Goal: Use online tool/utility: Use online tool/utility

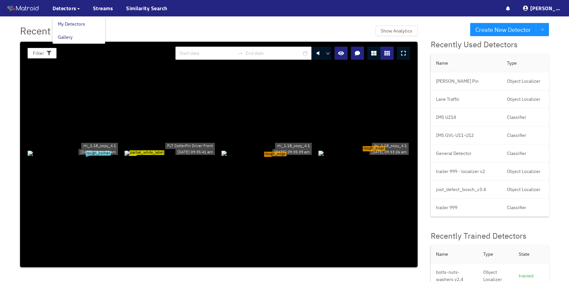
click at [67, 23] on link "My Detectors" at bounding box center [71, 23] width 27 height 13
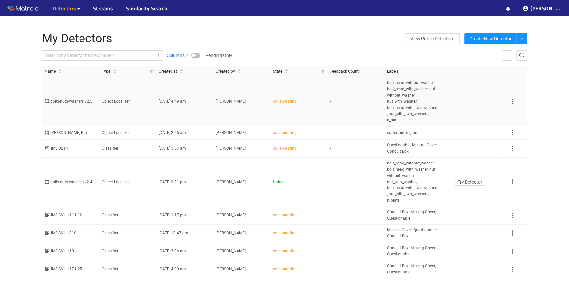
click at [409, 98] on span "bolt_head_without_washer, bolt_head_with_washer, nut–without_washer, nut_with_w…" at bounding box center [413, 101] width 52 height 43
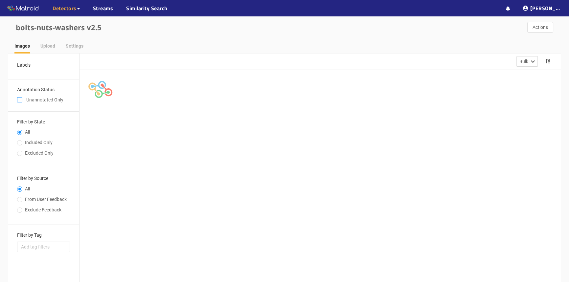
click at [21, 99] on input "checkbox" at bounding box center [19, 101] width 5 height 5
checkbox input "true"
click at [18, 142] on input "Included Only" at bounding box center [19, 144] width 5 height 4
radio input "true"
radio input "false"
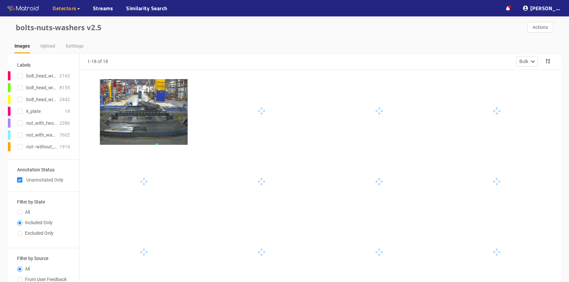
click at [145, 126] on div at bounding box center [144, 112] width 88 height 66
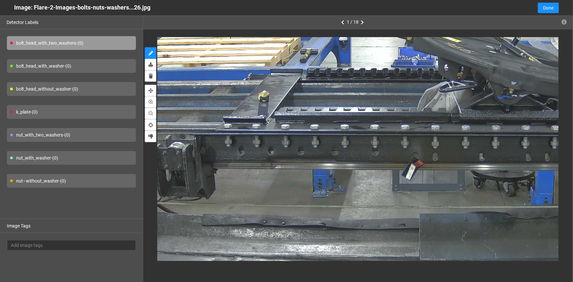
click at [29, 89] on div "bolt_head_without_washer - (0)" at bounding box center [71, 89] width 129 height 14
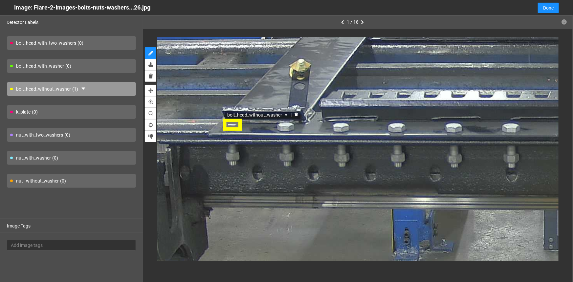
click at [295, 115] on icon "delete" at bounding box center [296, 116] width 3 height 4
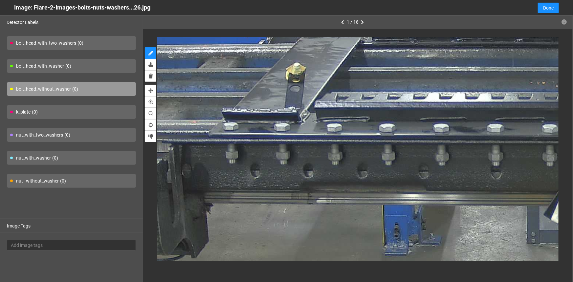
click at [16, 89] on div "bolt_head_without_washer - (0)" at bounding box center [71, 89] width 129 height 14
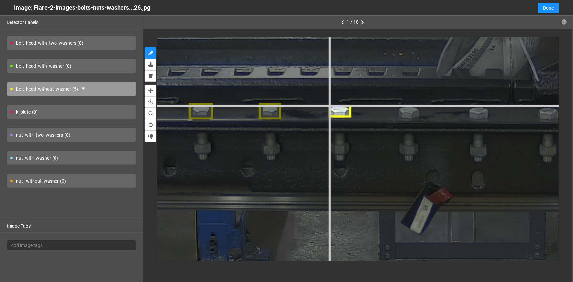
click at [328, 105] on div at bounding box center [528, 111] width 1873 height 1405
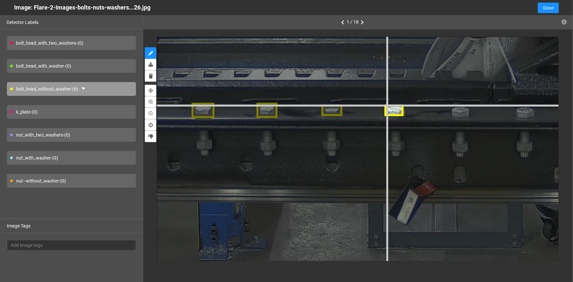
click at [385, 104] on div at bounding box center [506, 110] width 1737 height 1303
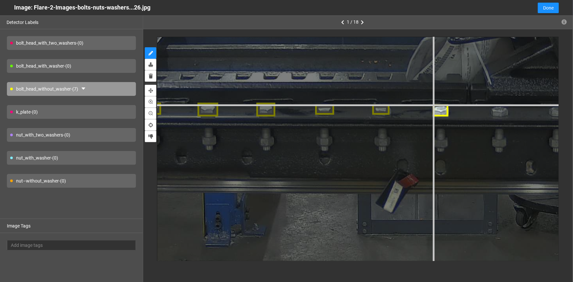
click at [432, 104] on div at bounding box center [483, 110] width 1574 height 1180
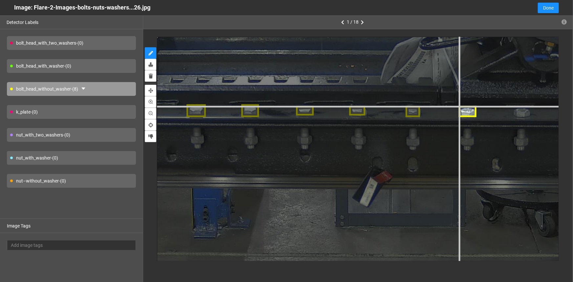
click at [458, 106] on div at bounding box center [452, 110] width 1465 height 1099
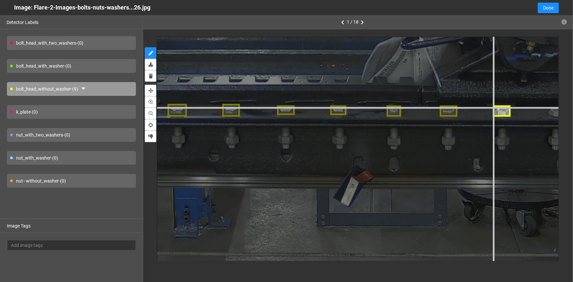
click at [493, 106] on div at bounding box center [433, 110] width 1465 height 1099
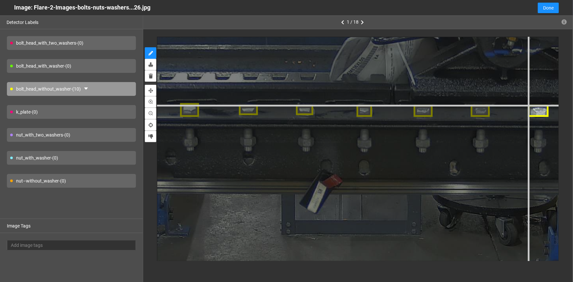
click at [529, 105] on div at bounding box center [406, 110] width 1574 height 1180
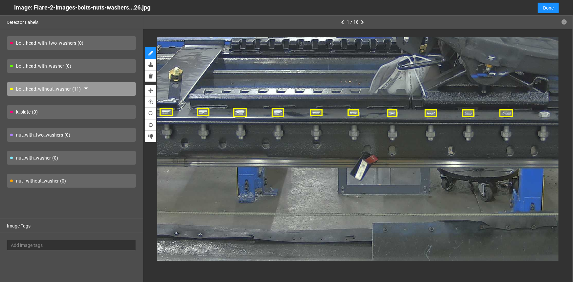
click at [30, 182] on div "nut–without_washer - (0)" at bounding box center [71, 181] width 129 height 14
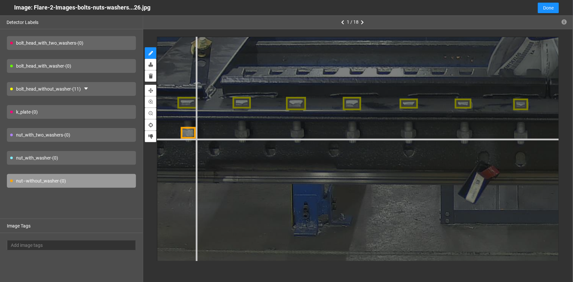
click at [196, 138] on div at bounding box center [562, 104] width 1520 height 1140
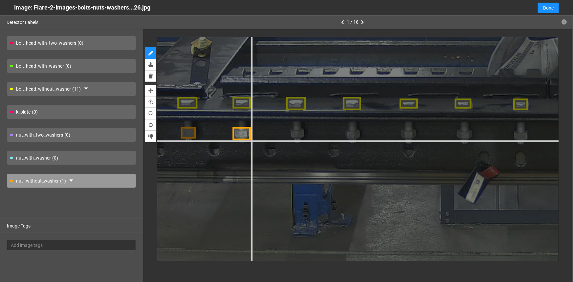
click at [252, 140] on div at bounding box center [562, 104] width 1520 height 1140
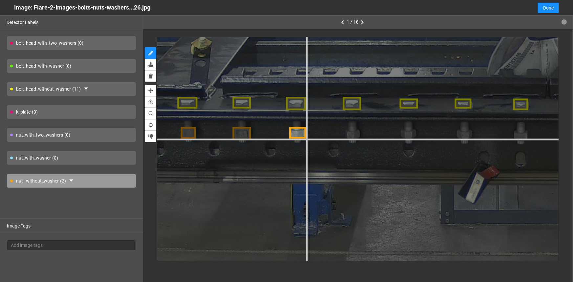
click at [305, 139] on div at bounding box center [562, 104] width 1520 height 1140
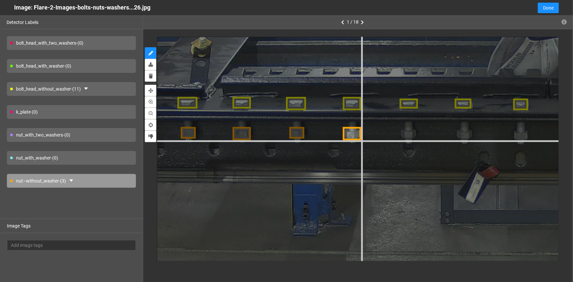
click at [361, 140] on div at bounding box center [562, 104] width 1520 height 1140
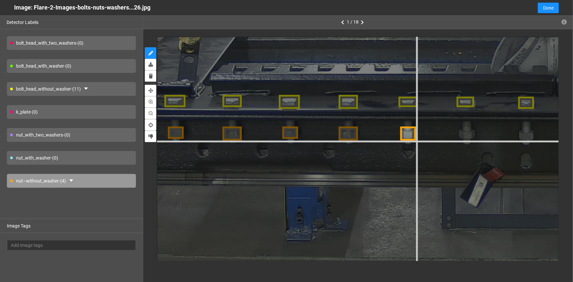
click at [417, 140] on div at bounding box center [569, 102] width 1601 height 1201
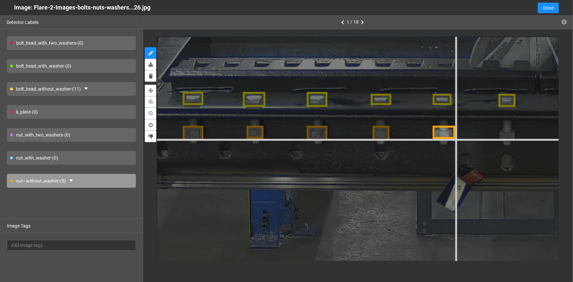
click at [455, 140] on div at bounding box center [553, 100] width 1710 height 1282
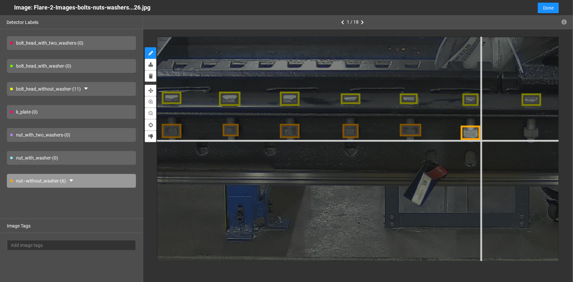
click at [481, 140] on div at bounding box center [514, 98] width 1628 height 1221
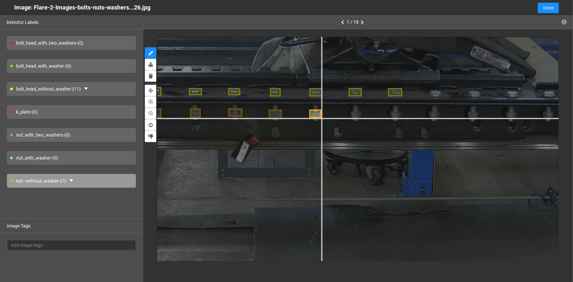
click at [321, 118] on div at bounding box center [304, 92] width 1085 height 814
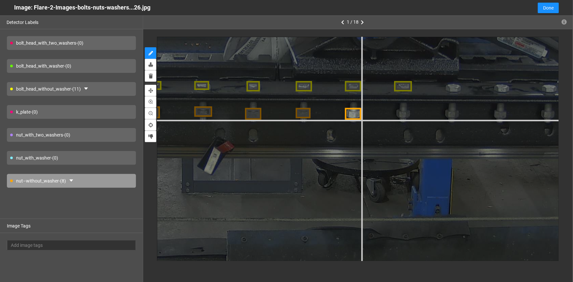
click at [361, 120] on div at bounding box center [289, 85] width 1356 height 1017
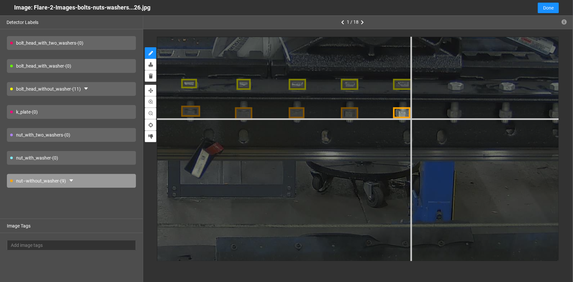
click at [411, 119] on div at bounding box center [282, 84] width 1438 height 1079
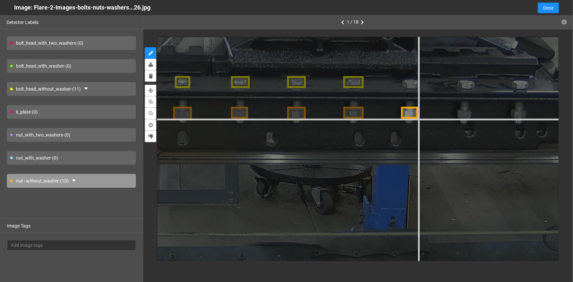
click at [419, 119] on div at bounding box center [224, 81] width 1547 height 1160
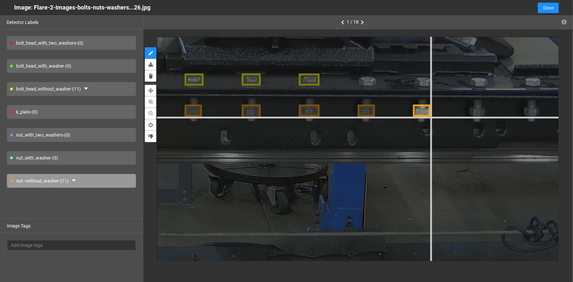
click at [430, 117] on div at bounding box center [178, 78] width 1574 height 1180
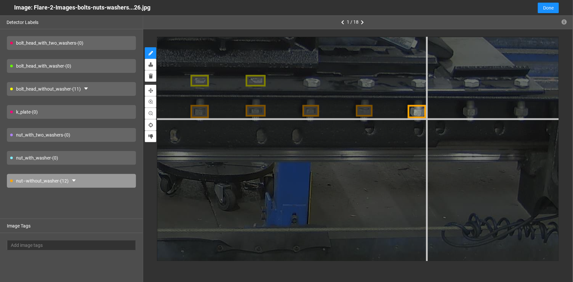
click at [427, 118] on div at bounding box center [129, 80] width 1520 height 1140
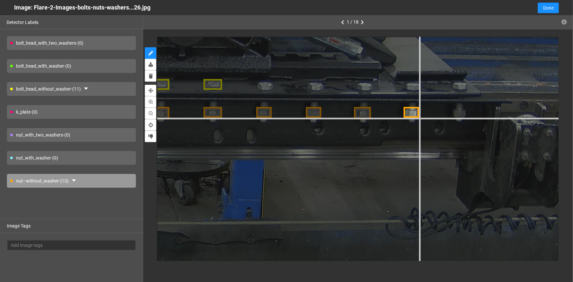
click at [420, 118] on div at bounding box center [94, 84] width 1411 height 1058
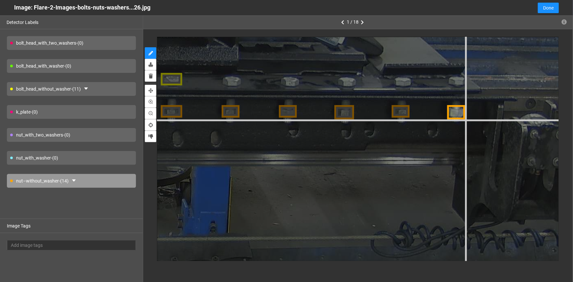
click at [465, 119] on div at bounding box center [35, 78] width 1628 height 1221
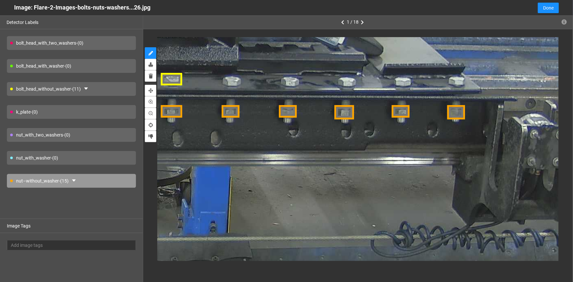
click at [49, 88] on div "bolt_head_without_washer - (11)" at bounding box center [71, 89] width 129 height 14
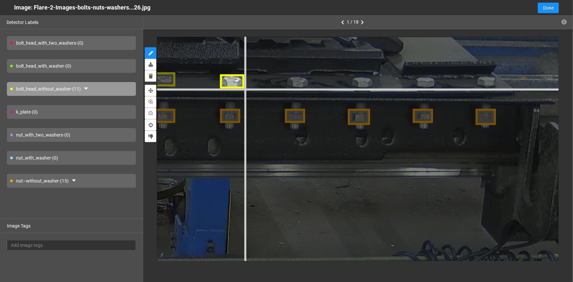
click at [244, 89] on div at bounding box center [9, 78] width 1846 height 1384
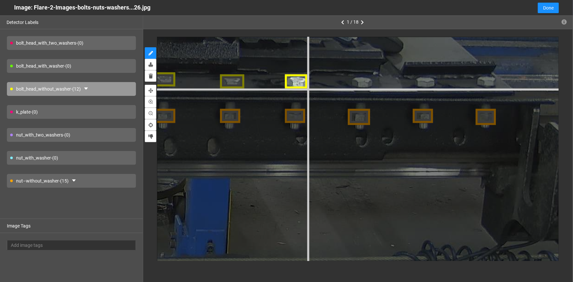
click at [308, 88] on div at bounding box center [9, 78] width 1846 height 1384
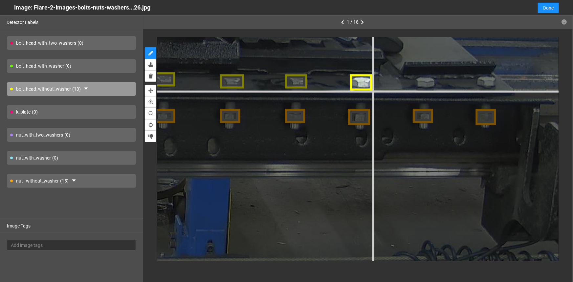
click at [372, 90] on div at bounding box center [9, 78] width 1846 height 1384
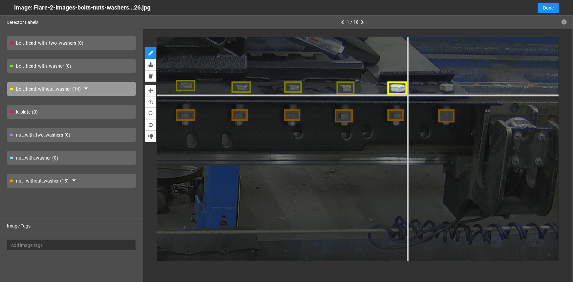
click at [407, 94] on div at bounding box center [60, 84] width 1492 height 1119
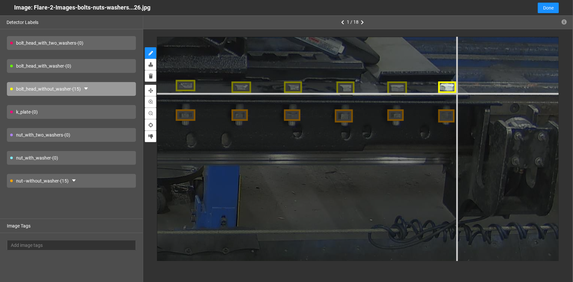
click at [456, 93] on div at bounding box center [60, 84] width 1492 height 1119
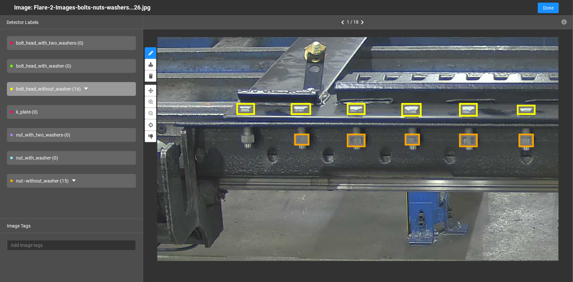
click at [33, 178] on div "nut–without_washer - (15)" at bounding box center [71, 181] width 129 height 14
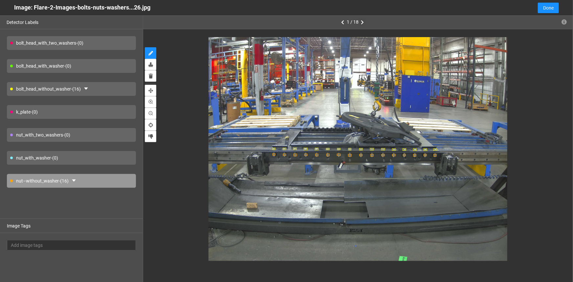
click at [361, 23] on icon "button" at bounding box center [362, 22] width 3 height 5
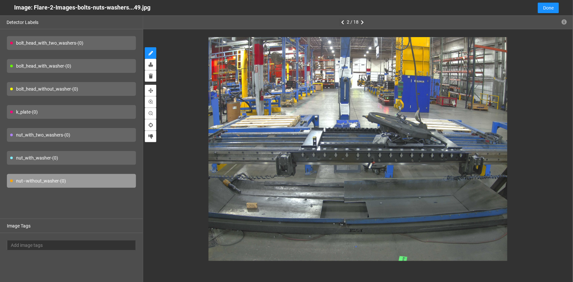
click at [344, 24] on icon "button" at bounding box center [342, 22] width 3 height 5
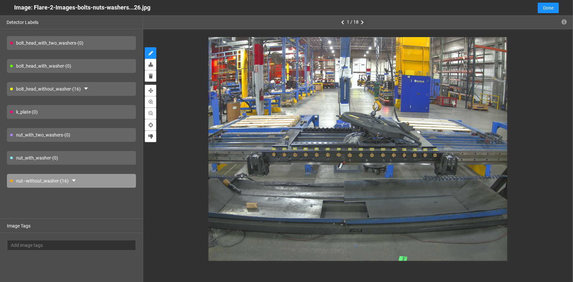
click at [363, 22] on icon "button" at bounding box center [362, 22] width 3 height 5
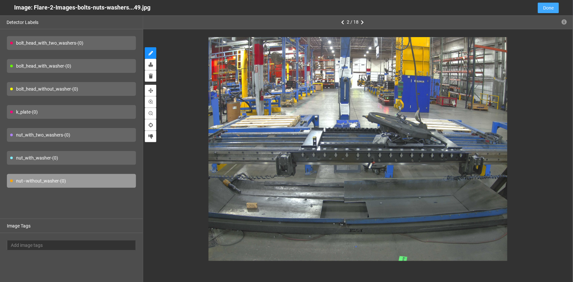
click at [546, 6] on span "Done" at bounding box center [548, 7] width 11 height 7
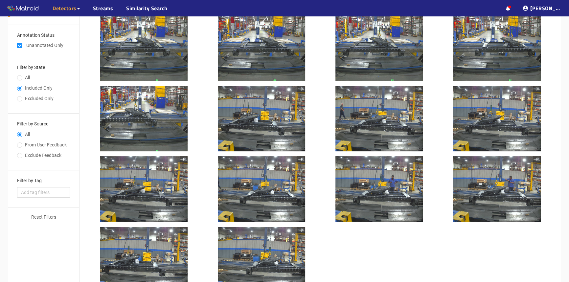
scroll to position [8, 0]
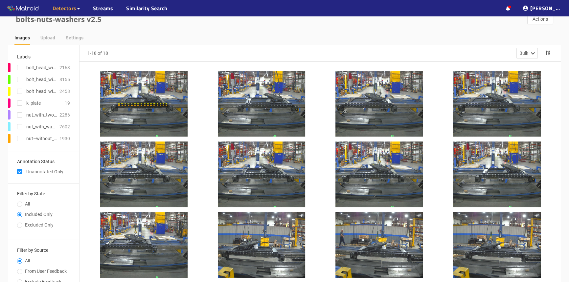
click at [246, 112] on div at bounding box center [262, 104] width 88 height 66
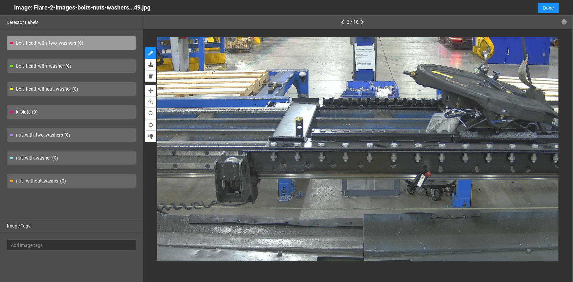
drag, startPoint x: 30, startPoint y: 91, endPoint x: 42, endPoint y: 95, distance: 13.4
click at [29, 91] on div "bolt_head_without_washer - (0)" at bounding box center [71, 89] width 129 height 14
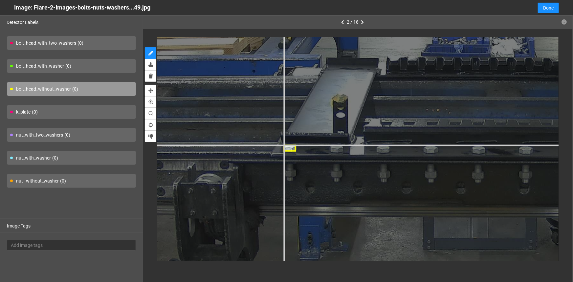
click at [284, 144] on div at bounding box center [524, 149] width 1277 height 958
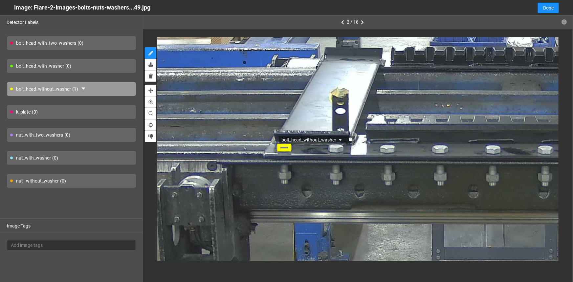
click at [282, 146] on div "bolt_head_without_washer" at bounding box center [283, 147] width 13 height 9
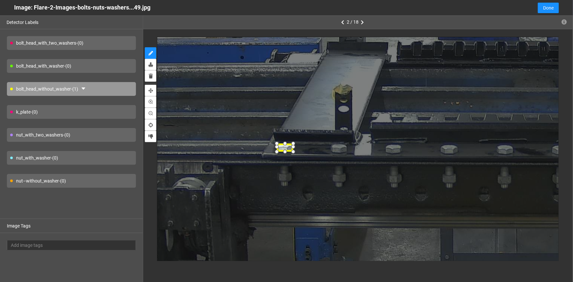
click at [292, 144] on div at bounding box center [285, 144] width 13 height 0
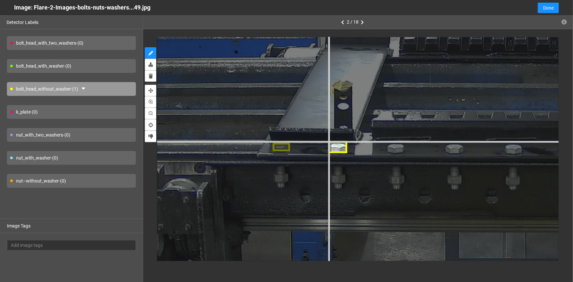
click at [328, 142] on div at bounding box center [571, 148] width 1576 height 1182
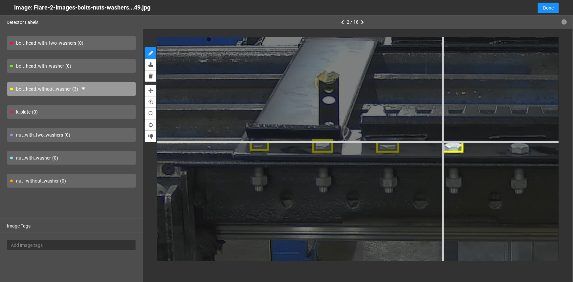
click at [442, 141] on div at bounding box center [584, 147] width 1766 height 1325
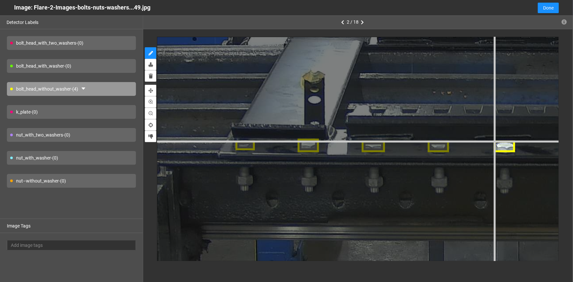
click at [494, 141] on div at bounding box center [569, 146] width 1766 height 1325
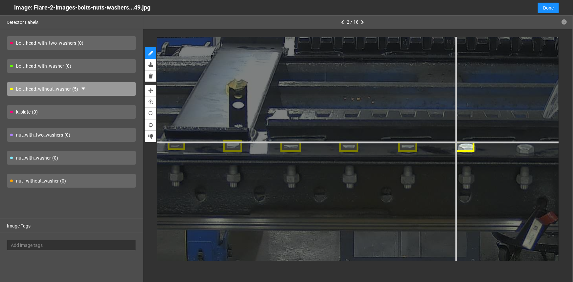
click at [456, 142] on div at bounding box center [466, 147] width 1576 height 1182
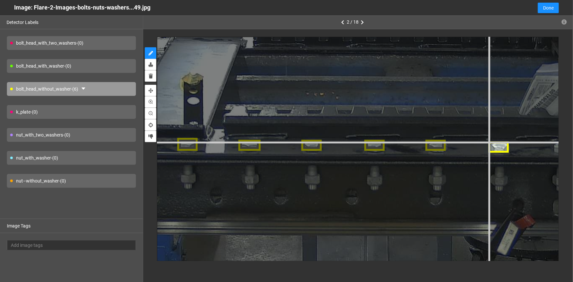
click at [489, 141] on div at bounding box center [436, 145] width 1685 height 1263
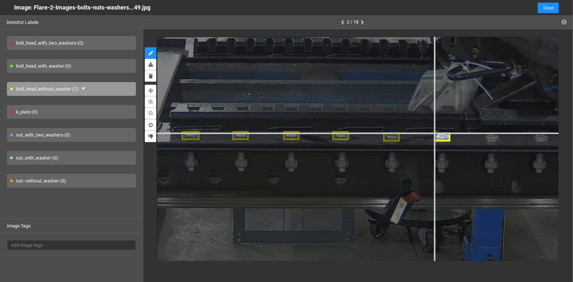
click at [435, 133] on div at bounding box center [341, 135] width 1358 height 1019
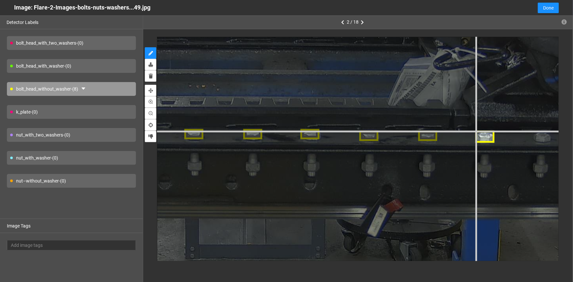
click at [475, 131] on div at bounding box center [311, 134] width 1576 height 1182
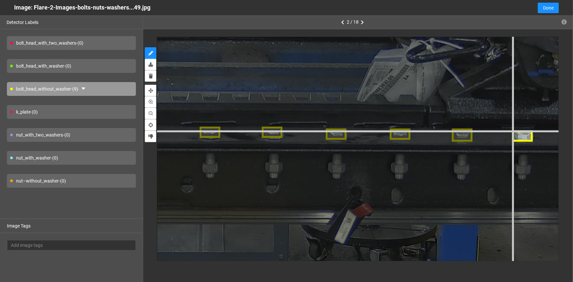
click at [513, 130] on div at bounding box center [273, 132] width 1712 height 1284
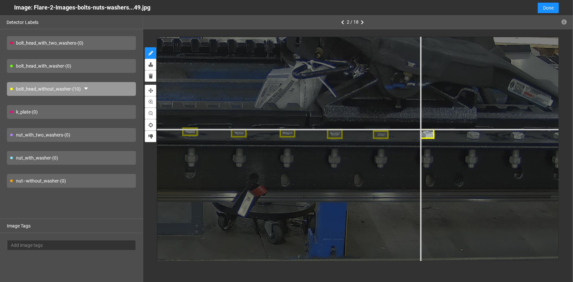
click at [420, 129] on div at bounding box center [190, 132] width 1304 height 978
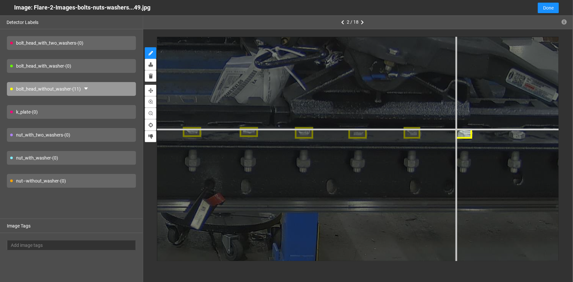
click at [457, 129] on div at bounding box center [136, 130] width 1522 height 1141
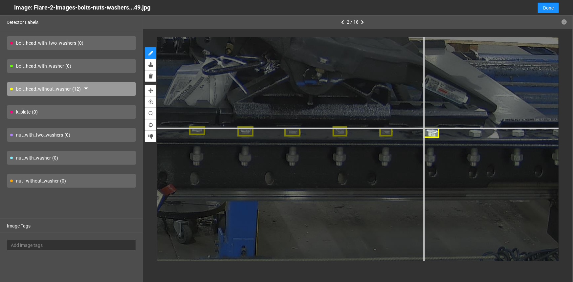
click at [424, 128] on div at bounding box center [98, 129] width 1331 height 999
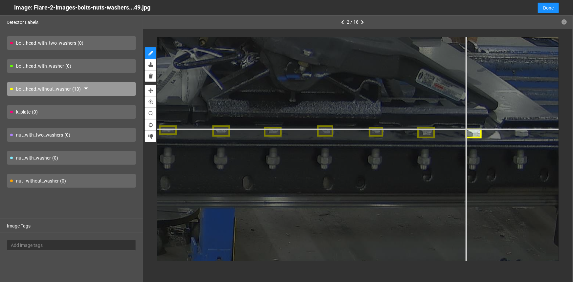
click at [466, 128] on div at bounding box center [58, 128] width 1467 height 1100
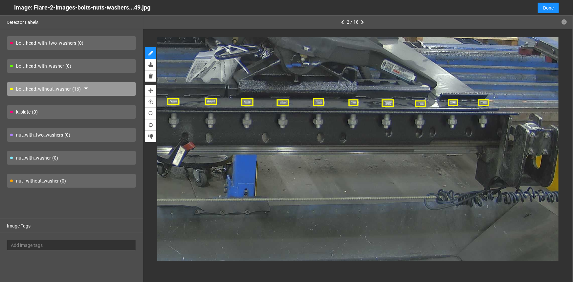
click at [34, 183] on div "nut–without_washer - (0)" at bounding box center [71, 181] width 129 height 14
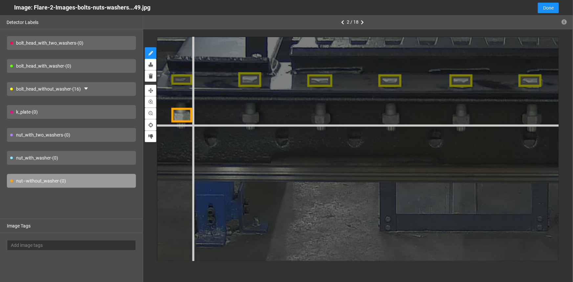
click at [192, 123] on div at bounding box center [531, 81] width 1902 height 1427
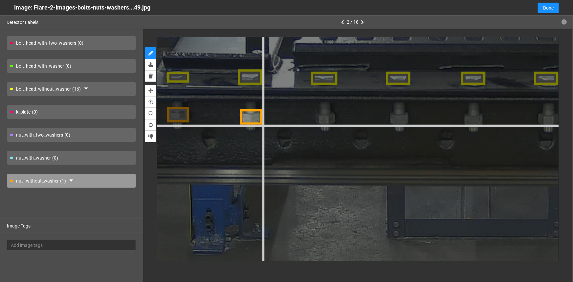
click at [262, 125] on div at bounding box center [547, 78] width 2011 height 1508
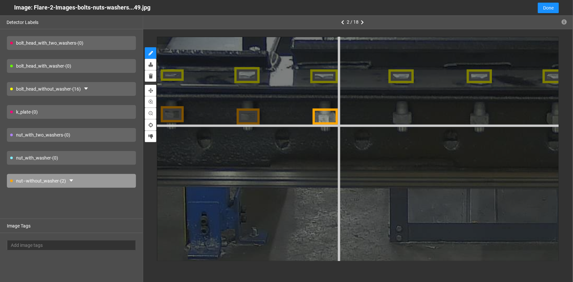
click at [338, 125] on div at bounding box center [556, 76] width 2092 height 1569
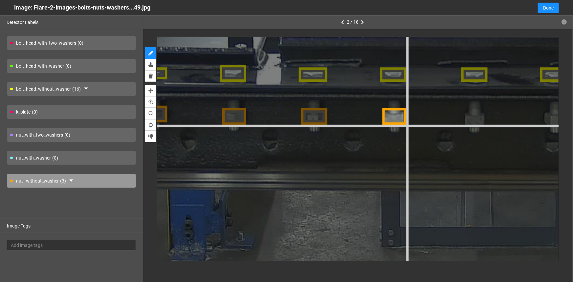
click at [406, 125] on div at bounding box center [554, 75] width 2174 height 1630
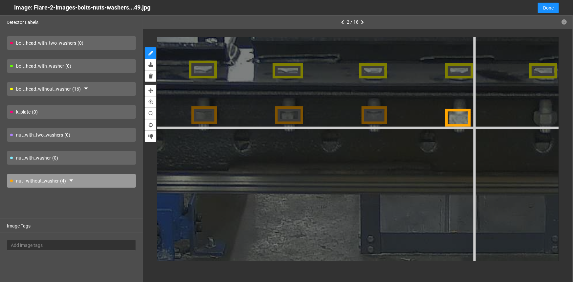
click at [472, 128] on div at bounding box center [544, 71] width 2310 height 1732
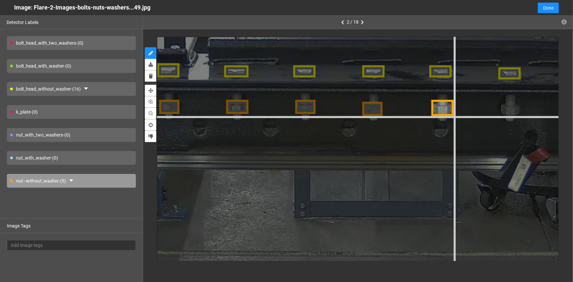
click at [453, 116] on div at bounding box center [441, 72] width 1848 height 1386
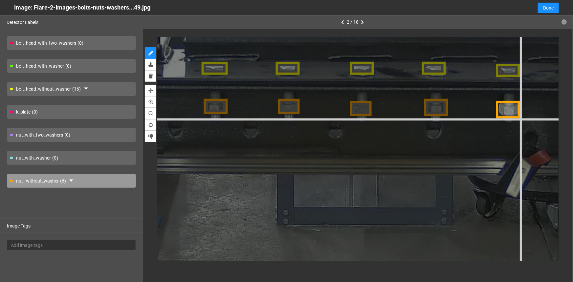
click at [521, 118] on div at bounding box center [435, 69] width 1984 height 1488
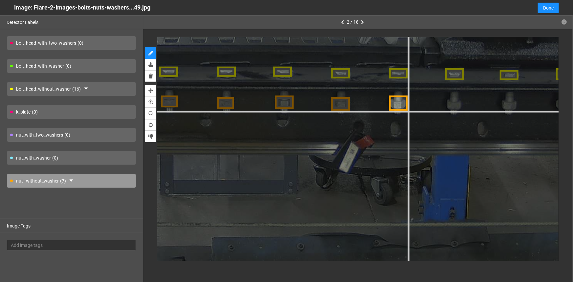
click at [407, 110] on div at bounding box center [283, 72] width 1549 height 1162
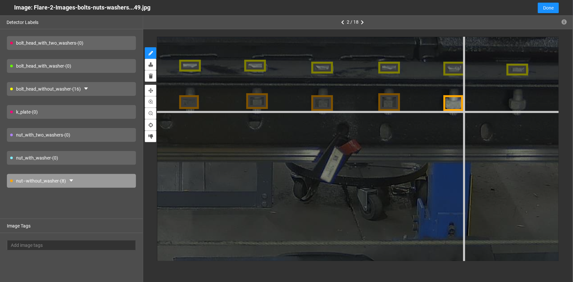
click at [464, 110] on div at bounding box center [255, 65] width 1793 height 1345
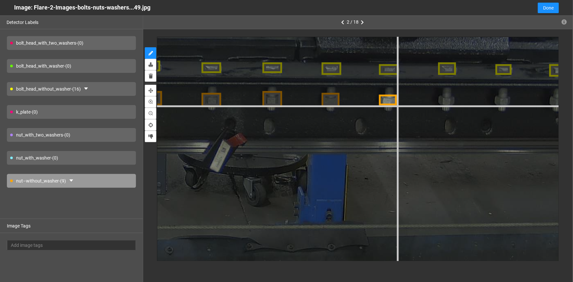
click at [398, 106] on div at bounding box center [151, 66] width 1630 height 1223
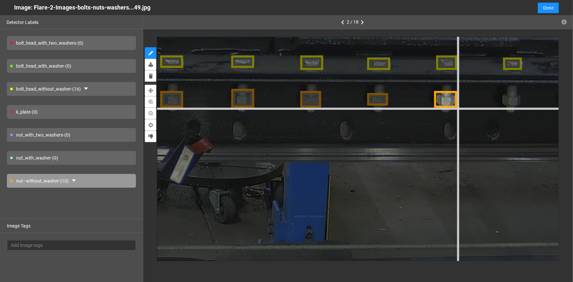
click at [457, 108] on div at bounding box center [101, 60] width 1902 height 1427
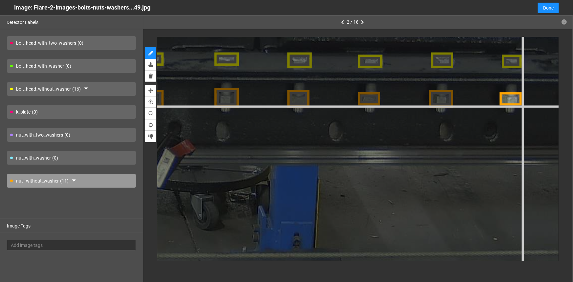
click at [521, 106] on div at bounding box center [77, 57] width 2011 height 1508
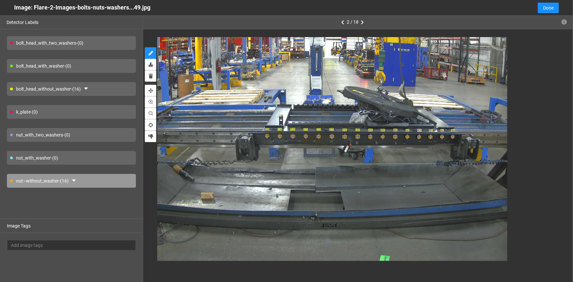
click at [364, 22] on icon "button" at bounding box center [362, 22] width 3 height 5
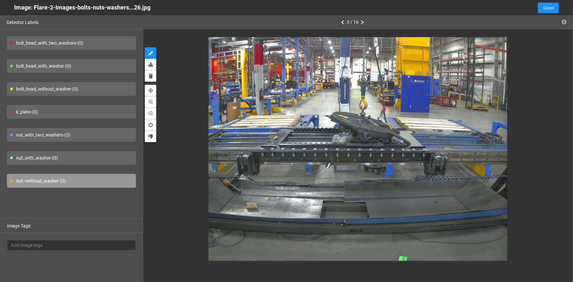
click at [344, 20] on button "button" at bounding box center [343, 22] width 8 height 8
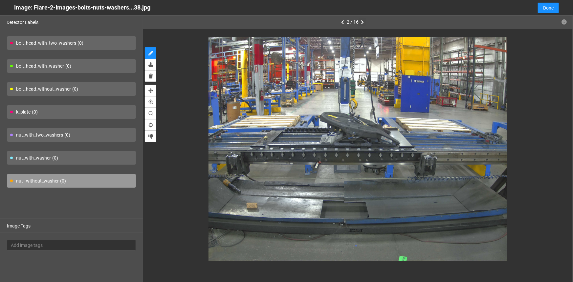
click at [362, 23] on icon "button" at bounding box center [362, 22] width 3 height 5
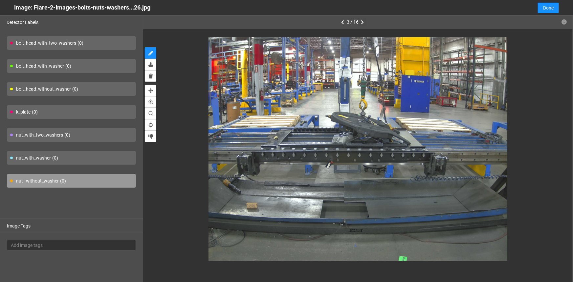
click at [362, 23] on icon "button" at bounding box center [362, 22] width 3 height 5
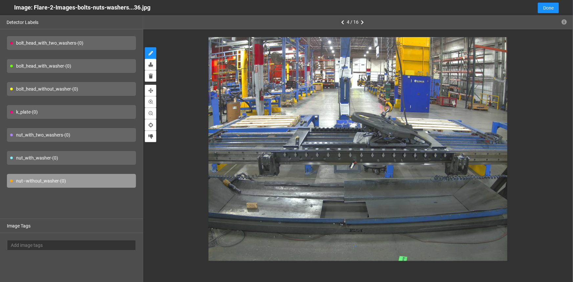
click at [343, 21] on icon "button" at bounding box center [342, 22] width 3 height 5
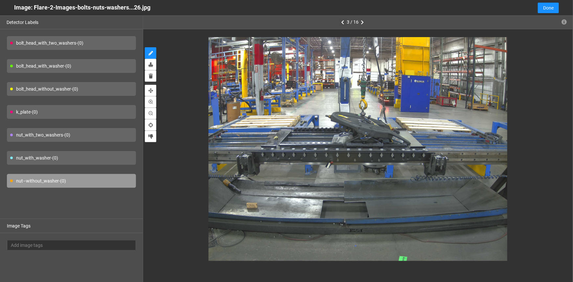
click at [343, 21] on icon "button" at bounding box center [342, 22] width 3 height 5
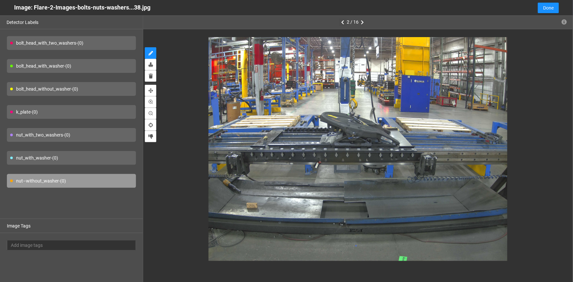
click at [343, 21] on icon "button" at bounding box center [342, 22] width 3 height 5
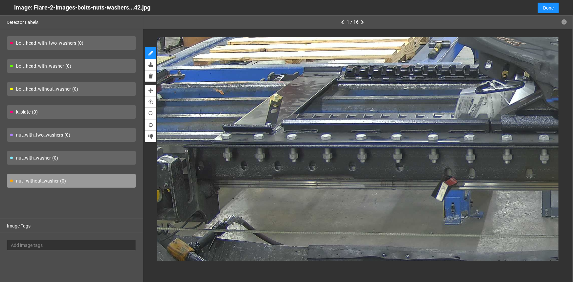
click at [82, 87] on div "bolt_head_without_washer - (0)" at bounding box center [71, 89] width 129 height 14
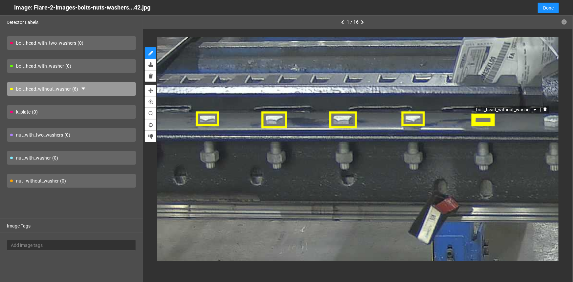
click at [482, 122] on div "bolt_head_without_washer" at bounding box center [483, 120] width 24 height 12
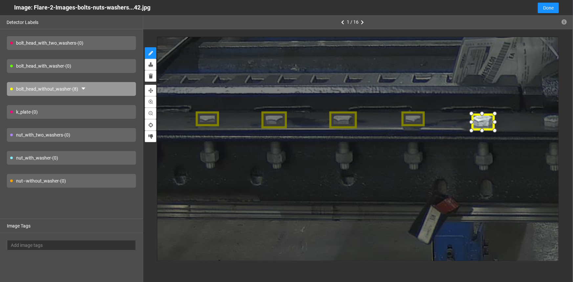
click at [483, 127] on div at bounding box center [482, 129] width 11 height 11
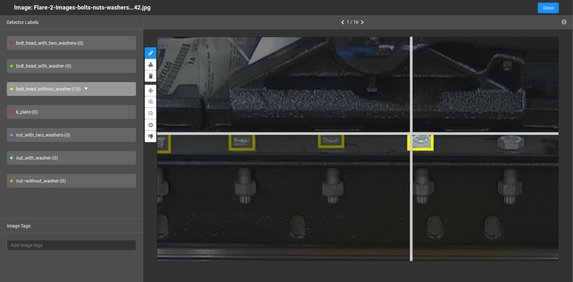
click at [409, 132] on div at bounding box center [517, 140] width 2389 height 1792
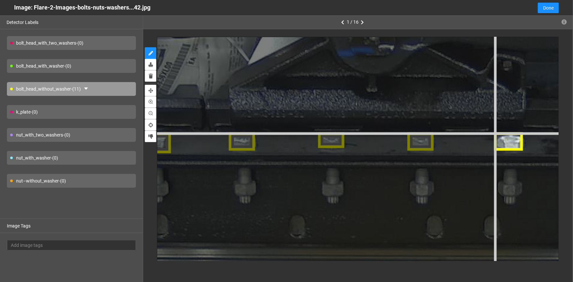
click at [495, 133] on div at bounding box center [517, 140] width 2389 height 1792
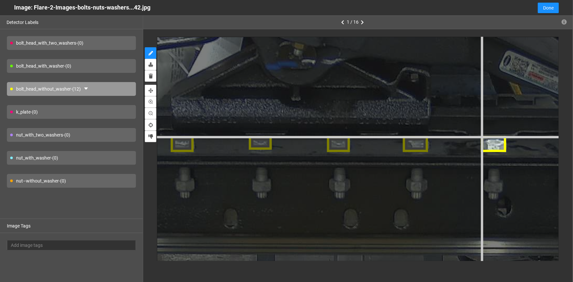
click at [482, 137] on div at bounding box center [423, 143] width 2090 height 1568
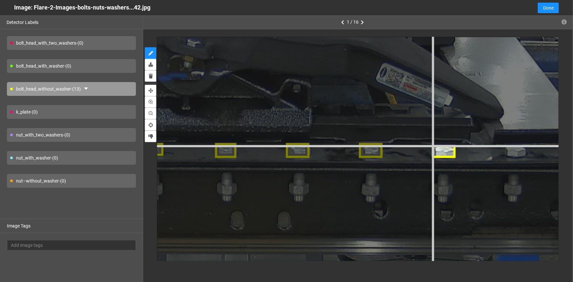
click at [431, 144] on div at bounding box center [305, 150] width 1954 height 1466
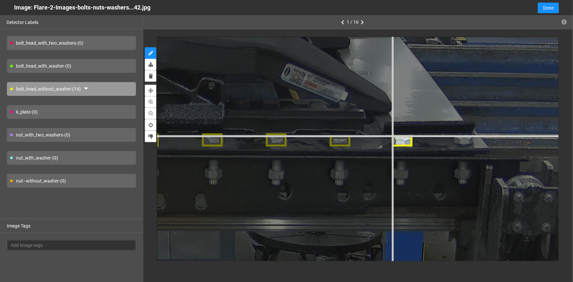
click at [391, 135] on div at bounding box center [219, 139] width 1710 height 1282
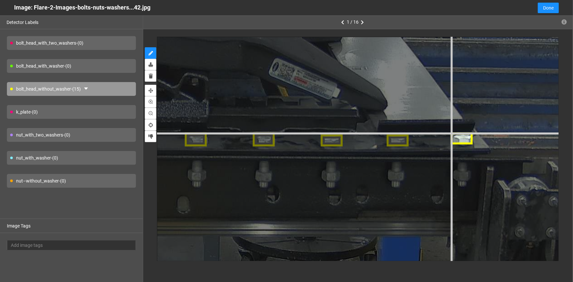
click at [451, 132] on div at bounding box center [202, 139] width 1818 height 1364
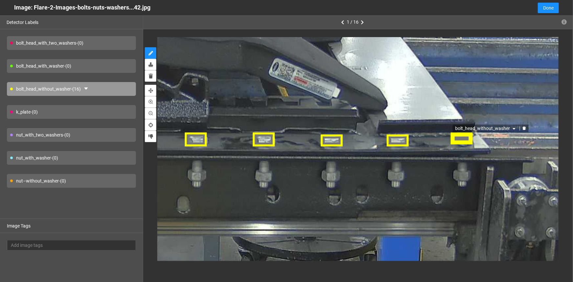
click at [466, 140] on div "bolt_head_without_washer" at bounding box center [462, 138] width 22 height 12
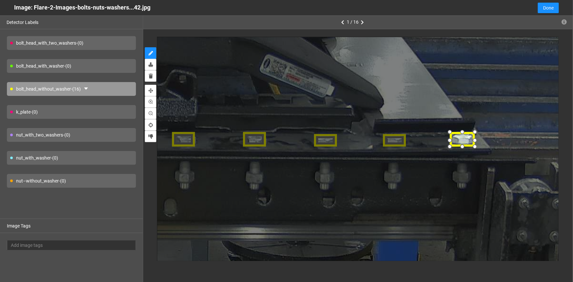
click at [475, 147] on div at bounding box center [474, 147] width 11 height 11
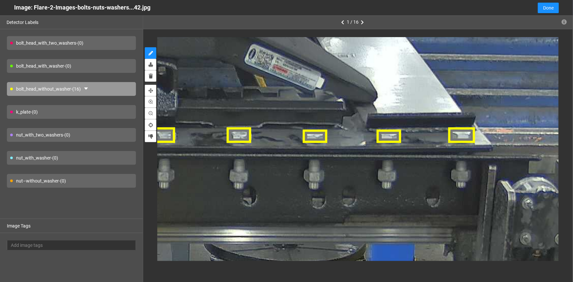
click at [47, 179] on div "nut–without_washer - (0)" at bounding box center [71, 181] width 129 height 14
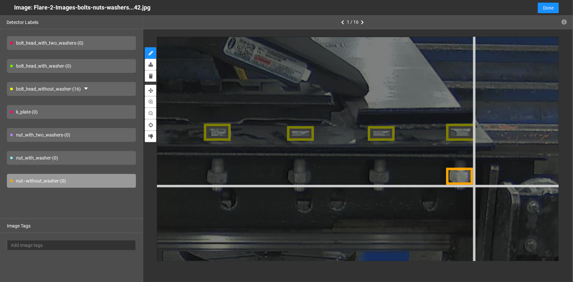
click at [473, 185] on div at bounding box center [142, 131] width 2226 height 1670
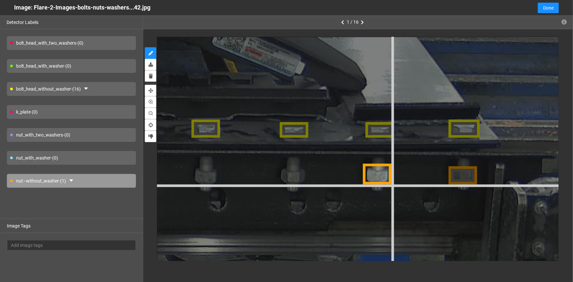
click at [392, 185] on div at bounding box center [126, 127] width 2362 height 1771
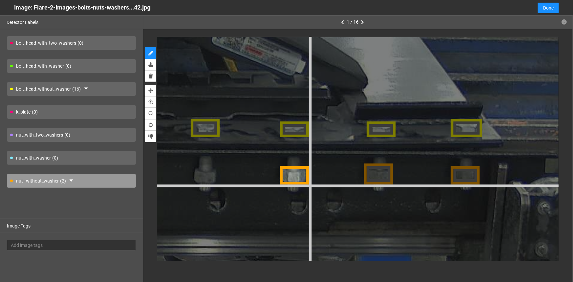
click at [308, 185] on div at bounding box center [124, 127] width 2389 height 1792
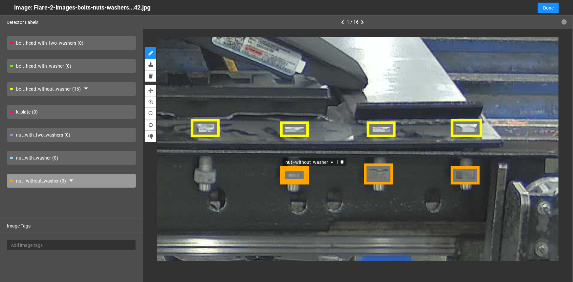
click at [297, 173] on div "nut–without_washer" at bounding box center [294, 175] width 28 height 19
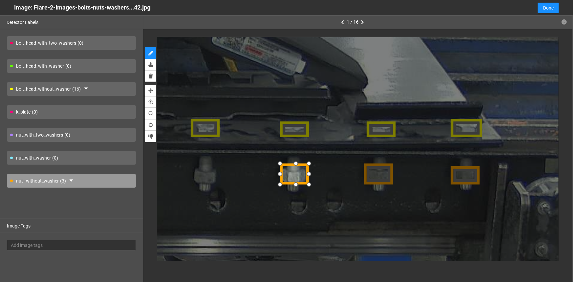
click at [309, 167] on div at bounding box center [310, 163] width 11 height 11
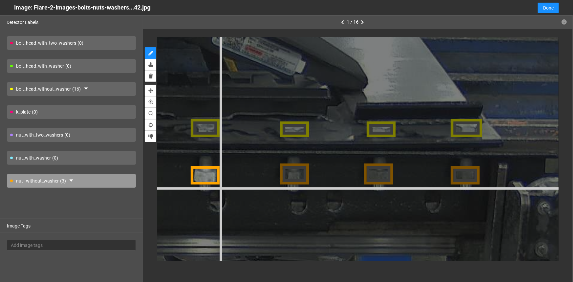
click at [220, 186] on div at bounding box center [124, 127] width 2389 height 1792
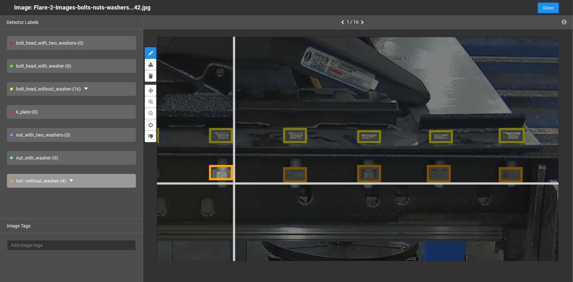
click at [233, 181] on div at bounding box center [229, 135] width 1982 height 1486
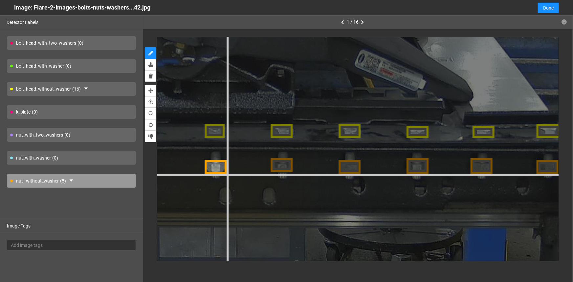
click at [226, 174] on div at bounding box center [288, 130] width 1818 height 1364
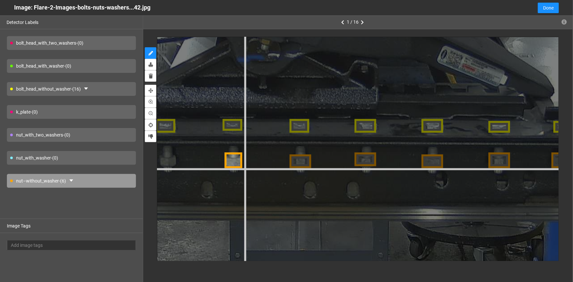
click at [244, 168] on div at bounding box center [371, 124] width 1791 height 1343
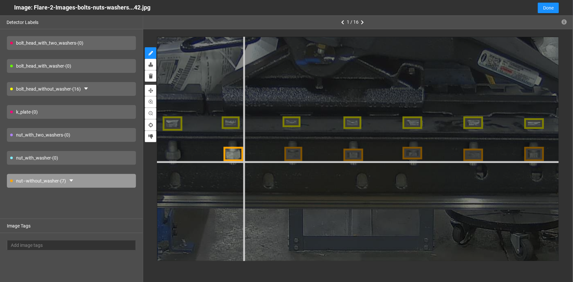
click at [243, 161] on div at bounding box center [418, 121] width 1628 height 1221
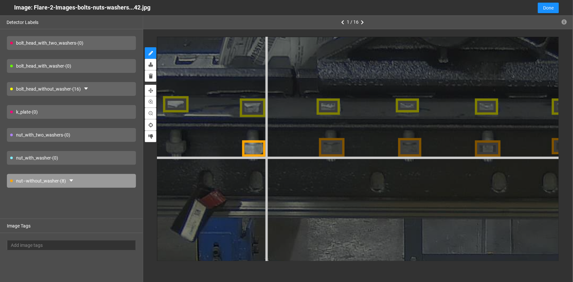
click at [266, 156] on div at bounding box center [572, 106] width 2117 height 1588
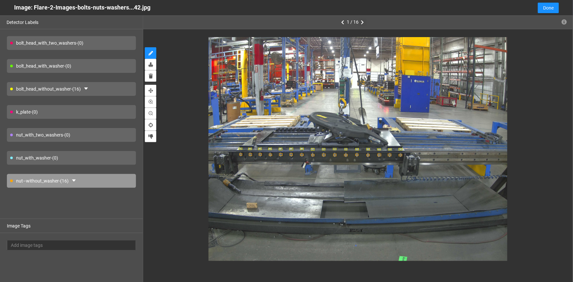
click at [363, 22] on icon "button" at bounding box center [362, 22] width 3 height 5
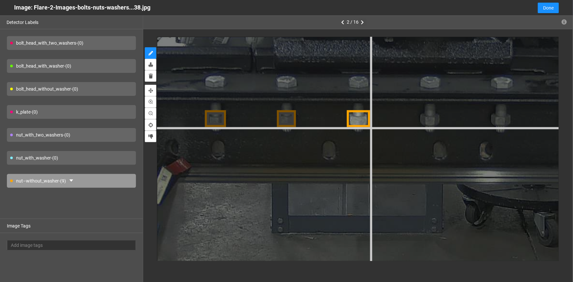
click at [370, 127] on div at bounding box center [424, 80] width 1927 height 1445
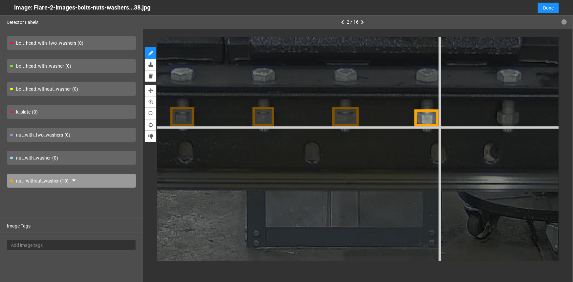
click at [440, 127] on div at bounding box center [421, 73] width 2199 height 1649
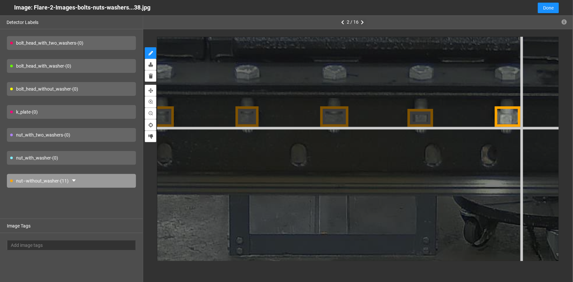
click at [521, 127] on div at bounding box center [414, 70] width 2335 height 1751
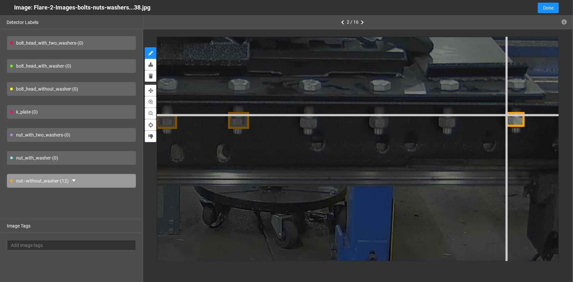
click at [506, 113] on div at bounding box center [161, 82] width 1927 height 1445
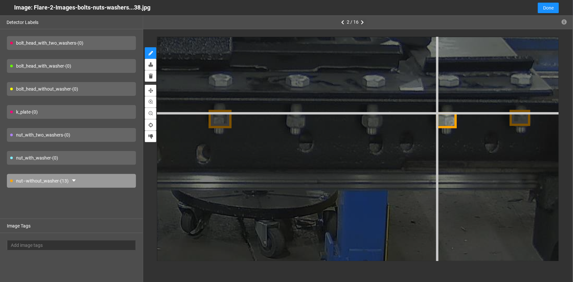
click at [437, 113] on div at bounding box center [137, 78] width 2090 height 1568
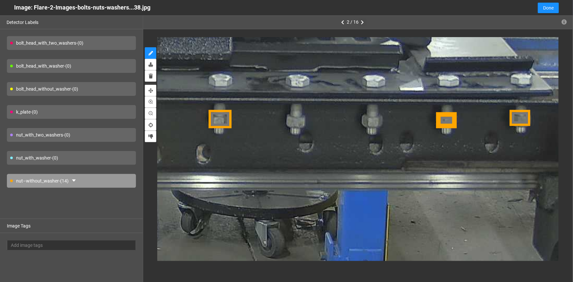
click at [451, 122] on div at bounding box center [446, 120] width 20 height 15
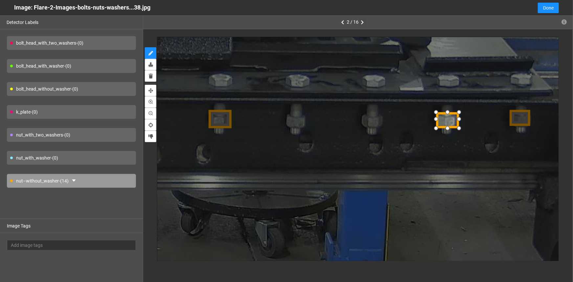
click at [457, 112] on div at bounding box center [458, 112] width 11 height 11
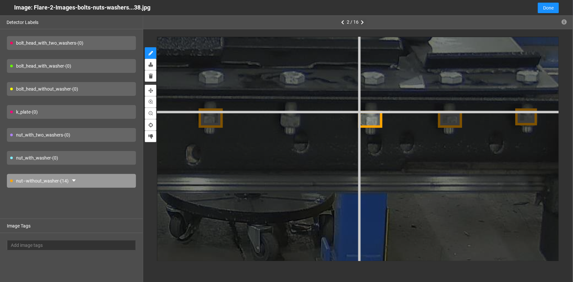
click at [359, 111] on div at bounding box center [123, 74] width 2199 height 1649
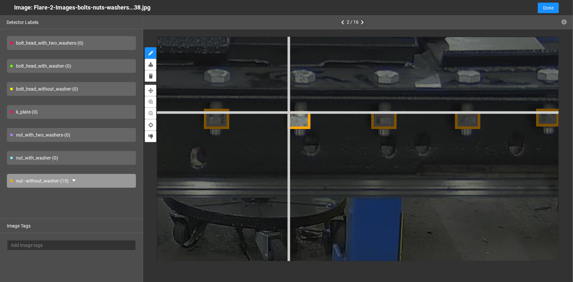
click at [289, 111] on div at bounding box center [125, 73] width 2308 height 1731
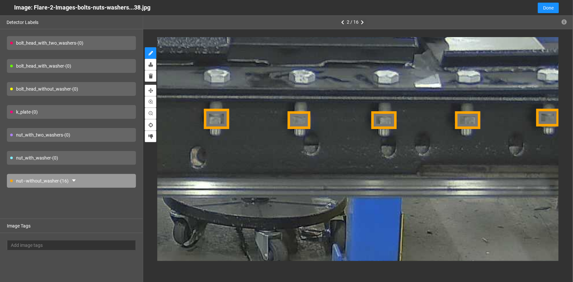
click at [300, 123] on div at bounding box center [299, 120] width 23 height 18
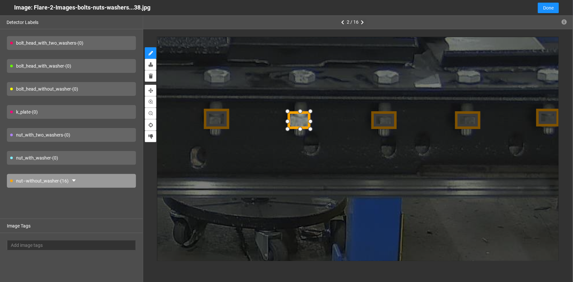
click at [300, 129] on div at bounding box center [300, 130] width 11 height 11
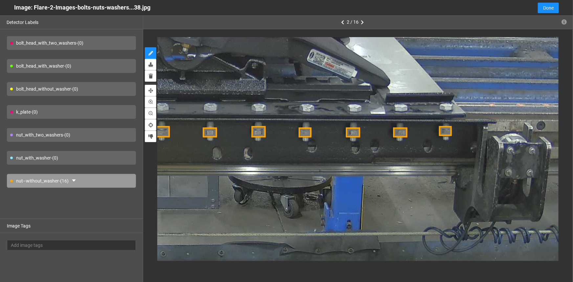
click at [21, 89] on div "bolt_head_without_washer - (0)" at bounding box center [71, 89] width 129 height 14
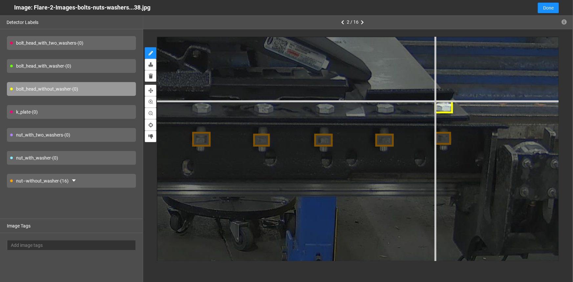
click at [434, 100] on div at bounding box center [134, 106] width 1682 height 1262
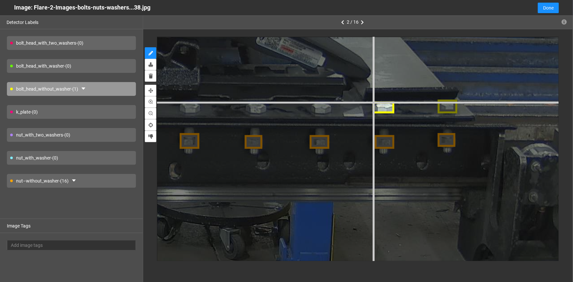
click at [374, 101] on div at bounding box center [118, 105] width 1791 height 1343
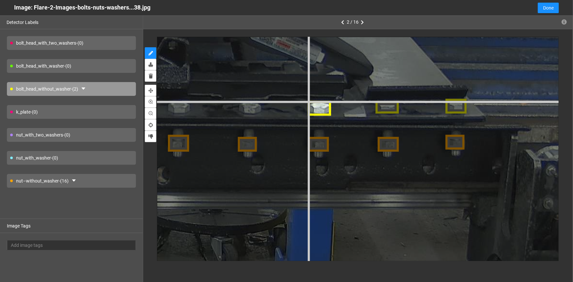
click at [307, 100] on div at bounding box center [101, 105] width 1927 height 1445
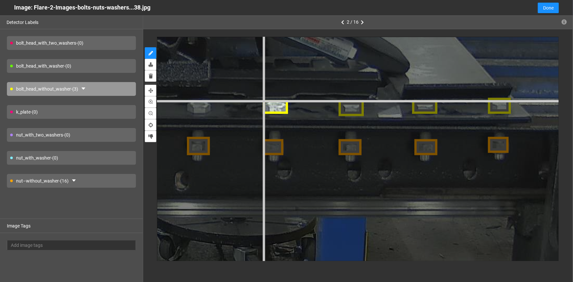
click at [263, 99] on div at bounding box center [115, 105] width 2090 height 1568
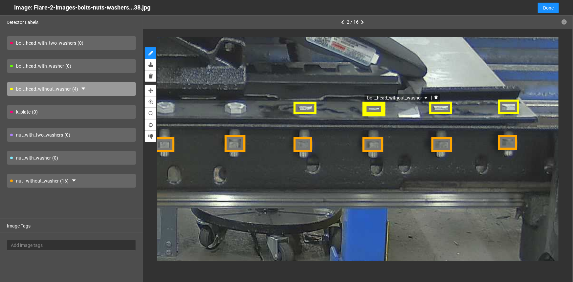
click at [372, 106] on div "bolt_head_without_washer" at bounding box center [374, 108] width 24 height 14
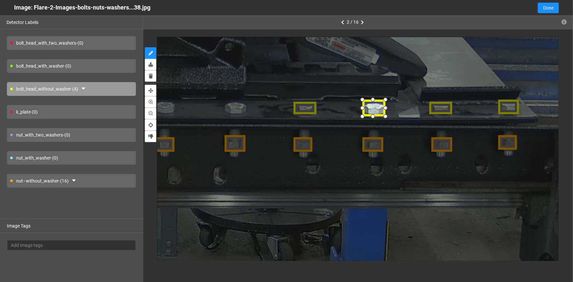
click at [373, 101] on div at bounding box center [374, 100] width 11 height 11
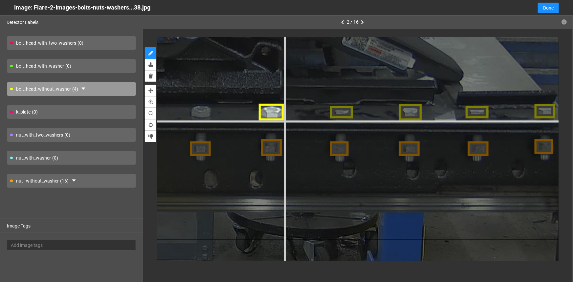
click at [284, 120] on div at bounding box center [196, 110] width 1900 height 1425
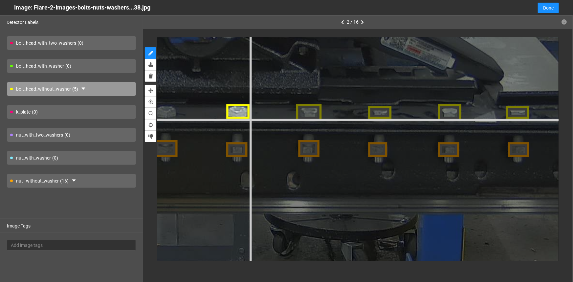
click at [250, 119] on div at bounding box center [232, 110] width 1927 height 1445
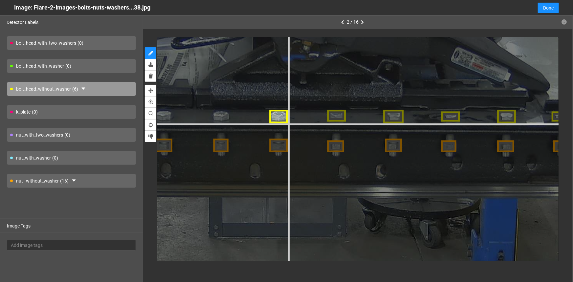
click at [288, 122] on div at bounding box center [332, 115] width 1547 height 1160
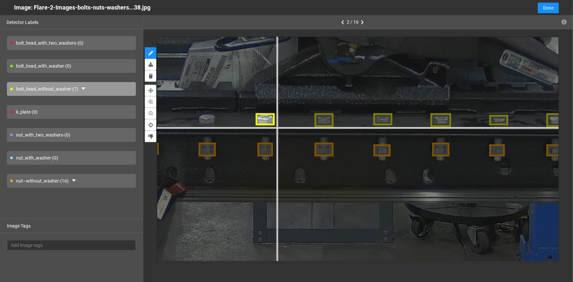
click at [276, 126] on div at bounding box center [378, 118] width 1574 height 1180
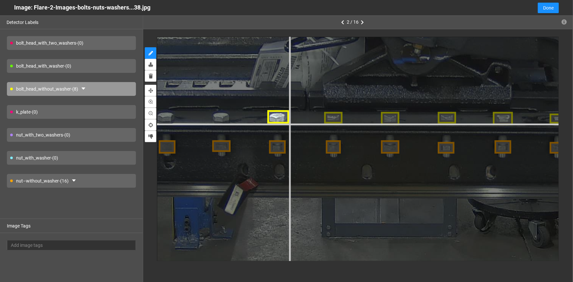
click at [289, 124] on div at bounding box center [443, 117] width 1520 height 1140
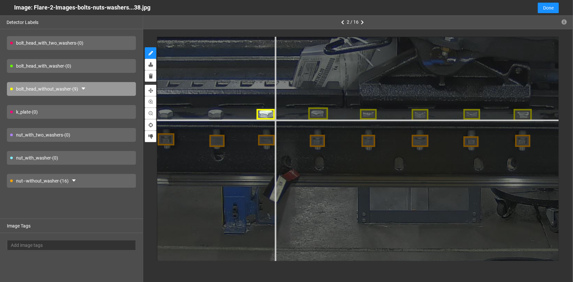
click at [275, 120] on div at bounding box center [468, 114] width 1384 height 1038
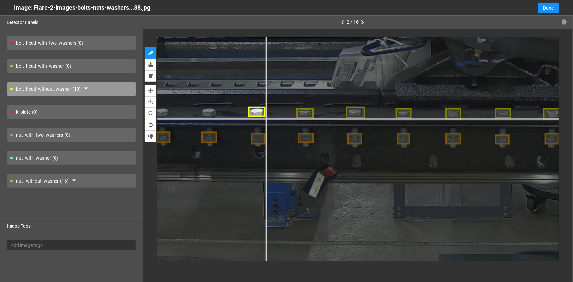
click at [266, 118] on div at bounding box center [499, 112] width 1329 height 997
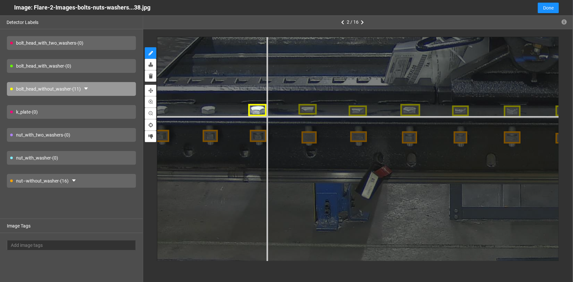
click at [267, 116] on div at bounding box center [560, 110] width 1384 height 1038
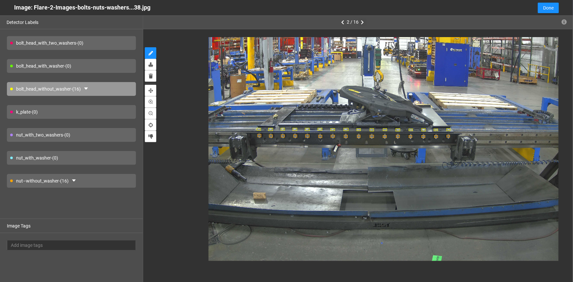
click at [363, 22] on icon "button" at bounding box center [362, 22] width 3 height 5
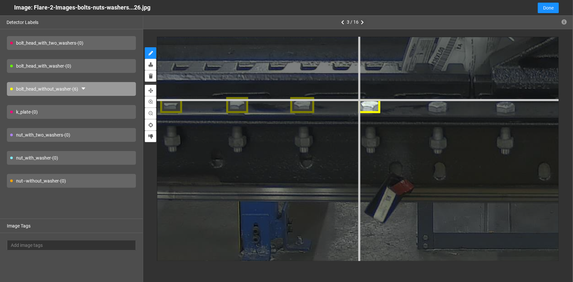
click at [359, 99] on div at bounding box center [562, 104] width 1820 height 1365
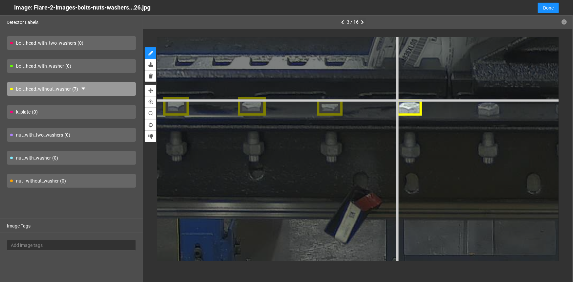
click at [397, 100] on div at bounding box center [554, 107] width 2119 height 1590
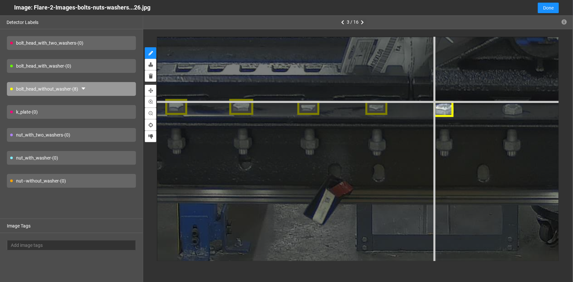
click at [433, 101] on div at bounding box center [501, 106] width 1820 height 1365
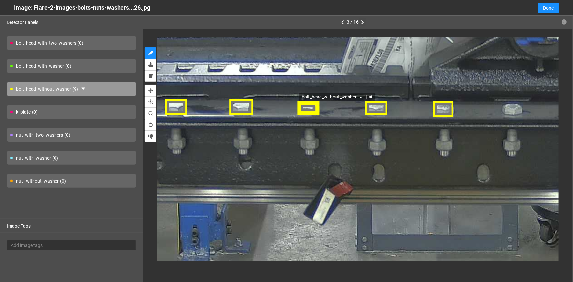
click at [307, 108] on div "bolt_head_without_washer" at bounding box center [307, 108] width 21 height 14
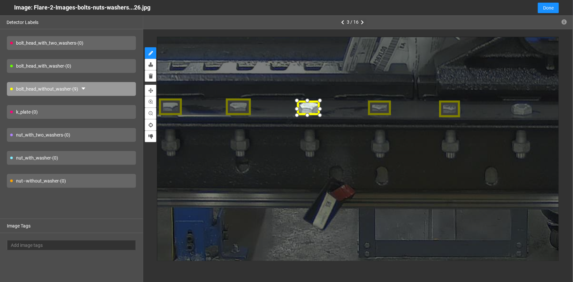
click at [309, 114] on div at bounding box center [308, 116] width 11 height 11
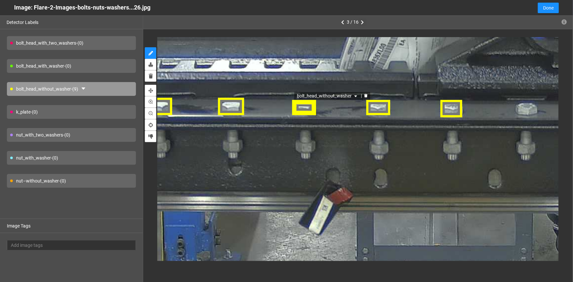
click at [308, 109] on div "bolt_head_without_washer" at bounding box center [304, 108] width 23 height 16
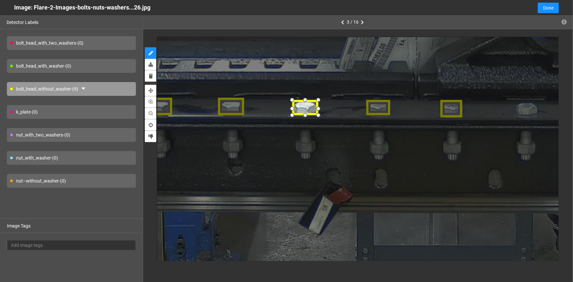
click at [318, 110] on div at bounding box center [318, 108] width 11 height 11
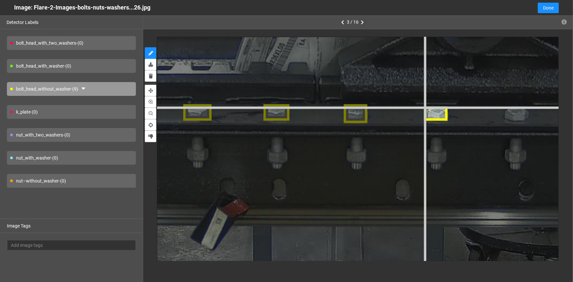
click at [423, 105] on div at bounding box center [423, 112] width 2147 height 1610
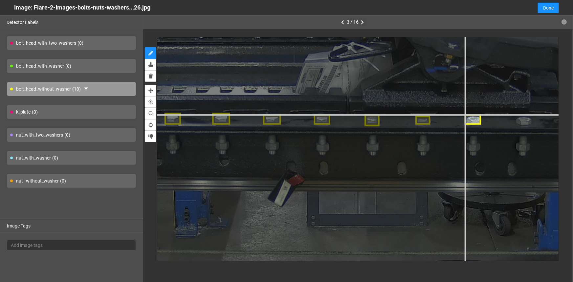
click at [465, 115] on div at bounding box center [415, 118] width 1358 height 1019
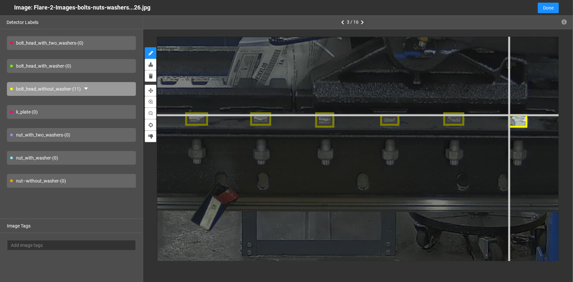
click at [509, 114] on div at bounding box center [379, 118] width 1739 height 1304
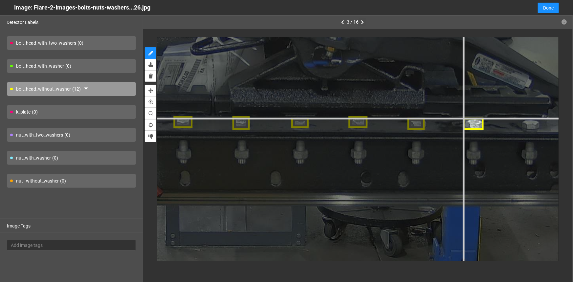
click at [463, 117] on div at bounding box center [291, 121] width 1576 height 1182
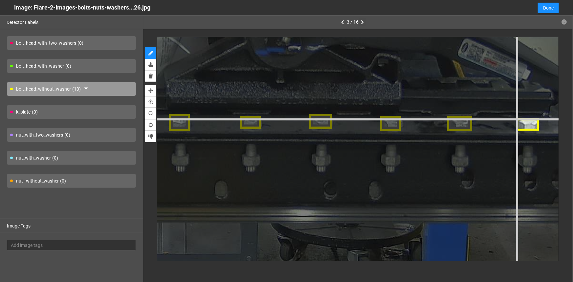
click at [517, 118] on div at bounding box center [240, 120] width 1902 height 1427
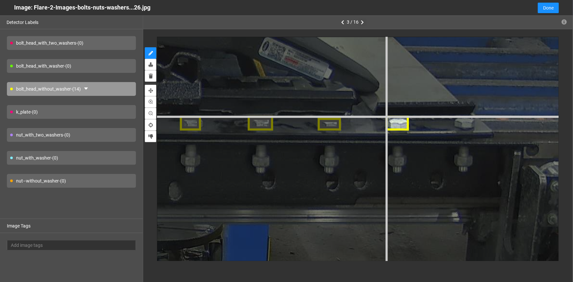
click at [386, 116] on div at bounding box center [37, 120] width 1929 height 1447
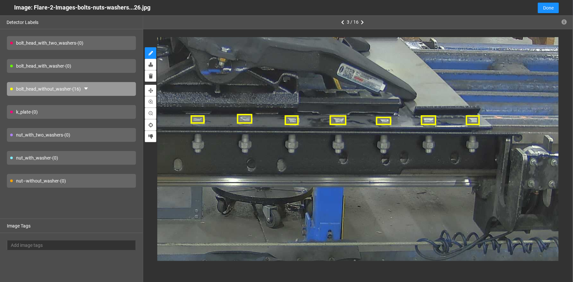
click at [32, 179] on div "nut–without_washer - (0)" at bounding box center [71, 181] width 129 height 14
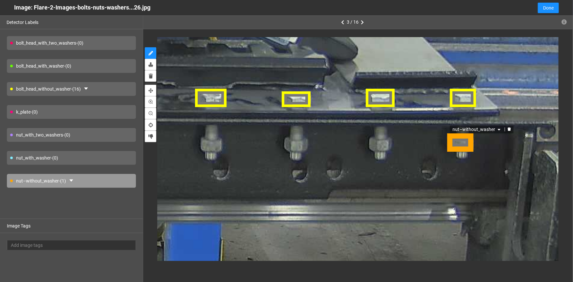
click at [462, 145] on div "nut–without_washer" at bounding box center [460, 142] width 25 height 18
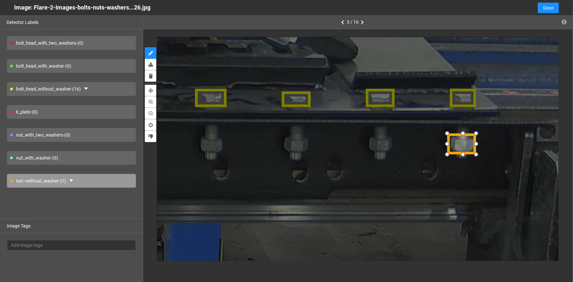
click at [475, 152] on div at bounding box center [475, 153] width 11 height 11
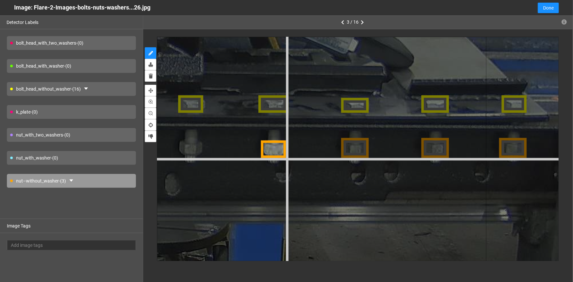
click at [286, 158] on div at bounding box center [9, 100] width 2280 height 1710
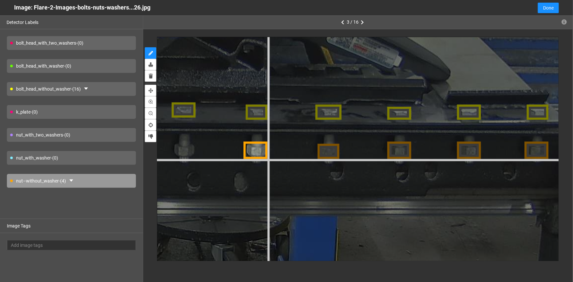
click at [268, 158] on div at bounding box center [100, 109] width 1982 height 1486
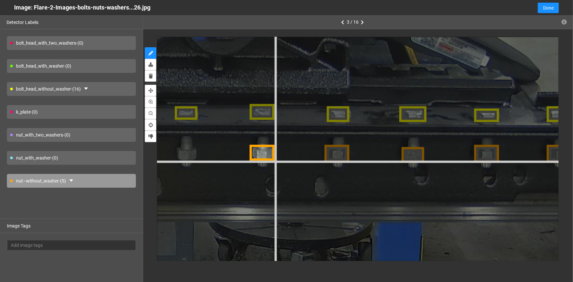
click at [276, 162] on div at bounding box center [174, 110] width 2063 height 1547
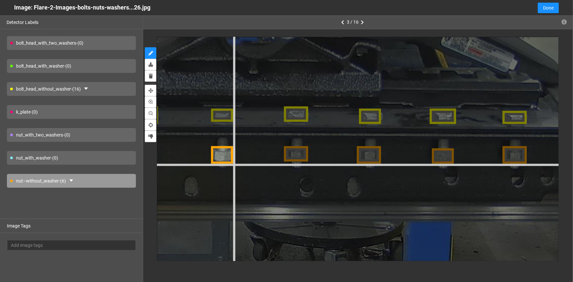
click at [234, 164] on div at bounding box center [210, 113] width 2009 height 1506
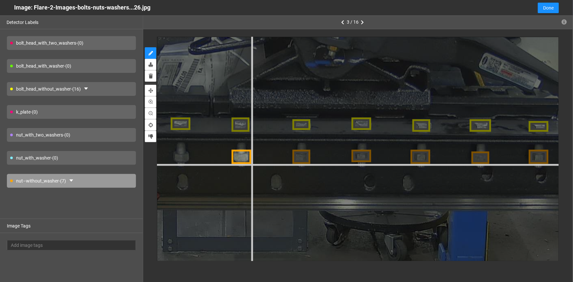
click at [251, 164] on div at bounding box center [292, 122] width 1628 height 1221
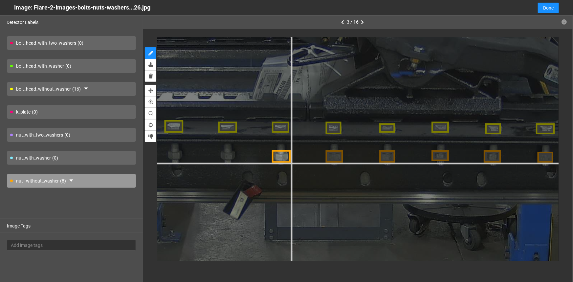
click at [290, 163] on div at bounding box center [379, 126] width 1438 height 1079
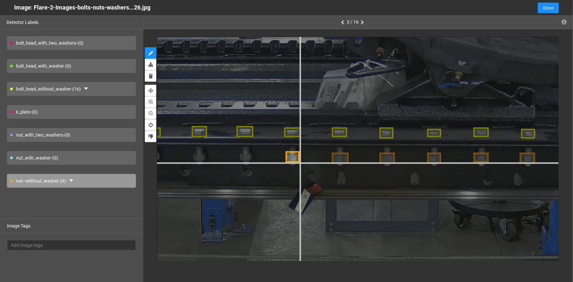
click at [300, 163] on div at bounding box center [427, 132] width 1275 height 956
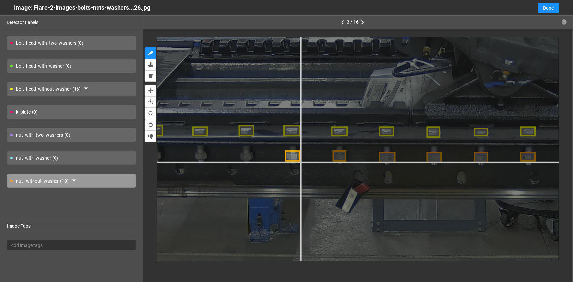
click at [300, 162] on div at bounding box center [473, 131] width 1275 height 956
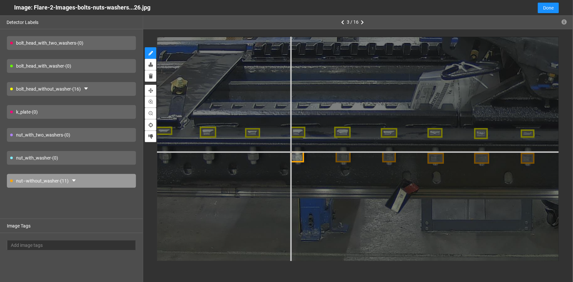
click at [290, 152] on div at bounding box center [521, 132] width 1248 height 936
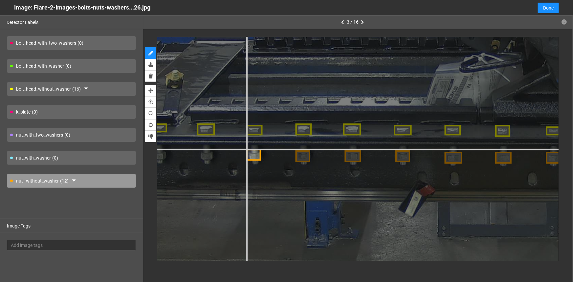
click at [246, 149] on div at bounding box center [545, 129] width 1356 height 1017
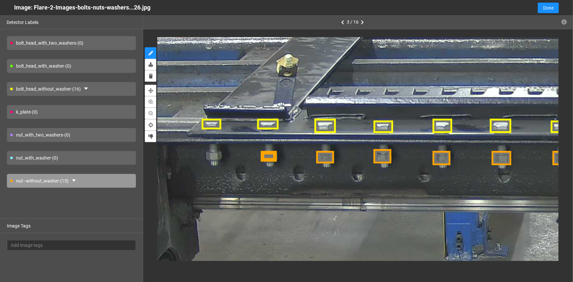
click at [269, 157] on div at bounding box center [269, 156] width 16 height 12
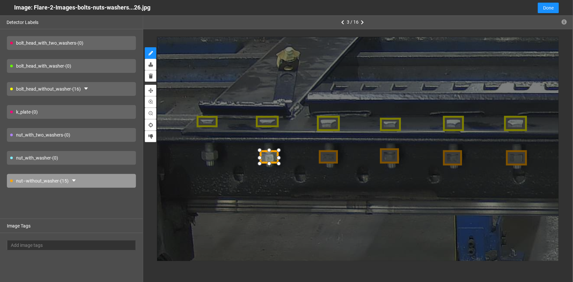
click at [279, 164] on div at bounding box center [279, 164] width 10 height 10
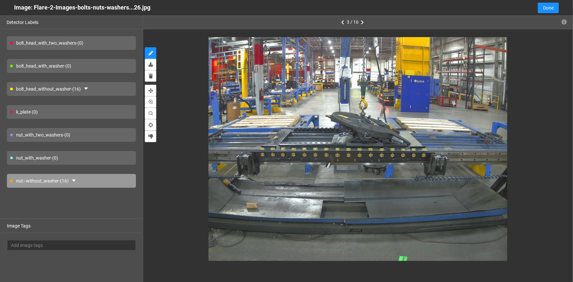
click at [362, 23] on icon "button" at bounding box center [362, 22] width 3 height 5
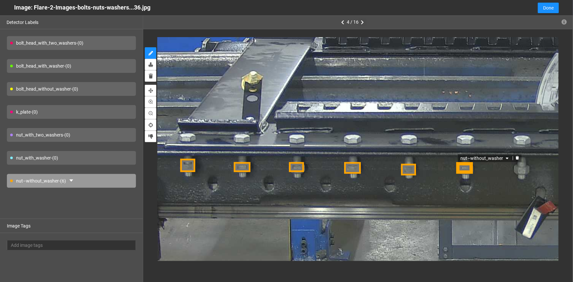
click at [461, 171] on div "nut–without_washer" at bounding box center [465, 168] width 16 height 11
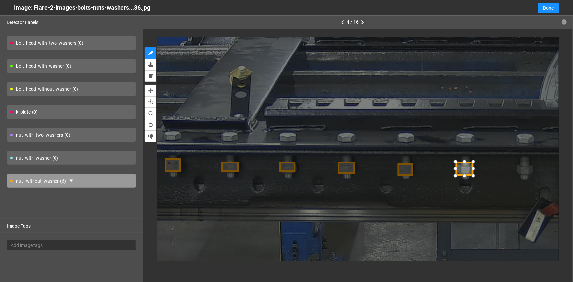
click at [466, 175] on div at bounding box center [465, 176] width 10 height 10
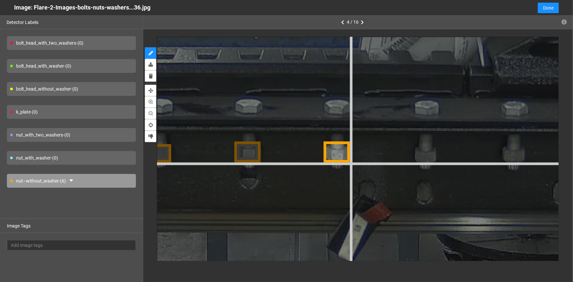
click at [351, 163] on div at bounding box center [396, 105] width 2389 height 1792
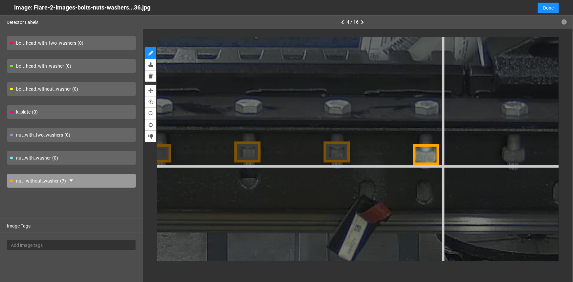
click at [441, 166] on div at bounding box center [396, 105] width 2389 height 1792
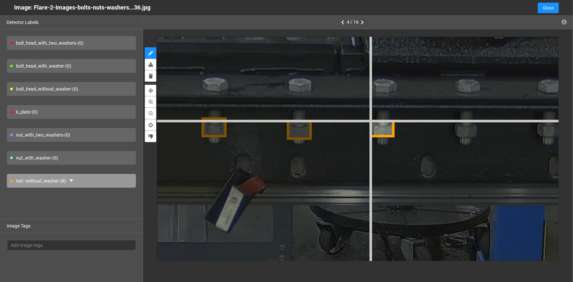
click at [370, 120] on div at bounding box center [271, 82] width 2280 height 1710
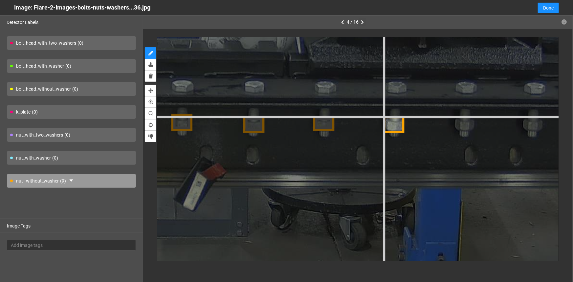
click at [384, 116] on div at bounding box center [230, 84] width 1927 height 1445
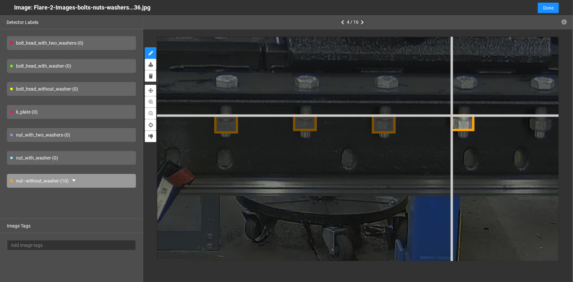
click at [451, 114] on div at bounding box center [199, 78] width 2172 height 1629
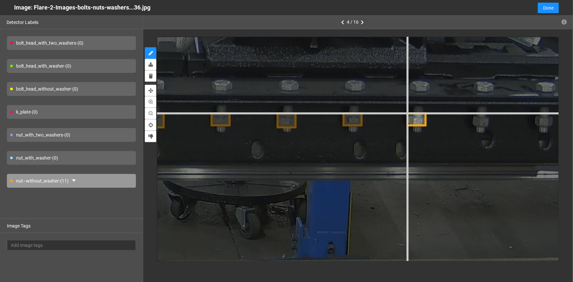
click at [407, 112] on div at bounding box center [132, 83] width 1818 height 1364
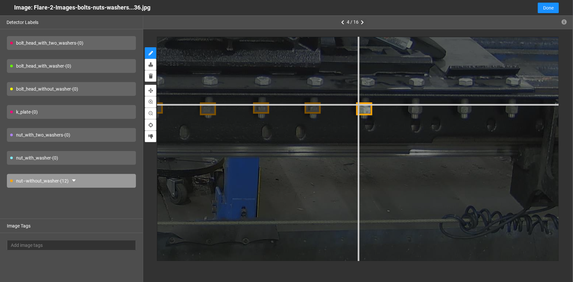
click at [357, 103] on div at bounding box center [83, 78] width 1465 height 1099
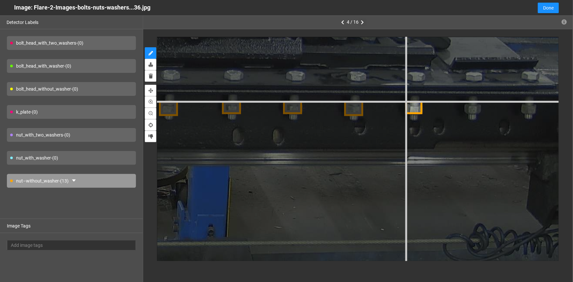
click at [405, 101] on div at bounding box center [21, 72] width 1737 height 1303
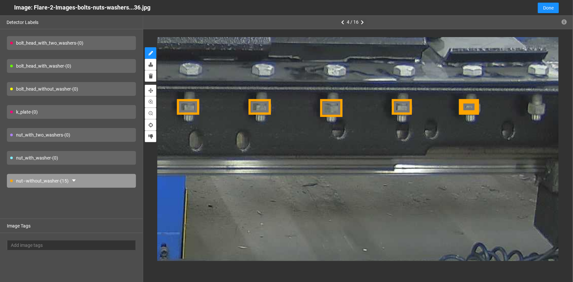
click at [474, 108] on div at bounding box center [469, 107] width 20 height 14
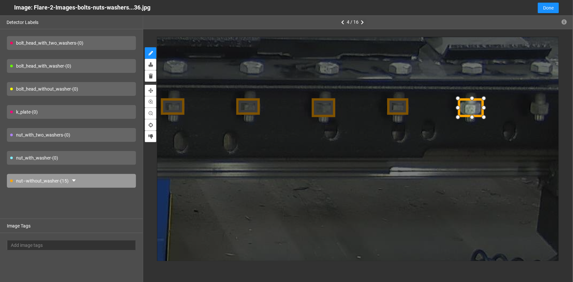
click at [482, 116] on div at bounding box center [483, 116] width 11 height 11
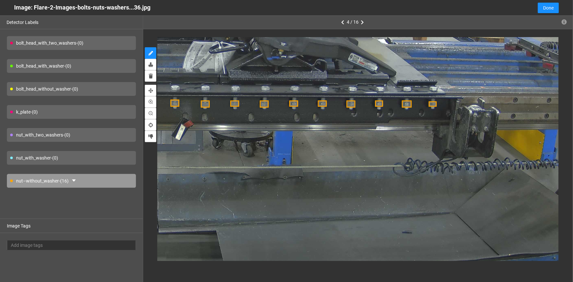
click at [34, 89] on div "bolt_head_without_washer - (0)" at bounding box center [71, 89] width 129 height 14
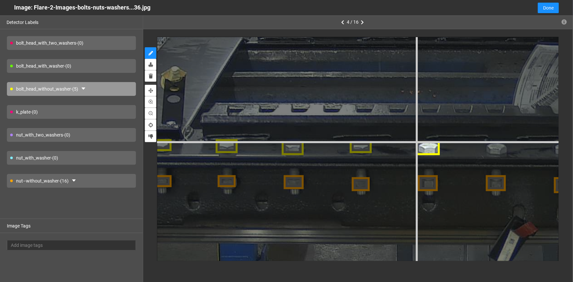
click at [417, 140] on div at bounding box center [541, 147] width 1820 height 1365
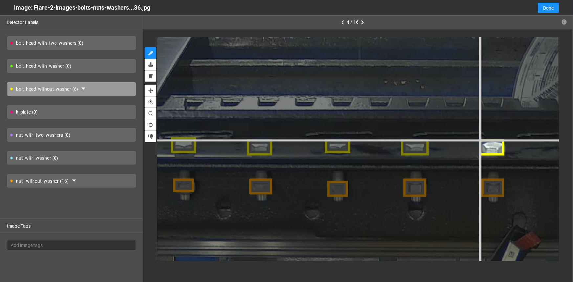
click at [480, 139] on div at bounding box center [545, 146] width 2092 height 1569
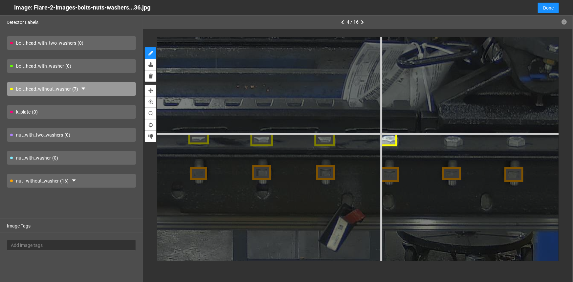
click at [380, 134] on div at bounding box center [369, 139] width 1712 height 1284
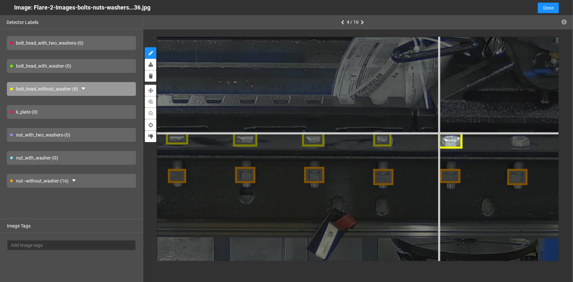
click at [439, 133] on div at bounding box center [361, 139] width 1848 height 1386
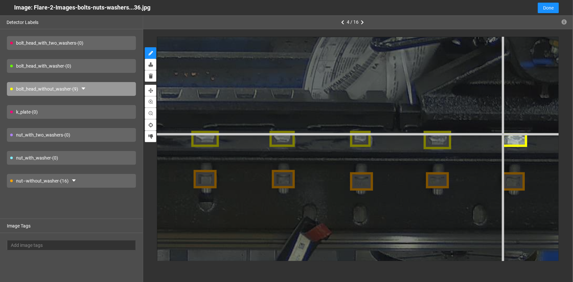
click at [502, 132] on div at bounding box center [336, 137] width 2092 height 1569
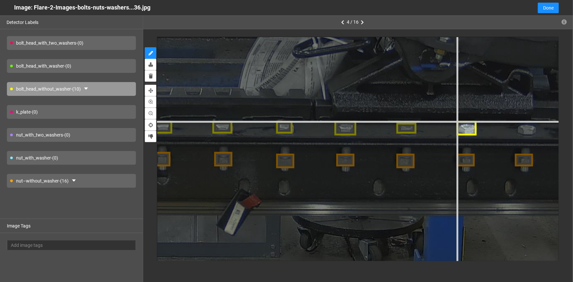
click at [456, 121] on div at bounding box center [265, 126] width 1658 height 1243
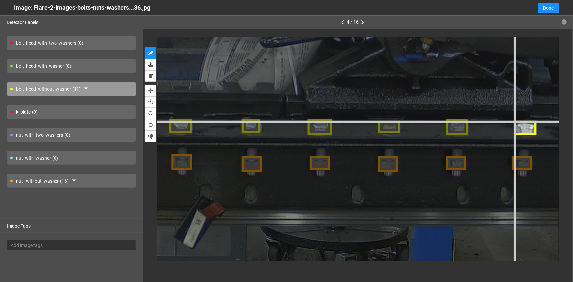
click at [513, 121] on div at bounding box center [228, 125] width 1875 height 1406
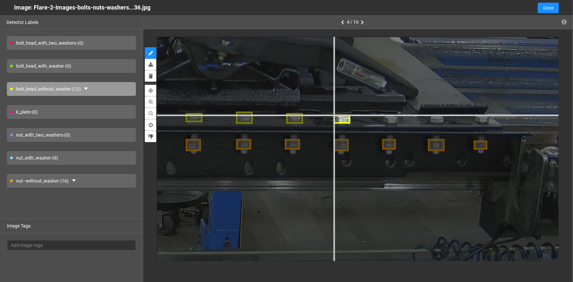
click at [334, 114] on div at bounding box center [76, 116] width 1386 height 1039
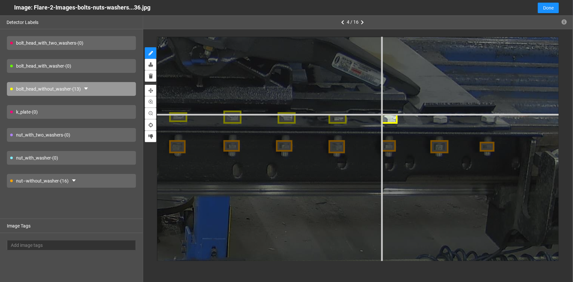
click at [382, 114] on div at bounding box center [51, 115] width 1494 height 1121
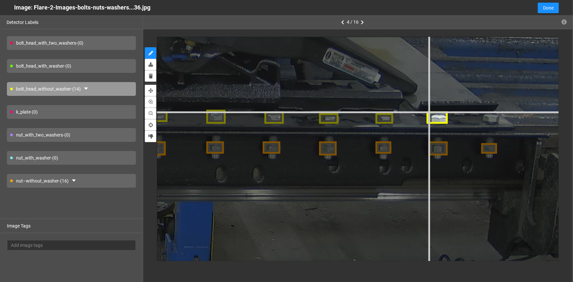
click at [428, 112] on div at bounding box center [21, 115] width 1603 height 1202
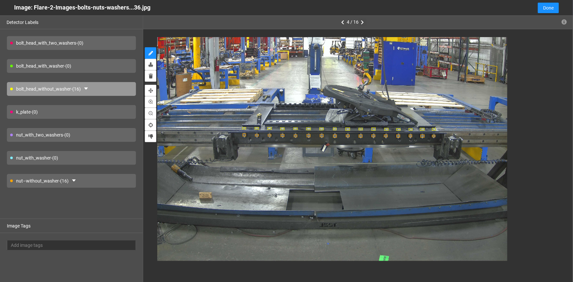
click at [362, 23] on icon "button" at bounding box center [362, 22] width 3 height 5
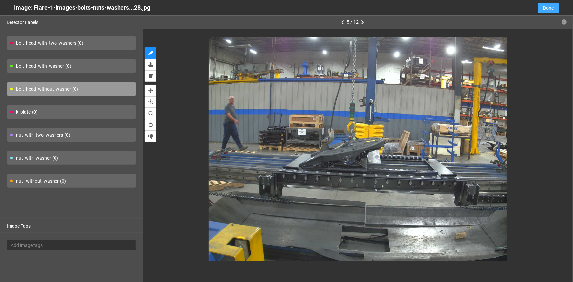
click at [548, 7] on span "Done" at bounding box center [548, 7] width 11 height 7
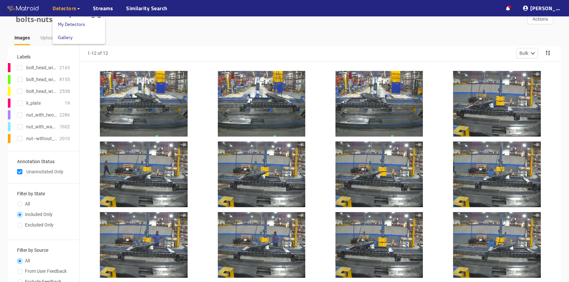
click at [75, 8] on span "Detectors" at bounding box center [65, 8] width 24 height 8
click at [70, 24] on link "My Detectors" at bounding box center [71, 24] width 27 height 13
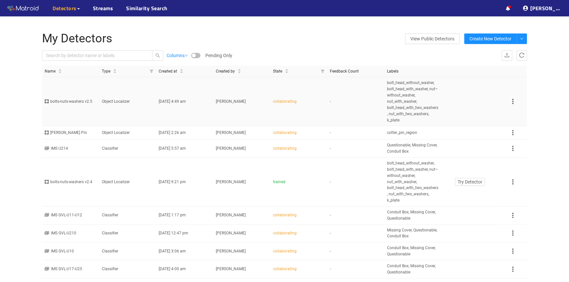
click at [94, 108] on td "bolts-nuts-washers v2.5" at bounding box center [70, 101] width 57 height 49
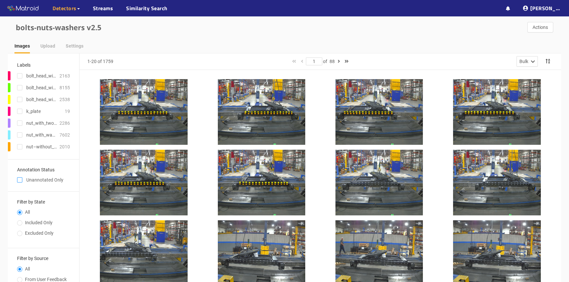
click at [22, 182] on input "checkbox" at bounding box center [19, 181] width 5 height 5
checkbox input "true"
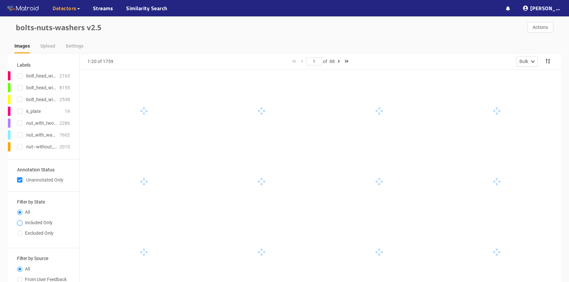
click at [21, 222] on input "Included Only" at bounding box center [19, 224] width 5 height 4
radio input "true"
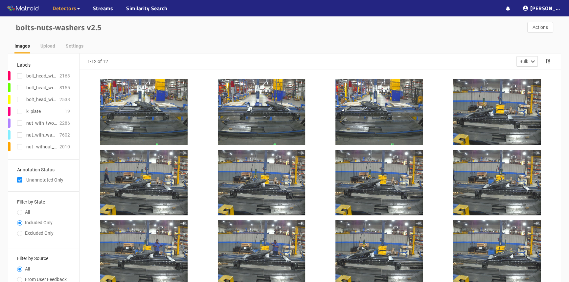
click at [146, 111] on div at bounding box center [144, 112] width 88 height 66
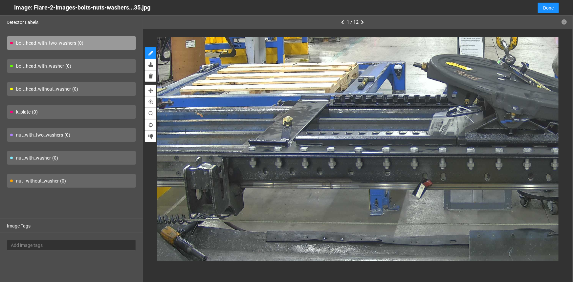
click at [32, 90] on div "bolt_head_without_washer - (0)" at bounding box center [71, 89] width 129 height 14
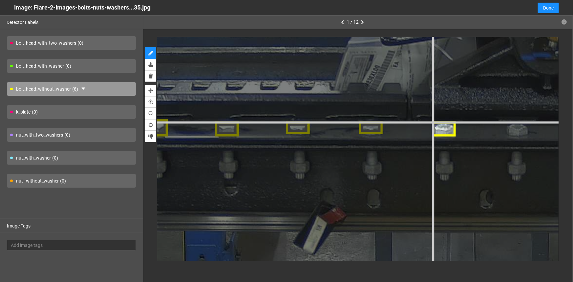
click at [431, 121] on div at bounding box center [530, 128] width 1954 height 1466
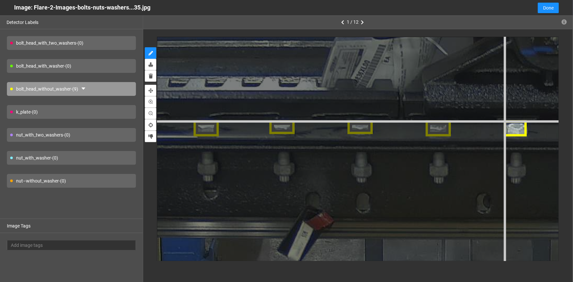
click at [503, 121] on div at bounding box center [531, 128] width 2090 height 1568
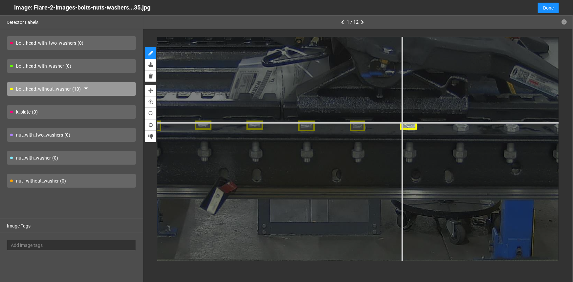
click at [402, 121] on div at bounding box center [368, 125] width 1384 height 1038
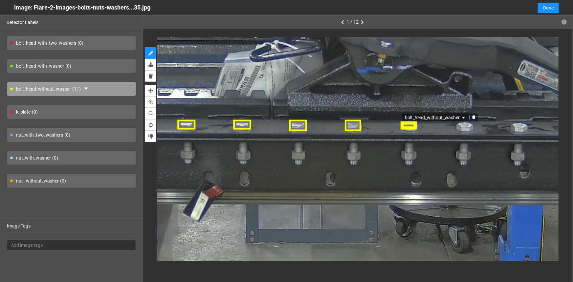
click at [412, 126] on div "bolt_head_without_washer" at bounding box center [409, 125] width 17 height 9
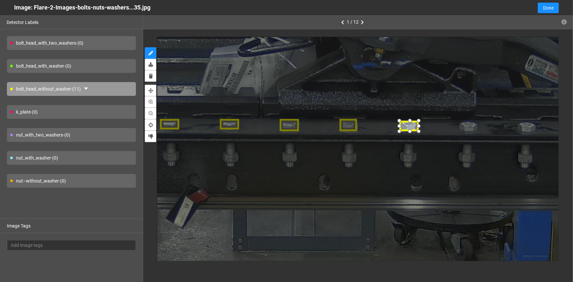
click at [420, 132] on div at bounding box center [419, 132] width 10 height 10
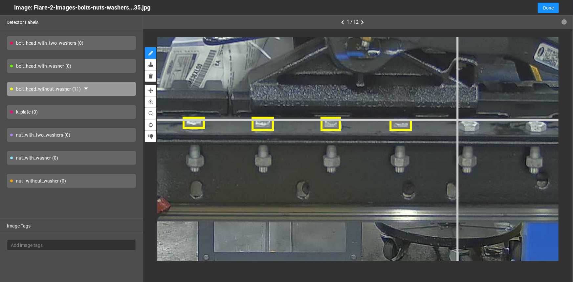
click at [456, 118] on div at bounding box center [345, 123] width 1846 height 1384
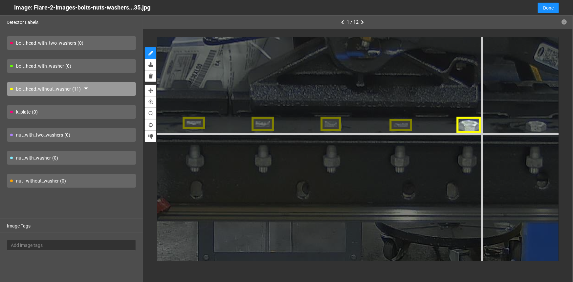
click at [481, 133] on div at bounding box center [345, 123] width 1846 height 1384
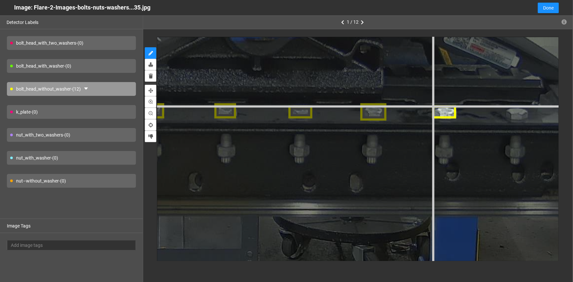
click at [432, 105] on div at bounding box center [240, 110] width 1982 height 1486
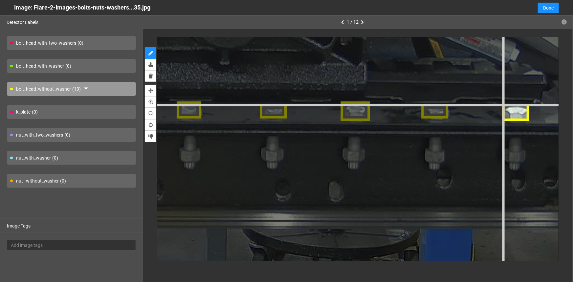
click at [502, 104] on div at bounding box center [205, 109] width 2226 height 1670
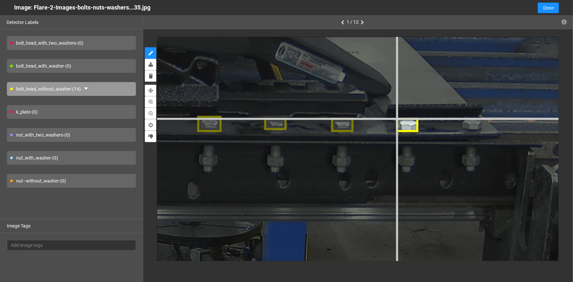
click at [396, 118] on div at bounding box center [85, 122] width 1846 height 1384
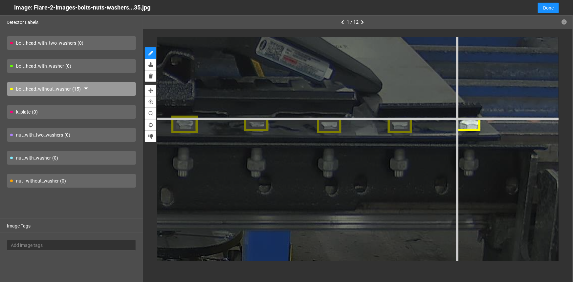
click at [457, 118] on div at bounding box center [49, 122] width 2009 height 1506
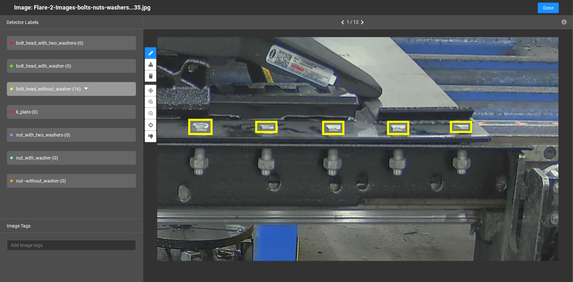
click at [28, 183] on div "nut–without_washer - (0)" at bounding box center [71, 181] width 129 height 14
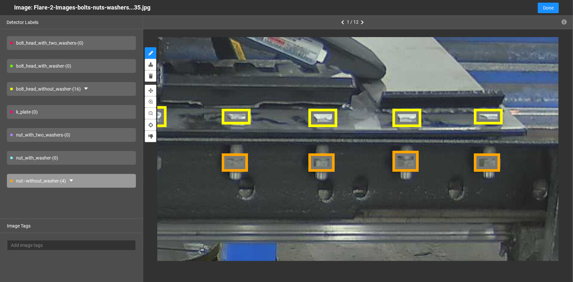
click at [238, 163] on div at bounding box center [236, 162] width 26 height 17
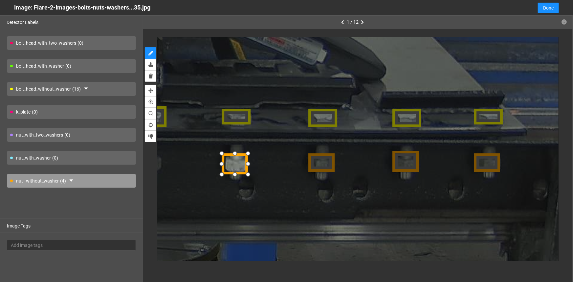
click at [250, 173] on div at bounding box center [248, 174] width 11 height 11
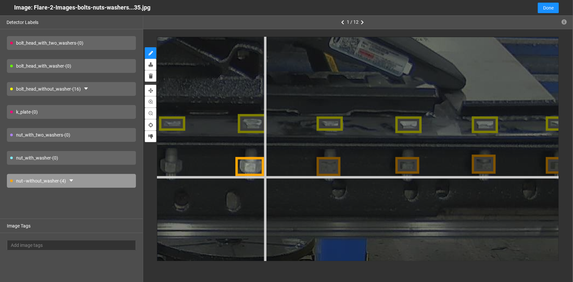
click at [264, 176] on div at bounding box center [106, 121] width 2172 height 1629
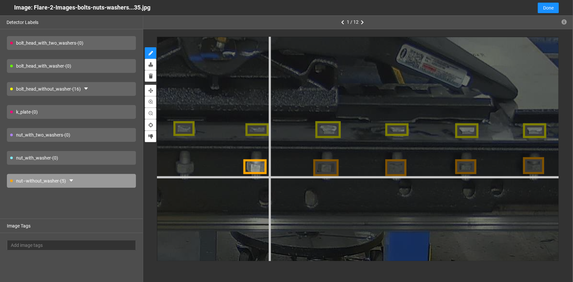
click at [268, 175] on div at bounding box center [198, 127] width 1927 height 1445
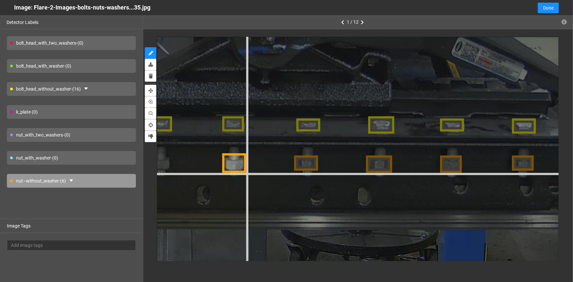
click at [246, 173] on div at bounding box center [248, 123] width 1982 height 1486
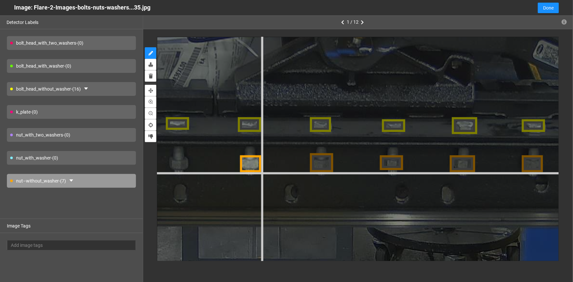
click at [260, 172] on div at bounding box center [335, 123] width 1927 height 1445
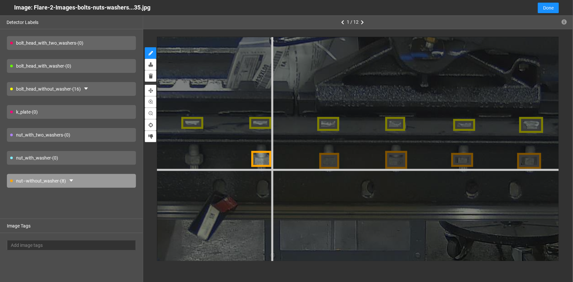
click at [271, 168] on div at bounding box center [409, 123] width 1818 height 1364
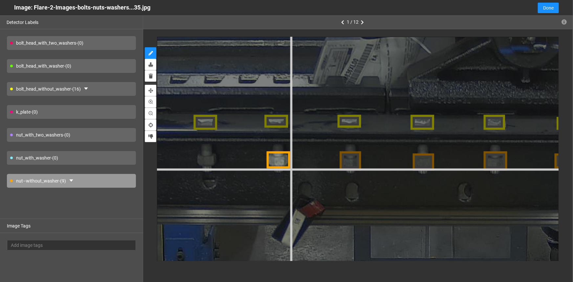
click at [290, 168] on div at bounding box center [509, 122] width 1954 height 1466
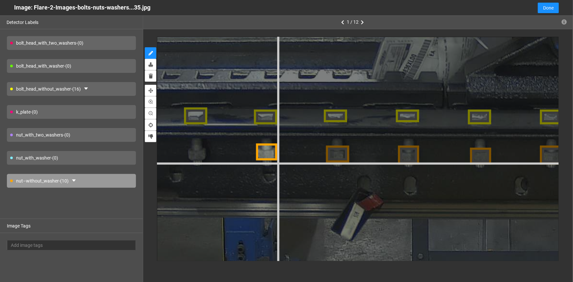
click at [277, 161] on div at bounding box center [564, 116] width 1927 height 1445
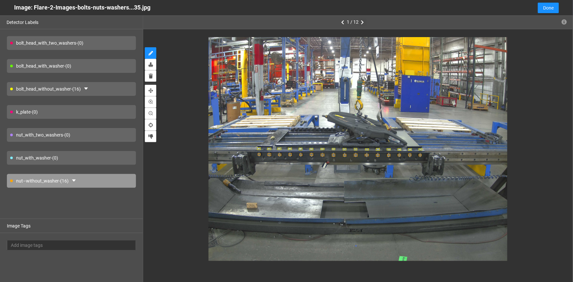
click at [364, 22] on icon "button" at bounding box center [362, 22] width 3 height 5
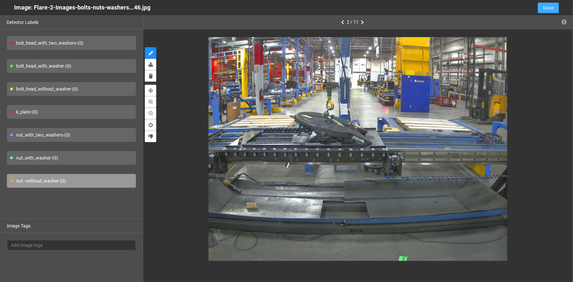
click at [547, 9] on span "Done" at bounding box center [548, 7] width 11 height 7
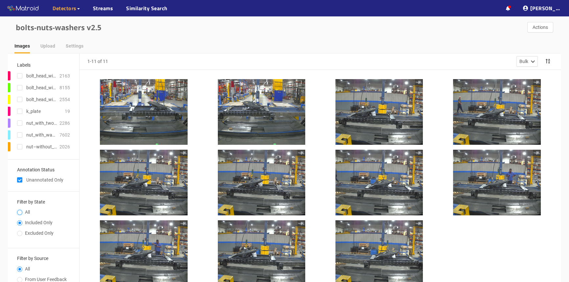
click at [19, 213] on input "All" at bounding box center [19, 213] width 5 height 4
radio input "true"
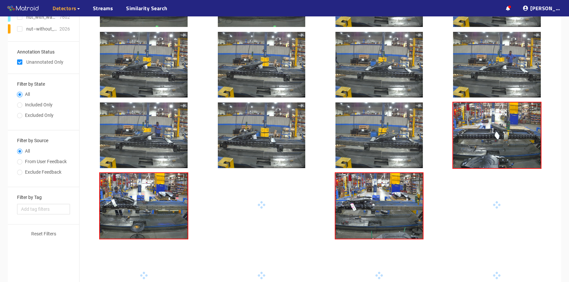
scroll to position [119, 0]
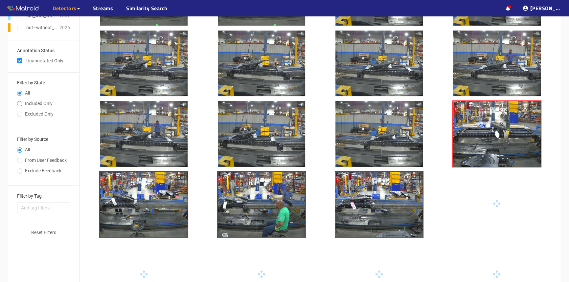
click at [20, 102] on span at bounding box center [19, 103] width 5 height 5
click at [20, 102] on input "Included Only" at bounding box center [19, 104] width 5 height 4
radio input "true"
radio input "false"
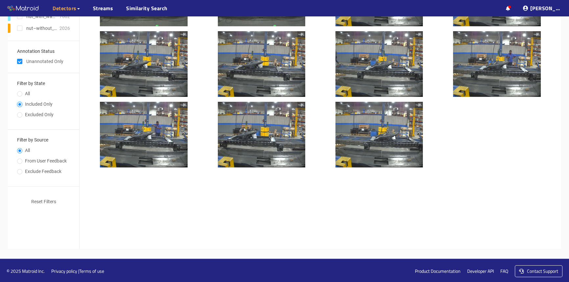
scroll to position [120, 0]
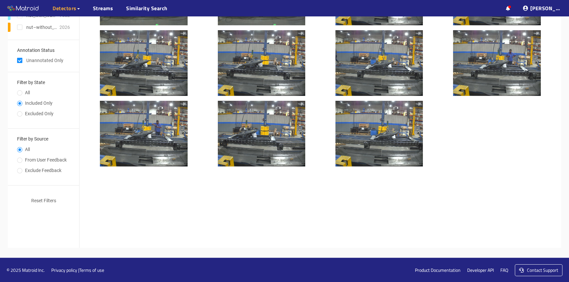
click at [19, 59] on input "checkbox" at bounding box center [19, 61] width 5 height 5
checkbox input "false"
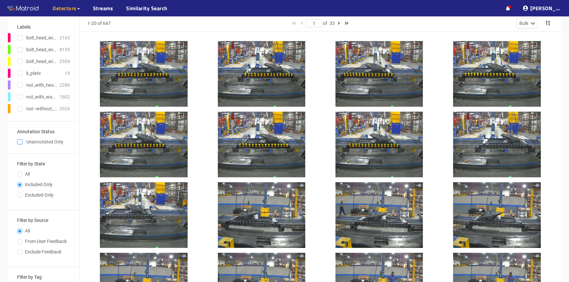
scroll to position [0, 0]
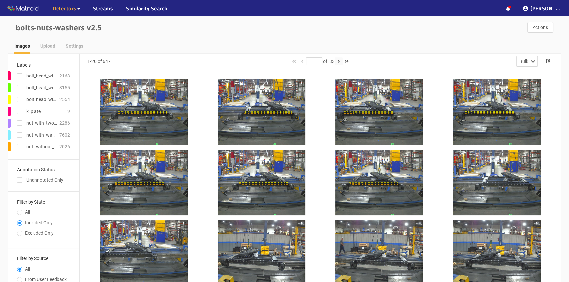
click at [339, 61] on icon "button" at bounding box center [338, 61] width 2 height 5
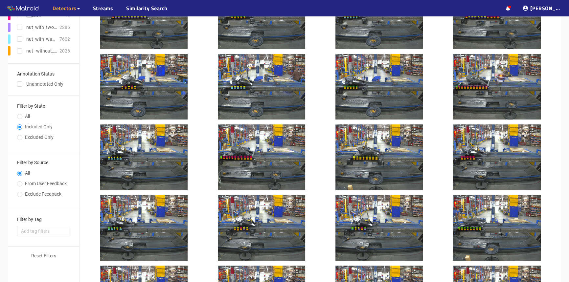
scroll to position [8, 0]
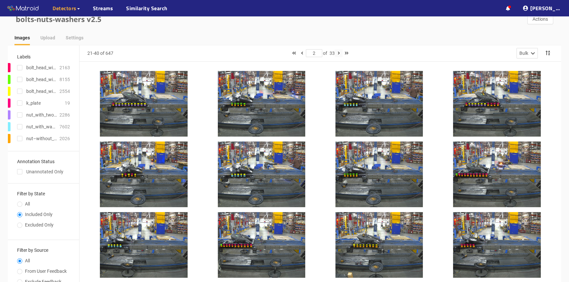
click at [337, 54] on button "button" at bounding box center [339, 53] width 8 height 8
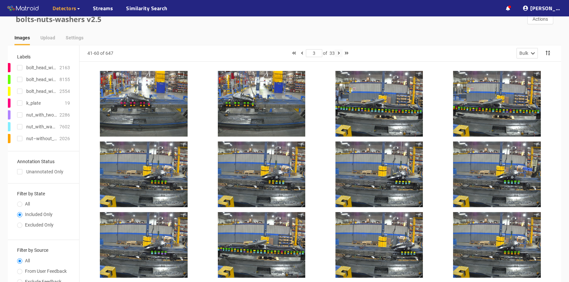
click at [338, 54] on icon "button" at bounding box center [338, 53] width 2 height 5
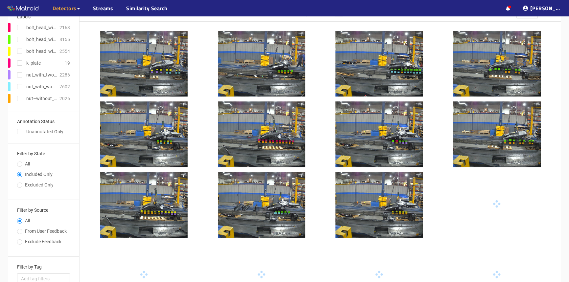
scroll to position [0, 0]
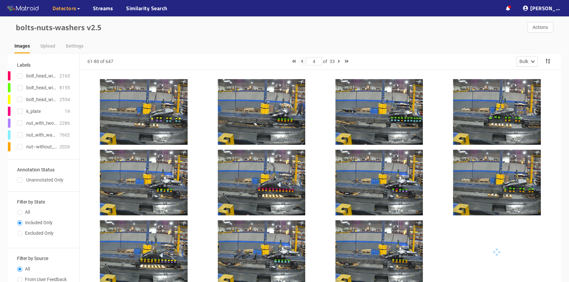
click at [300, 59] on icon "button" at bounding box center [301, 61] width 2 height 5
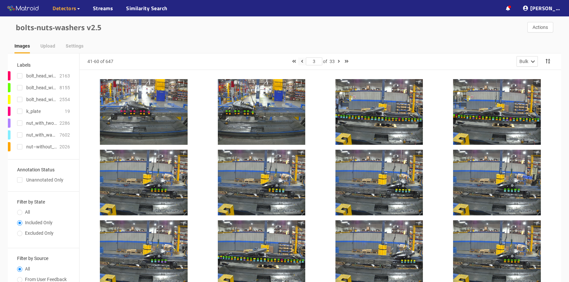
click at [300, 59] on icon "button" at bounding box center [301, 61] width 2 height 5
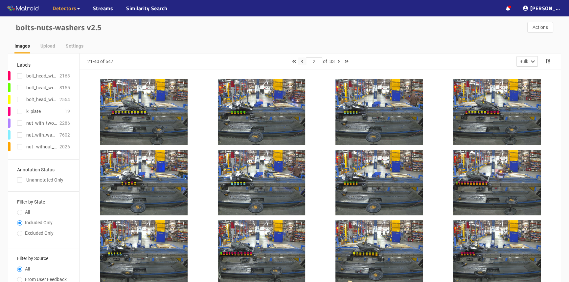
click at [300, 59] on icon "button" at bounding box center [301, 61] width 2 height 5
type input "1"
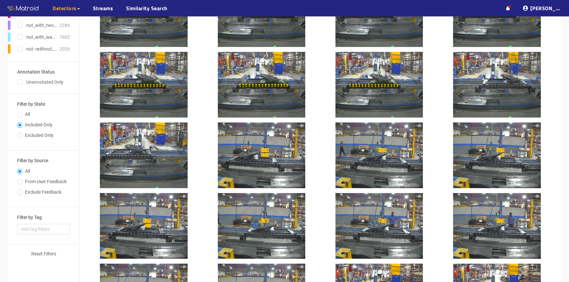
scroll to position [187, 0]
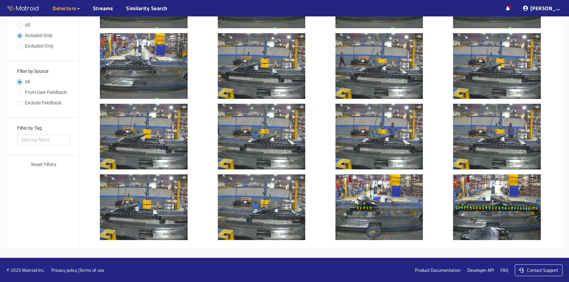
click at [277, 207] on div at bounding box center [262, 207] width 88 height 66
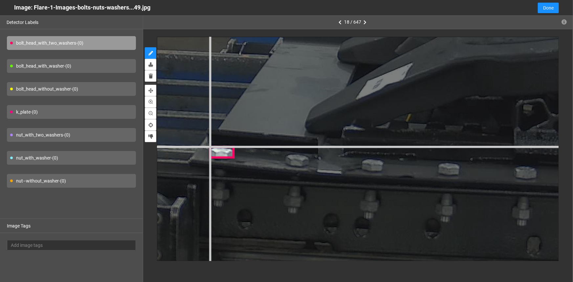
click at [209, 145] on div at bounding box center [423, 4] width 1929 height 1447
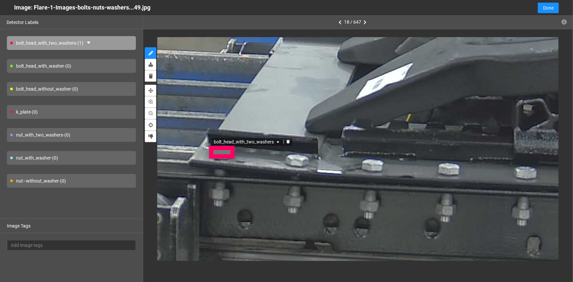
click at [286, 140] on icon "delete" at bounding box center [287, 141] width 3 height 4
click at [56, 88] on div "bolt_head_without_washer - (0)" at bounding box center [71, 89] width 129 height 14
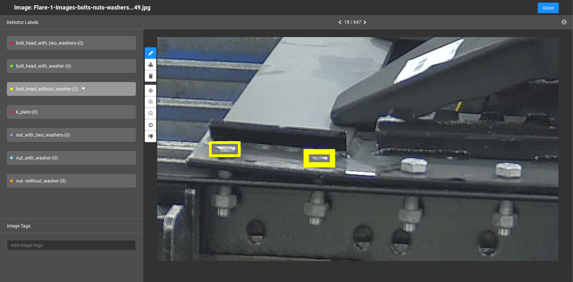
click at [320, 161] on div at bounding box center [319, 157] width 33 height 18
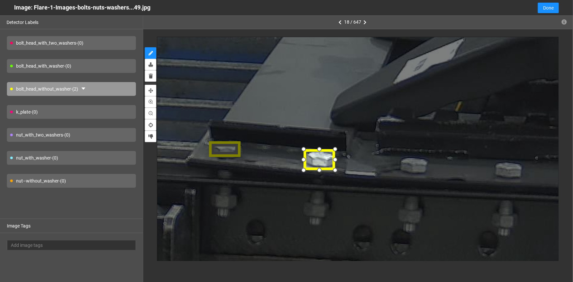
click at [320, 171] on div at bounding box center [319, 170] width 11 height 11
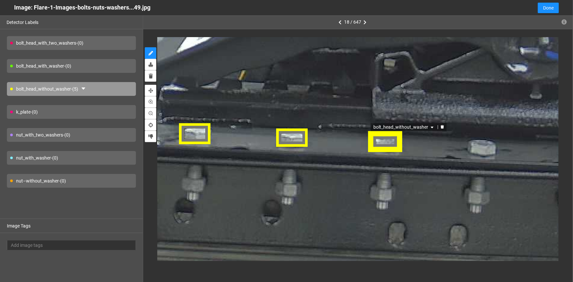
click at [383, 141] on div "bolt_head_without_washer" at bounding box center [385, 142] width 32 height 20
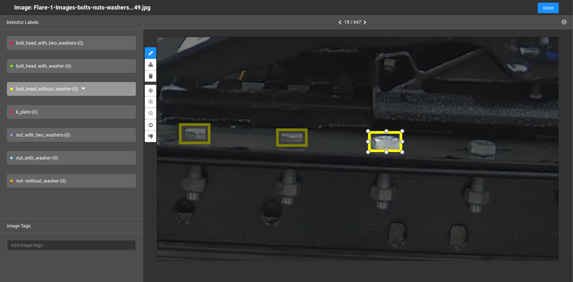
click at [386, 152] on div at bounding box center [385, 153] width 11 height 11
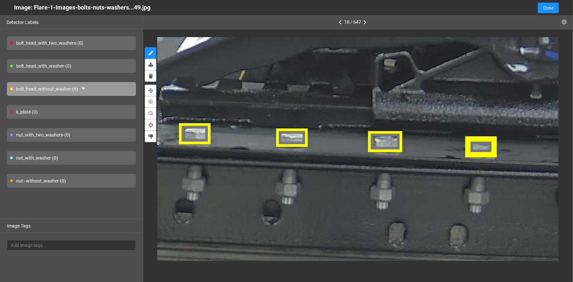
click at [480, 146] on div at bounding box center [481, 146] width 31 height 19
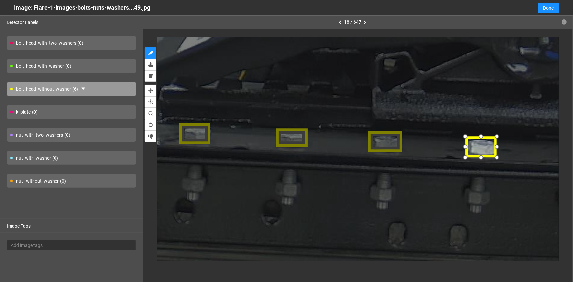
click at [480, 157] on div at bounding box center [481, 157] width 11 height 11
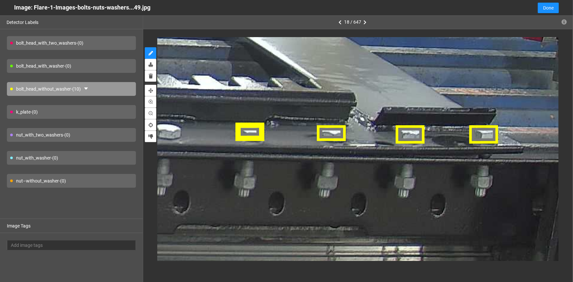
click at [250, 135] on div at bounding box center [249, 132] width 29 height 18
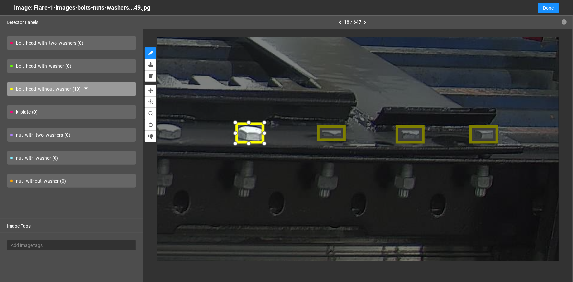
click at [249, 142] on div at bounding box center [249, 143] width 11 height 11
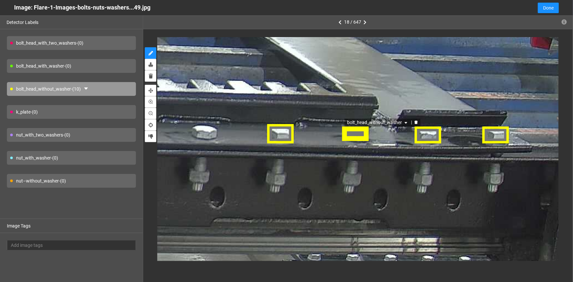
click at [354, 140] on div "bolt_head_without_washer" at bounding box center [355, 134] width 26 height 16
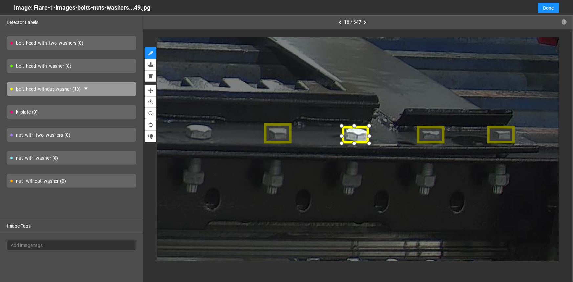
click at [352, 144] on div at bounding box center [355, 144] width 11 height 11
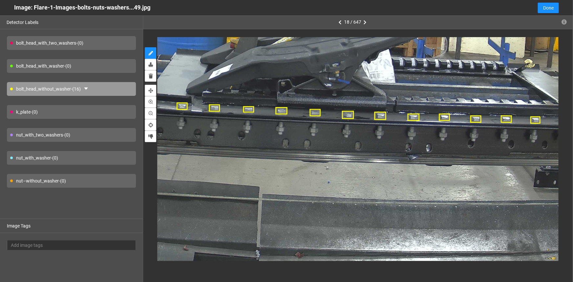
drag, startPoint x: 57, startPoint y: 182, endPoint x: 64, endPoint y: 181, distance: 7.0
click at [56, 182] on div "nut–without_washer - (0)" at bounding box center [71, 181] width 129 height 14
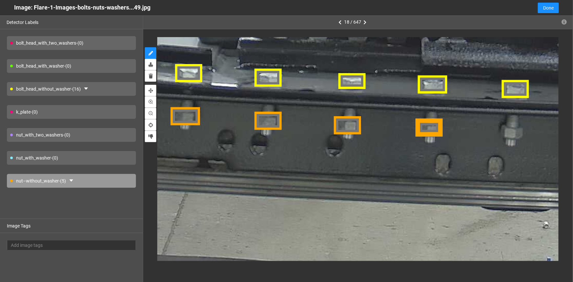
click at [434, 130] on div at bounding box center [429, 127] width 25 height 18
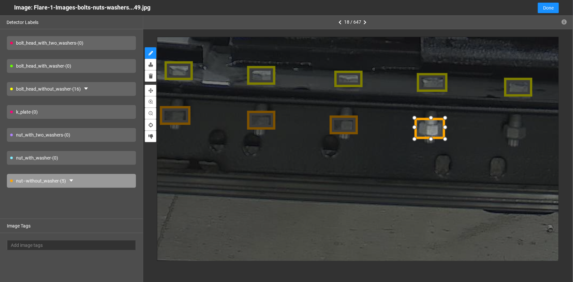
click at [446, 138] on div at bounding box center [445, 138] width 11 height 11
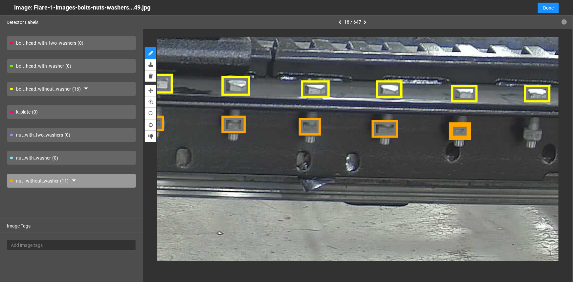
click at [463, 134] on div at bounding box center [459, 131] width 23 height 18
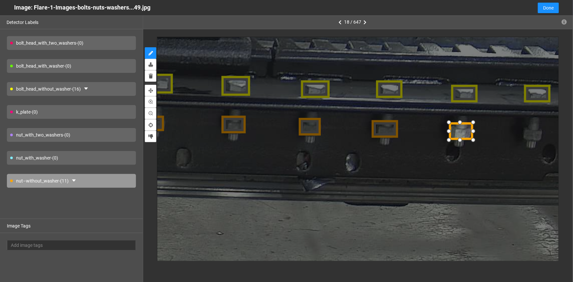
click at [474, 132] on div at bounding box center [474, 131] width 11 height 11
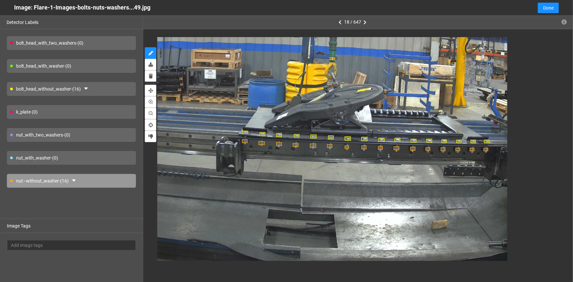
click at [340, 23] on icon "button" at bounding box center [340, 22] width 3 height 5
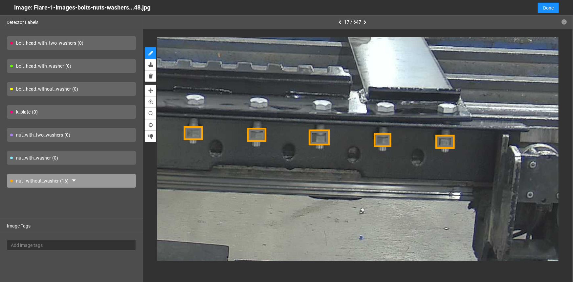
click at [30, 92] on div "bolt_head_without_washer - (0)" at bounding box center [71, 89] width 129 height 14
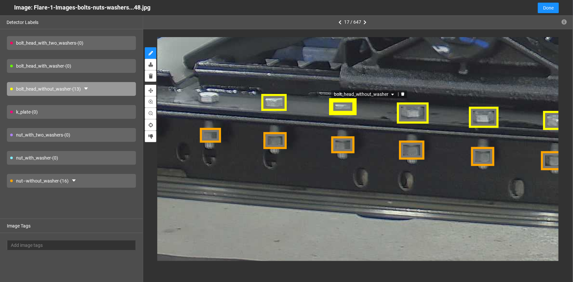
click at [344, 107] on div "bolt_head_without_washer" at bounding box center [342, 106] width 27 height 16
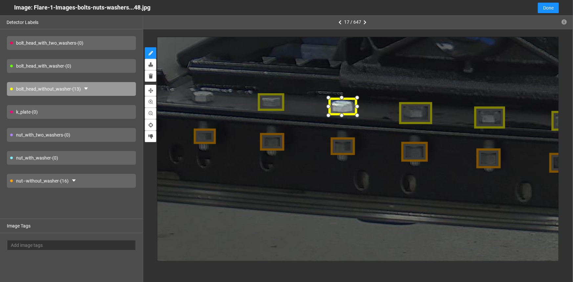
click at [341, 115] on div at bounding box center [342, 116] width 11 height 11
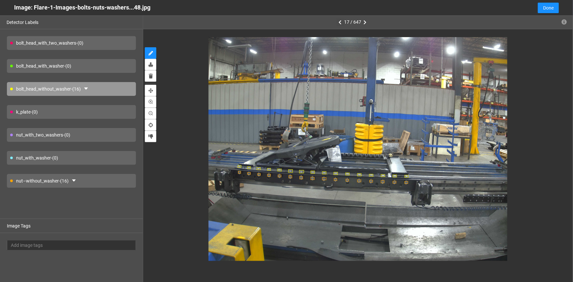
click at [340, 23] on icon "button" at bounding box center [340, 22] width 3 height 5
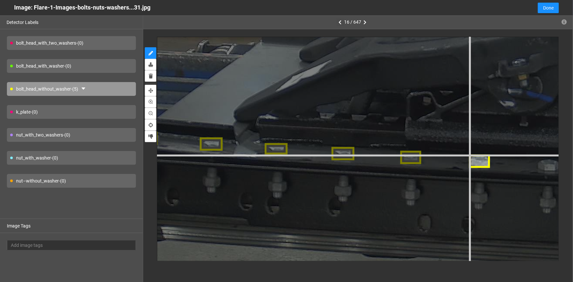
click at [469, 154] on div at bounding box center [556, 17] width 1737 height 1303
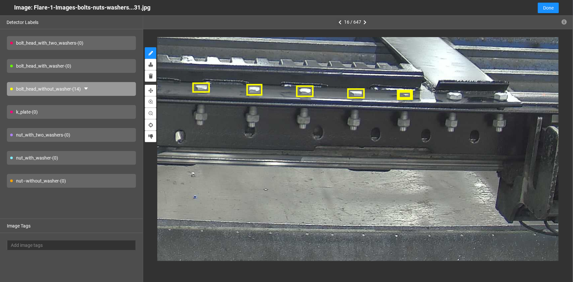
click at [406, 95] on div at bounding box center [405, 94] width 16 height 11
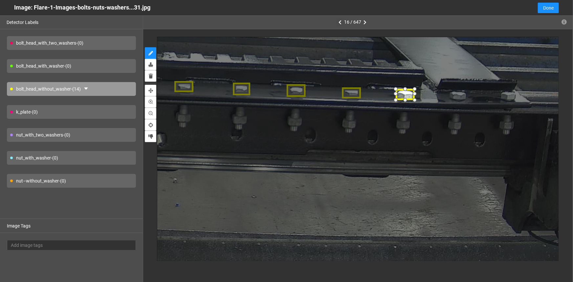
click at [414, 101] on div at bounding box center [415, 101] width 10 height 10
click at [415, 102] on div at bounding box center [415, 101] width 10 height 10
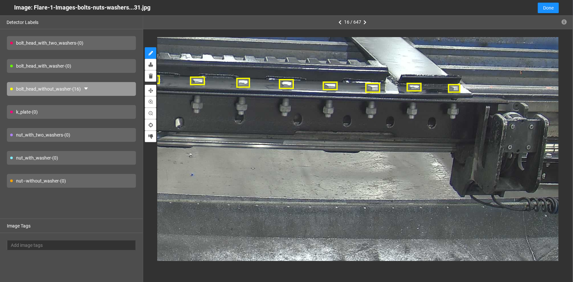
click at [60, 179] on div "nut–without_washer - (0)" at bounding box center [71, 181] width 129 height 14
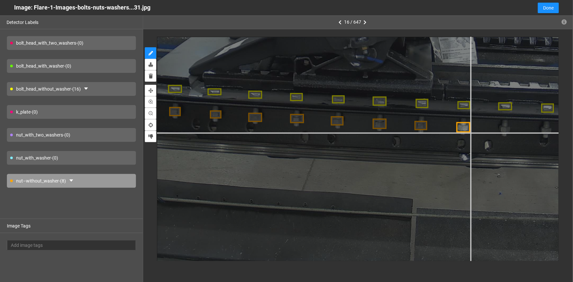
click at [470, 132] on div at bounding box center [386, 11] width 1058 height 793
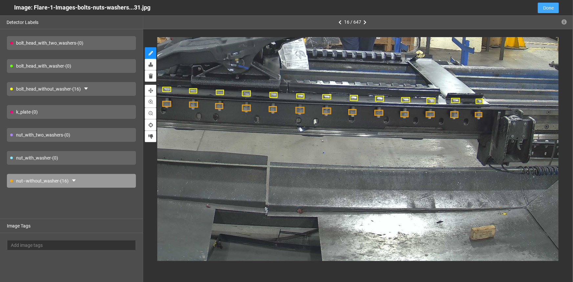
drag, startPoint x: 549, startPoint y: 9, endPoint x: 413, endPoint y: 106, distance: 166.6
click at [549, 9] on span "Done" at bounding box center [548, 7] width 11 height 7
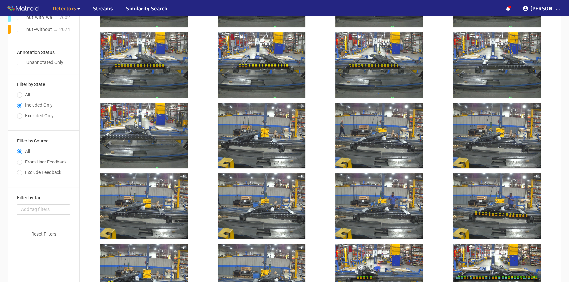
scroll to position [0, 0]
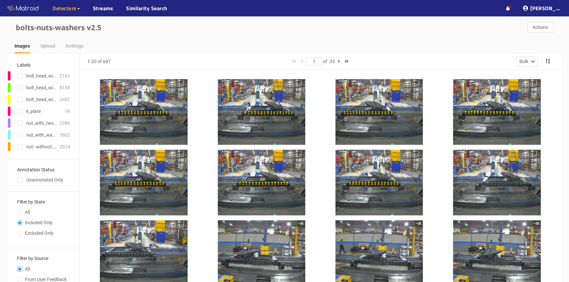
click at [485, 175] on div at bounding box center [497, 183] width 88 height 66
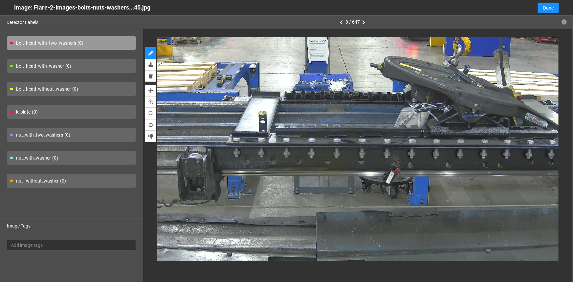
drag, startPoint x: 56, startPoint y: 183, endPoint x: 92, endPoint y: 174, distance: 36.9
click at [56, 183] on div "nut–without_washer - (0)" at bounding box center [71, 181] width 129 height 14
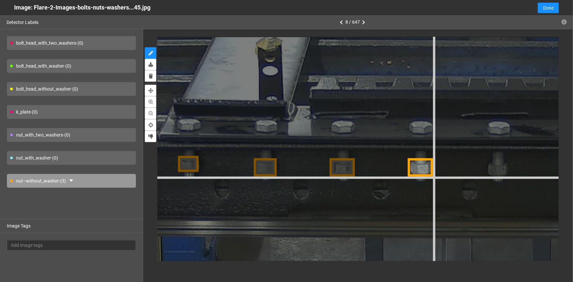
click at [434, 177] on div at bounding box center [531, 126] width 2090 height 1568
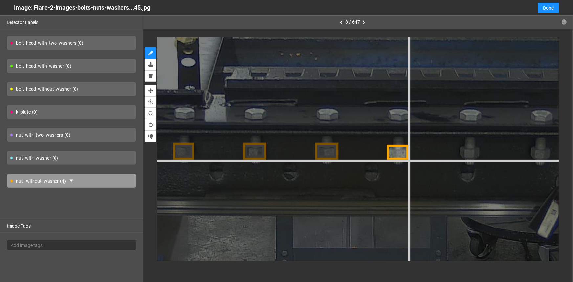
click at [409, 159] on div at bounding box center [428, 113] width 1927 height 1445
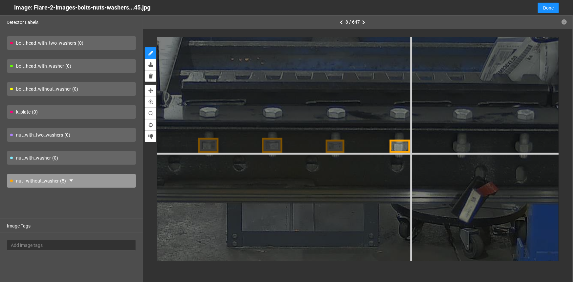
click at [410, 153] on div at bounding box center [363, 111] width 1710 height 1282
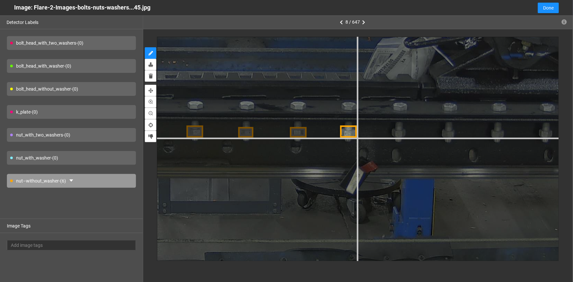
click at [358, 138] on div at bounding box center [268, 104] width 1384 height 1038
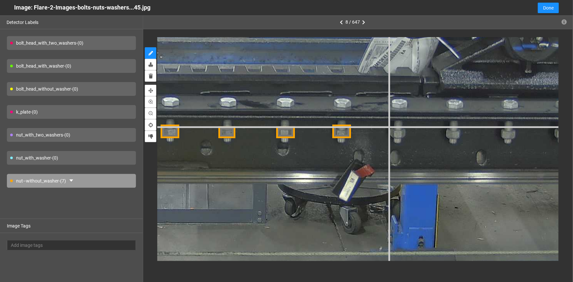
click at [388, 126] on div at bounding box center [252, 101] width 1547 height 1160
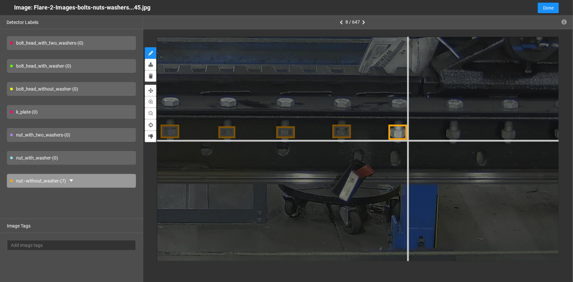
click at [407, 140] on div at bounding box center [252, 101] width 1547 height 1160
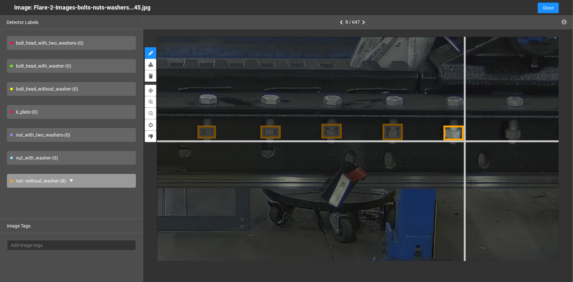
click at [463, 141] on div at bounding box center [234, 98] width 1682 height 1262
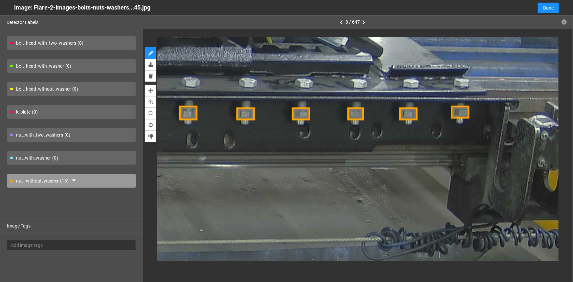
click at [33, 87] on div "bolt_head_without_washer - (0)" at bounding box center [71, 89] width 129 height 14
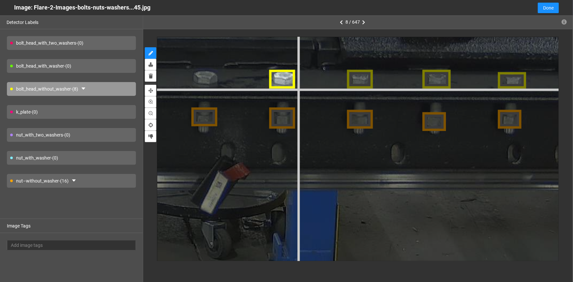
click at [296, 88] on div at bounding box center [80, 74] width 2144 height 1608
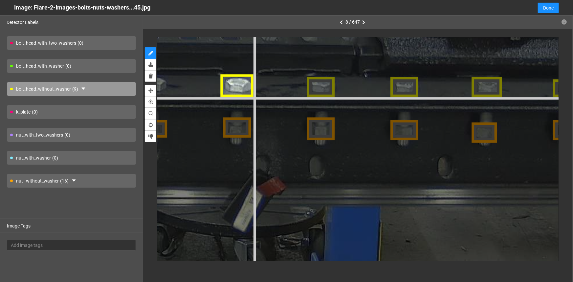
click at [253, 96] on div at bounding box center [104, 82] width 2308 height 1731
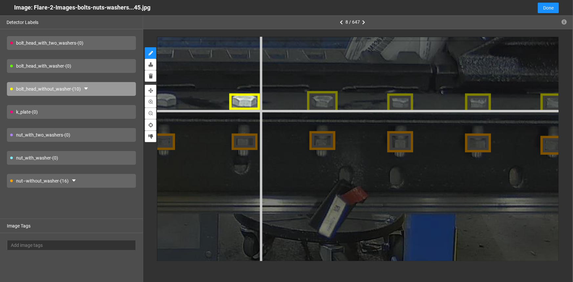
click at [260, 111] on div at bounding box center [198, 98] width 2144 height 1608
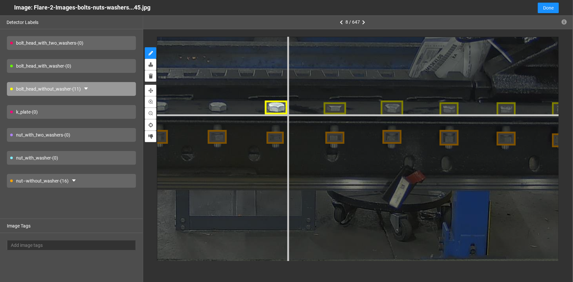
click at [287, 114] on div at bounding box center [301, 106] width 1574 height 1180
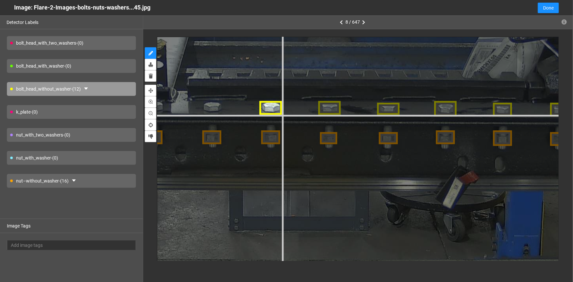
click at [281, 114] on div at bounding box center [354, 106] width 1574 height 1180
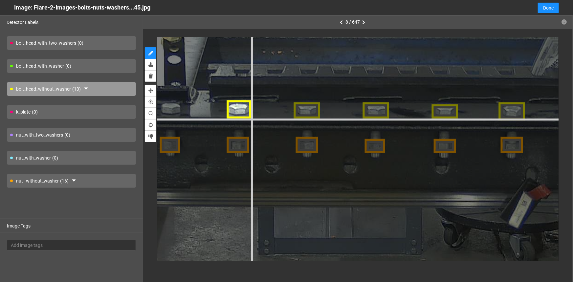
click at [252, 118] on div at bounding box center [405, 109] width 1846 height 1384
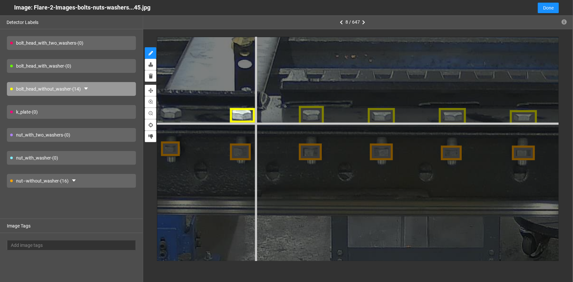
click at [255, 123] on div at bounding box center [482, 114] width 1900 height 1425
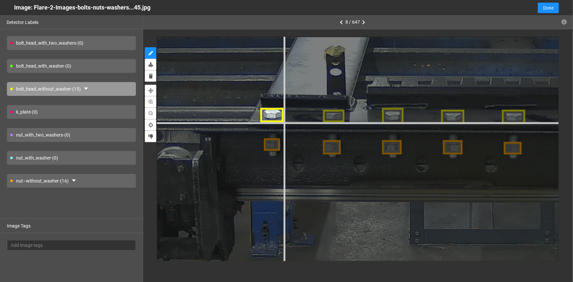
click at [283, 121] on div at bounding box center [539, 115] width 1628 height 1221
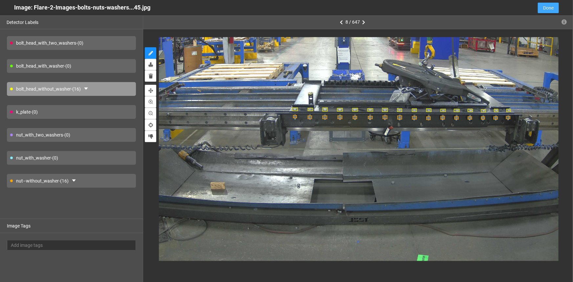
click at [547, 9] on span "Done" at bounding box center [548, 7] width 11 height 7
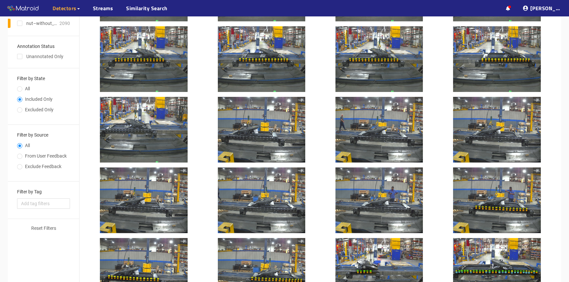
scroll to position [89, 0]
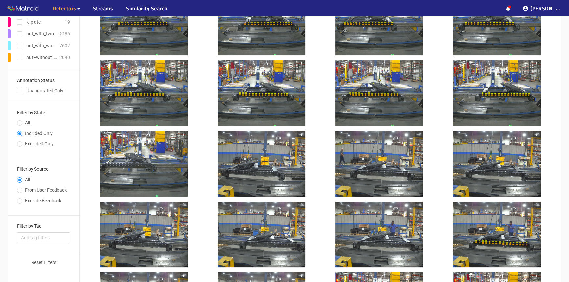
click at [144, 171] on div at bounding box center [144, 164] width 88 height 66
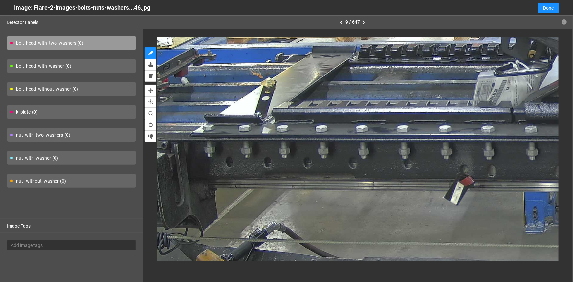
click at [32, 184] on div "nut–without_washer - (0)" at bounding box center [71, 181] width 129 height 14
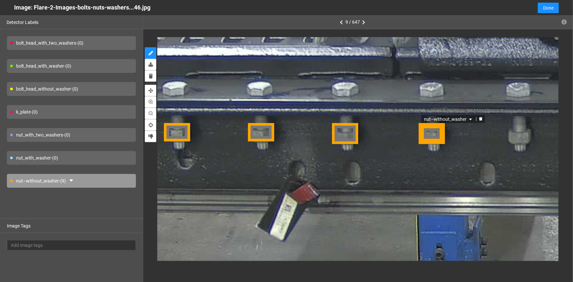
click at [440, 132] on div "nut–without_washer" at bounding box center [432, 134] width 26 height 21
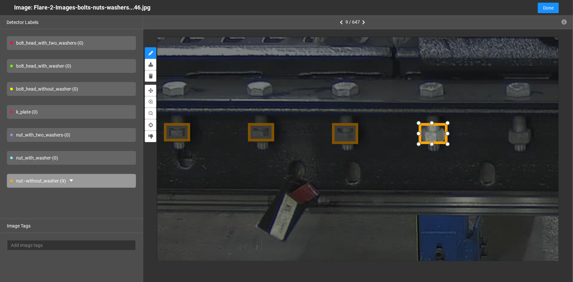
click at [447, 134] on div at bounding box center [447, 134] width 11 height 11
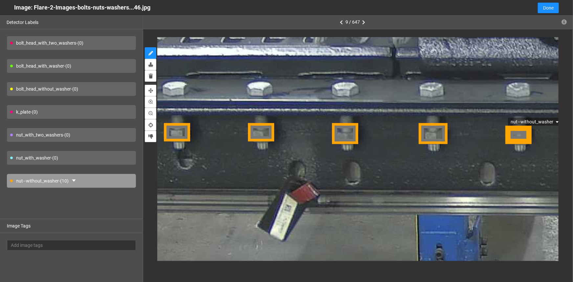
click at [526, 138] on div "nut–without_washer" at bounding box center [519, 134] width 27 height 18
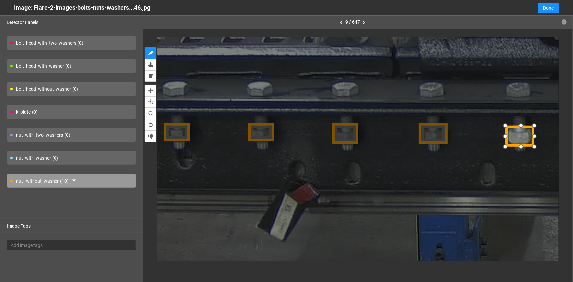
click at [534, 144] on div at bounding box center [533, 146] width 11 height 11
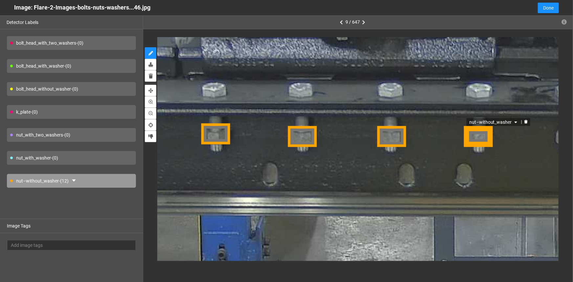
click at [475, 137] on div "nut–without_washer" at bounding box center [478, 136] width 29 height 21
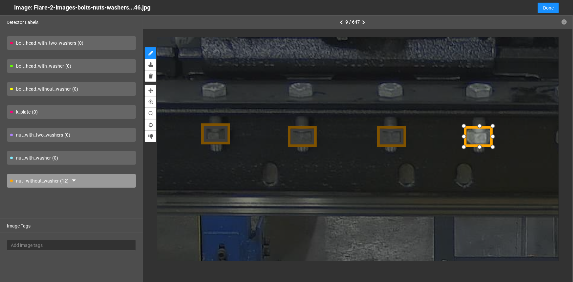
click at [466, 145] on div at bounding box center [464, 147] width 11 height 11
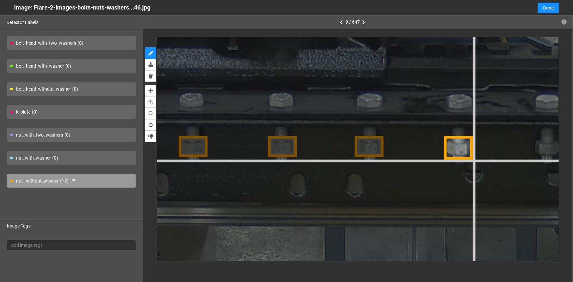
click at [473, 159] on div at bounding box center [514, 99] width 2389 height 1792
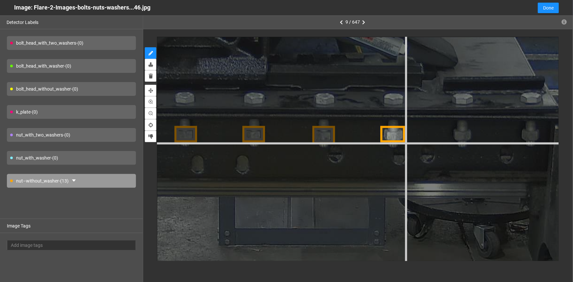
click at [405, 143] on div at bounding box center [367, 97] width 1873 height 1405
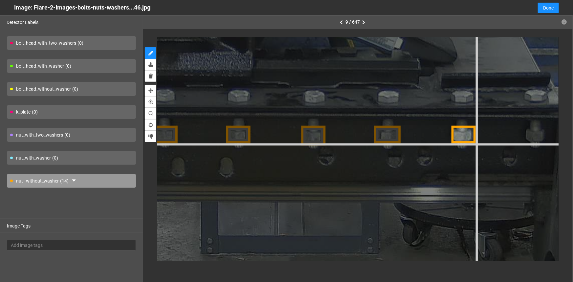
click at [475, 144] on div at bounding box center [360, 95] width 2009 height 1506
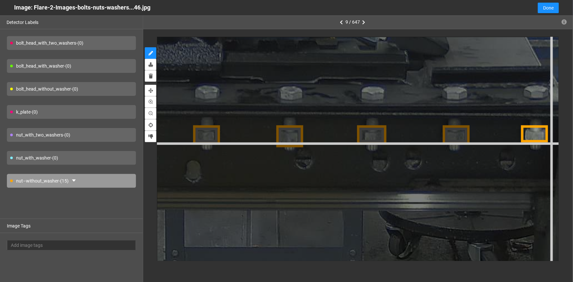
click at [549, 143] on div at bounding box center [342, 91] width 2226 height 1670
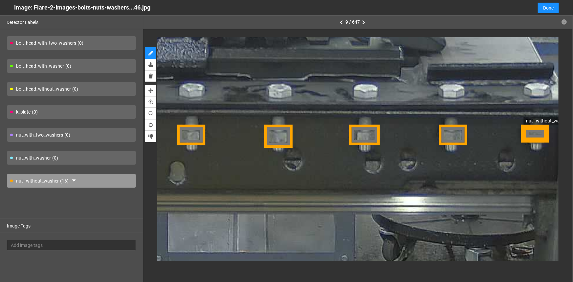
click at [525, 136] on div "nut–without_washer" at bounding box center [536, 134] width 28 height 19
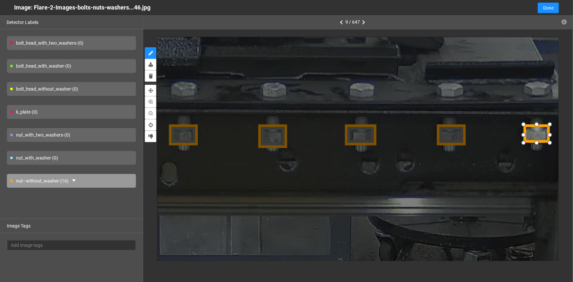
click at [525, 136] on div at bounding box center [523, 134] width 11 height 11
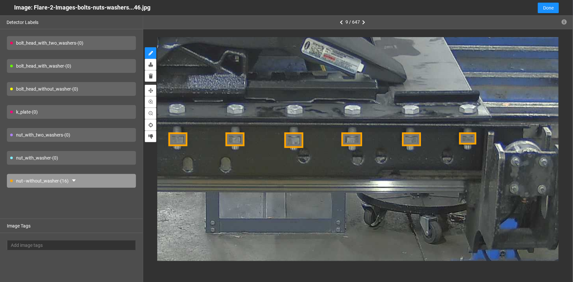
click at [52, 87] on div "bolt_head_without_washer - (0)" at bounding box center [71, 89] width 129 height 14
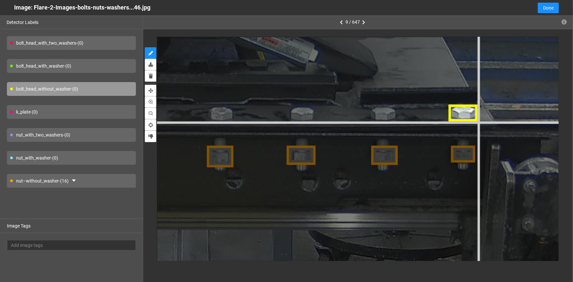
click at [479, 122] on div at bounding box center [271, 111] width 2199 height 1649
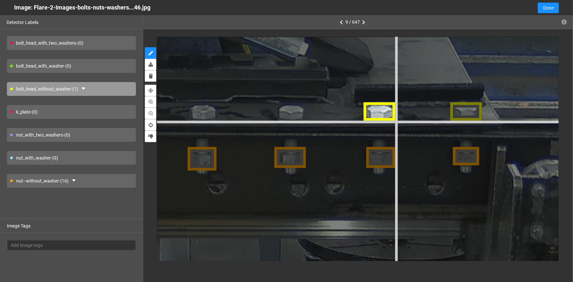
click at [395, 121] on div at bounding box center [258, 111] width 2389 height 1792
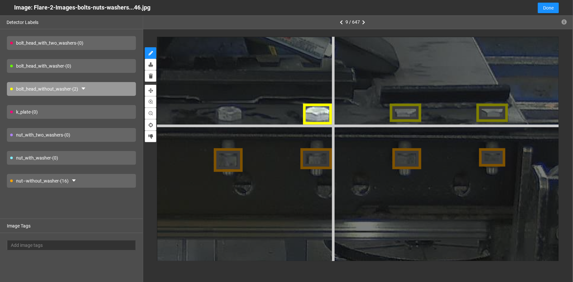
click at [331, 123] on div at bounding box center [283, 112] width 2389 height 1792
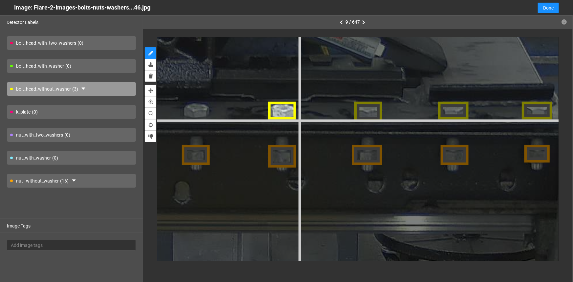
click at [297, 120] on div at bounding box center [336, 109] width 2308 height 1731
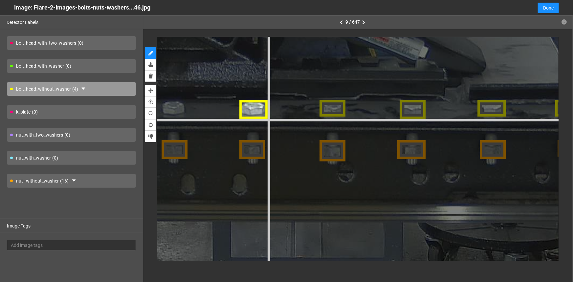
click at [268, 118] on div at bounding box center [382, 107] width 2144 height 1608
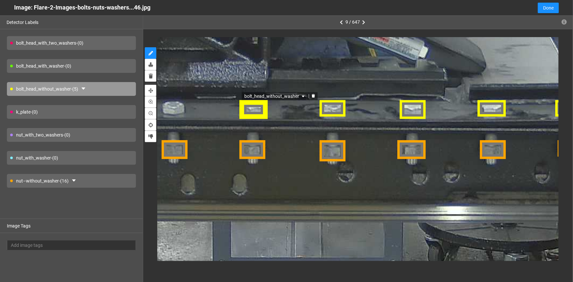
click at [256, 105] on div "bolt_head_without_washer" at bounding box center [253, 108] width 29 height 19
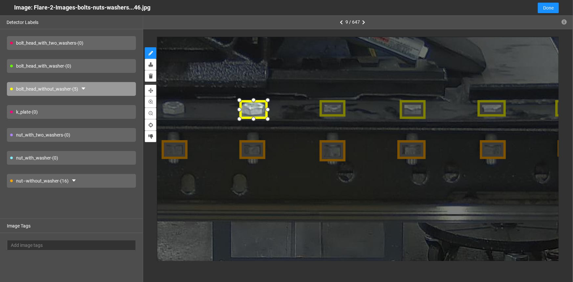
click at [253, 101] on div at bounding box center [253, 99] width 11 height 11
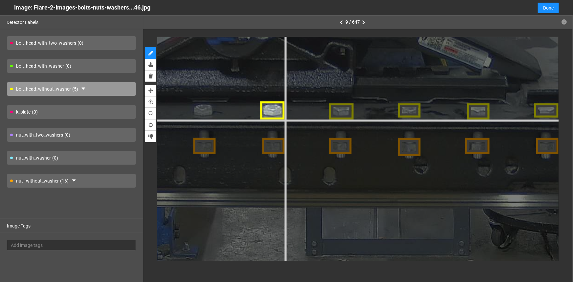
click at [284, 119] on div at bounding box center [453, 110] width 1846 height 1384
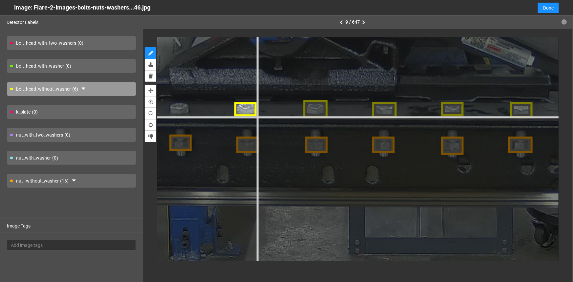
click at [257, 117] on div at bounding box center [496, 108] width 1846 height 1384
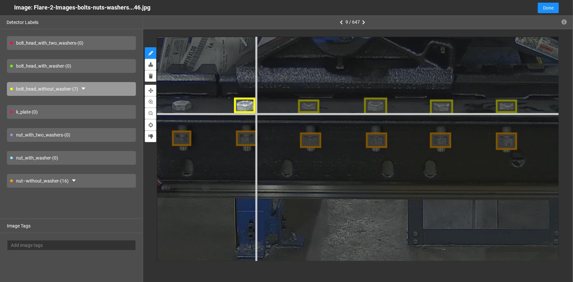
click at [256, 114] on div at bounding box center [548, 105] width 1764 height 1323
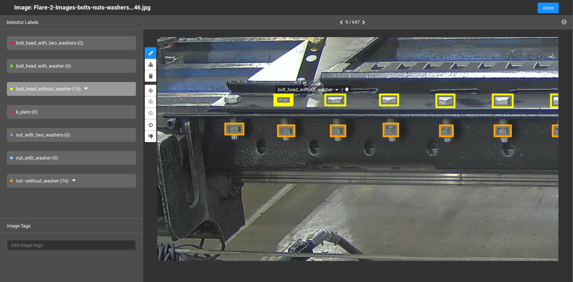
click at [286, 98] on div "bolt_head_without_washer" at bounding box center [283, 100] width 21 height 14
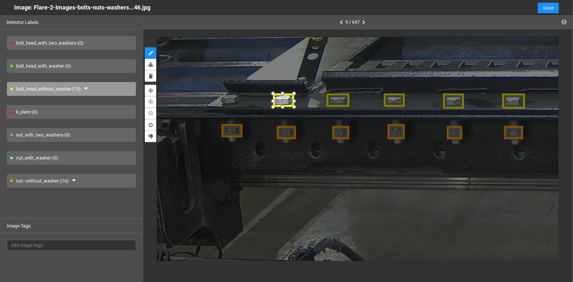
click at [284, 94] on div at bounding box center [283, 93] width 10 height 10
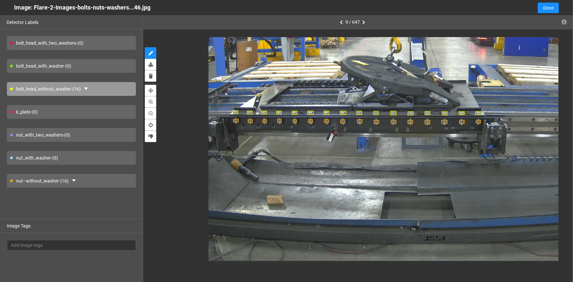
click at [364, 22] on icon "button" at bounding box center [363, 22] width 3 height 5
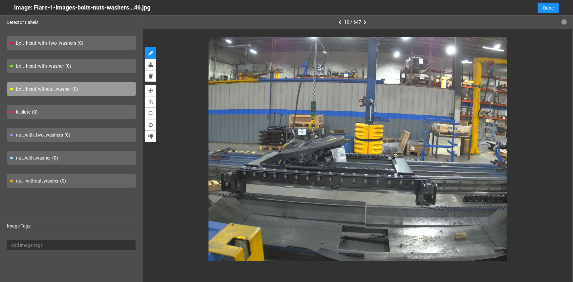
click at [340, 22] on icon "button" at bounding box center [340, 22] width 3 height 5
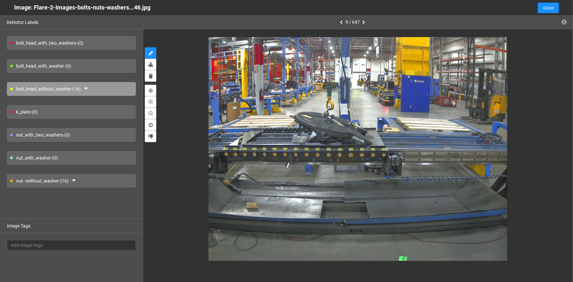
click at [340, 22] on button "button" at bounding box center [342, 22] width 8 height 8
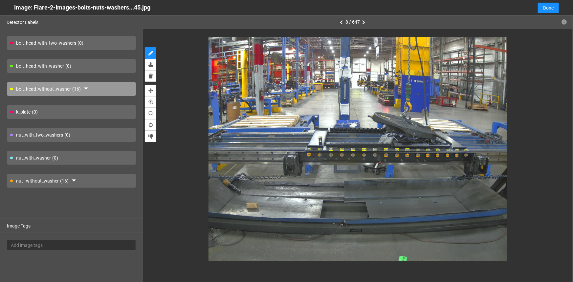
click at [340, 22] on button "button" at bounding box center [342, 22] width 8 height 8
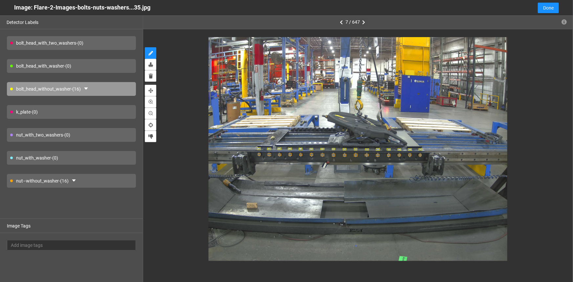
click at [362, 21] on button "button" at bounding box center [364, 22] width 8 height 8
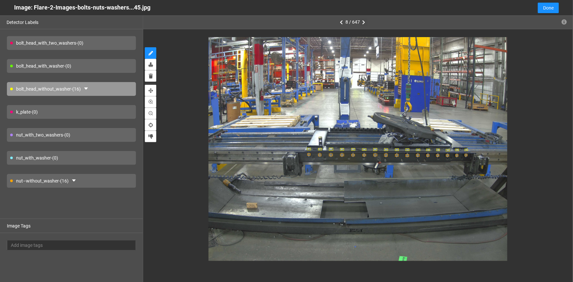
click at [362, 21] on button "button" at bounding box center [364, 22] width 8 height 8
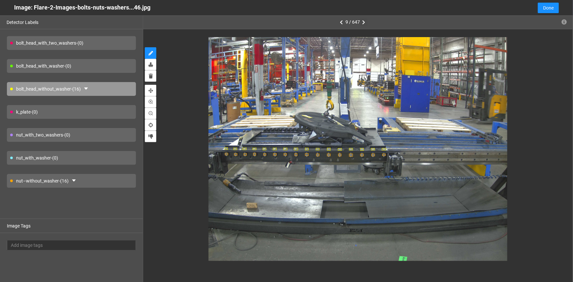
click at [362, 21] on button "button" at bounding box center [364, 22] width 8 height 8
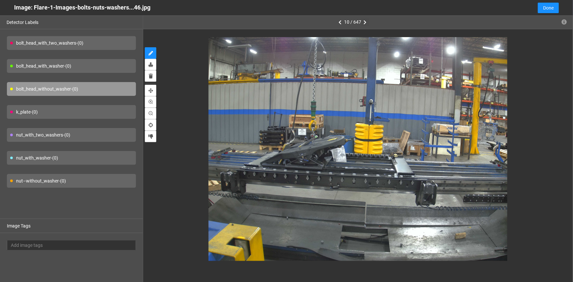
click at [364, 23] on icon "button" at bounding box center [365, 22] width 3 height 5
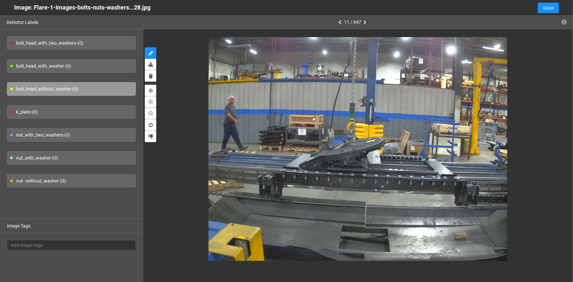
click at [364, 23] on icon "button" at bounding box center [365, 22] width 3 height 5
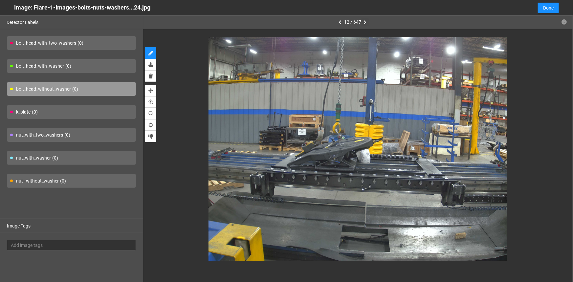
click at [364, 23] on icon "button" at bounding box center [365, 22] width 3 height 5
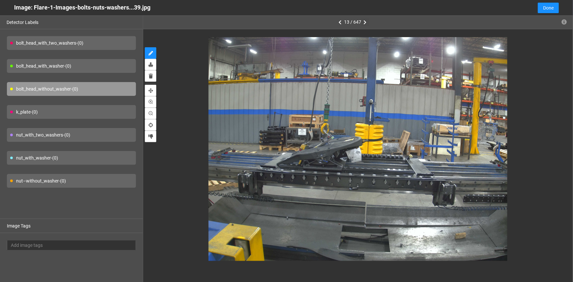
click at [364, 23] on icon "button" at bounding box center [365, 22] width 3 height 5
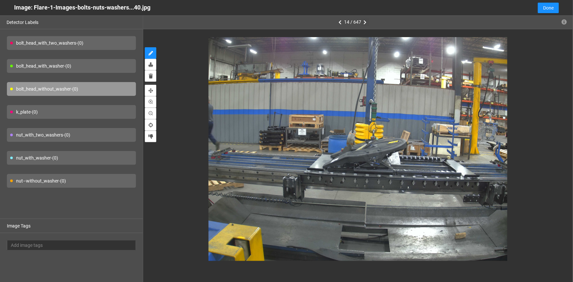
click at [364, 23] on icon "button" at bounding box center [365, 22] width 3 height 5
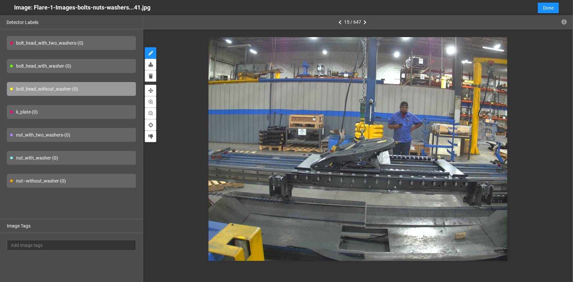
click at [364, 23] on icon "button" at bounding box center [365, 22] width 3 height 5
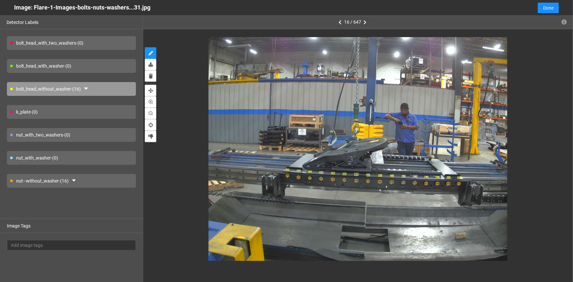
click at [364, 23] on icon "button" at bounding box center [365, 22] width 3 height 5
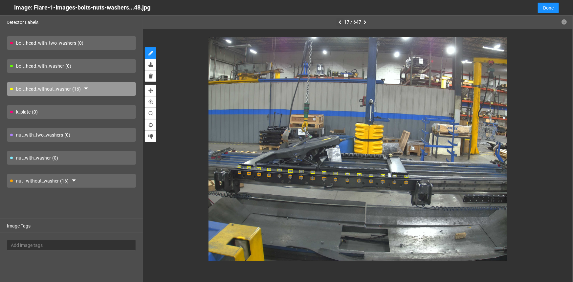
click at [340, 20] on icon "button" at bounding box center [340, 22] width 3 height 5
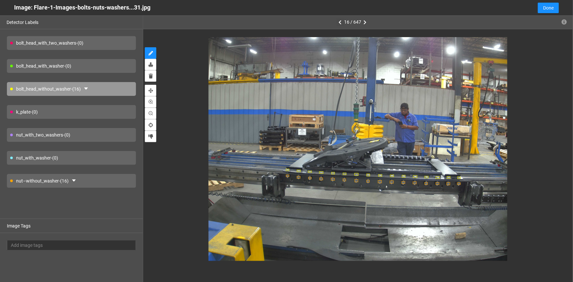
click at [341, 20] on icon "button" at bounding box center [340, 22] width 3 height 5
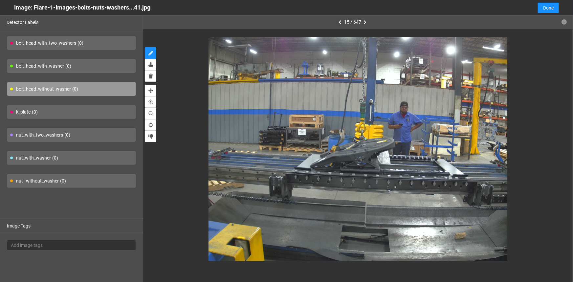
click at [341, 20] on icon "button" at bounding box center [340, 22] width 3 height 5
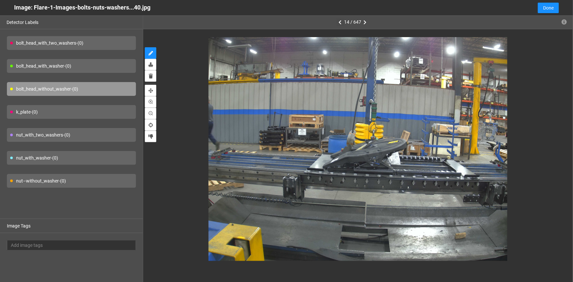
click at [341, 20] on icon "button" at bounding box center [340, 22] width 3 height 5
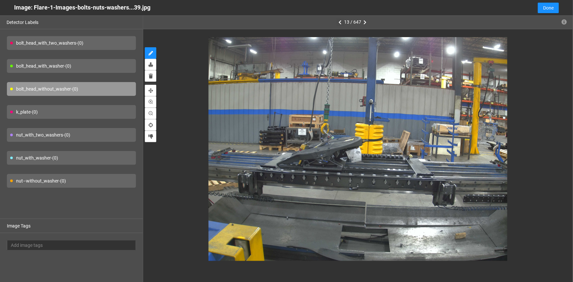
click at [341, 20] on icon "button" at bounding box center [340, 22] width 3 height 5
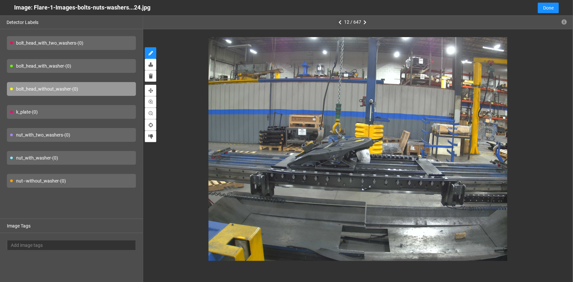
click at [341, 20] on icon "button" at bounding box center [340, 22] width 3 height 5
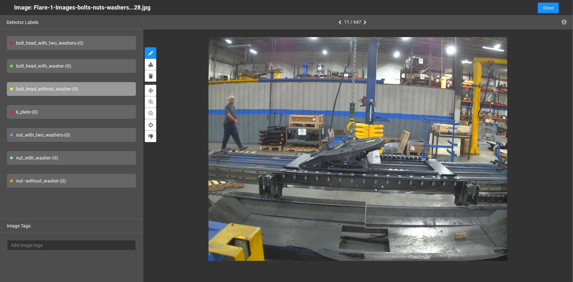
click at [341, 20] on icon "button" at bounding box center [340, 22] width 3 height 5
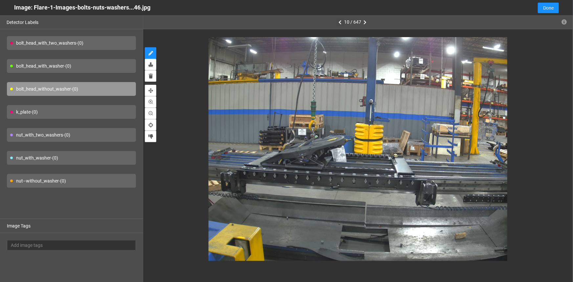
click at [341, 20] on icon "button" at bounding box center [340, 22] width 3 height 5
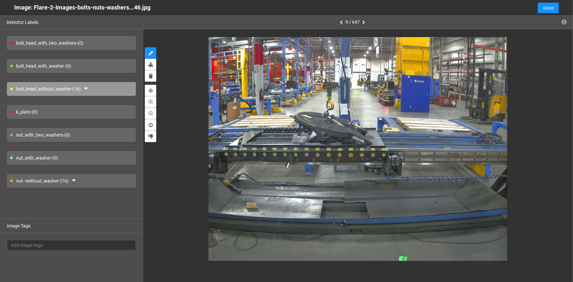
click at [363, 24] on icon "button" at bounding box center [363, 22] width 3 height 5
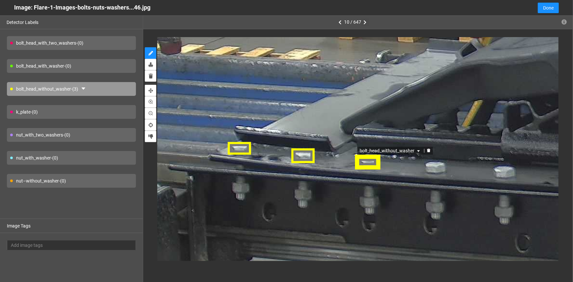
click at [371, 164] on div "bolt_head_without_washer" at bounding box center [368, 162] width 26 height 14
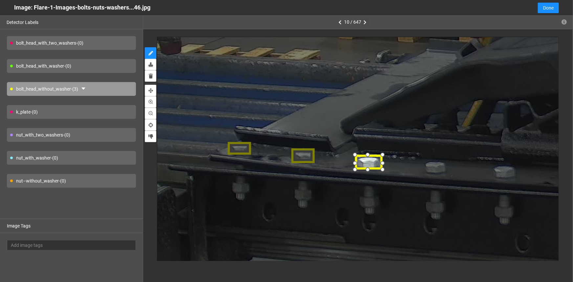
click at [383, 171] on div at bounding box center [382, 170] width 11 height 11
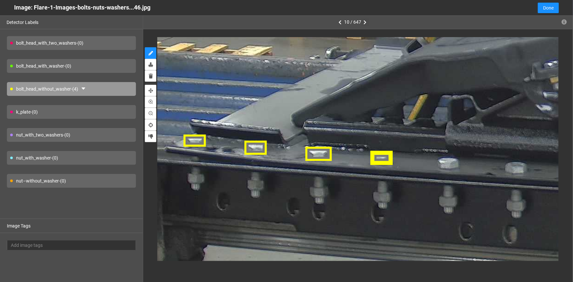
click at [386, 160] on div at bounding box center [381, 157] width 21 height 14
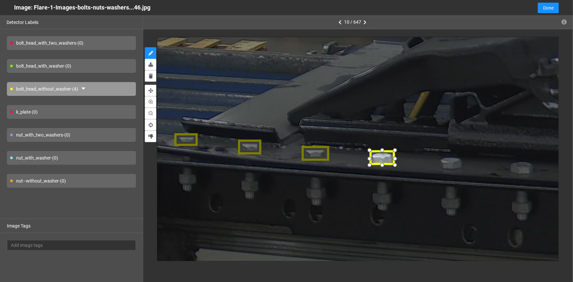
click at [394, 165] on div at bounding box center [395, 166] width 11 height 11
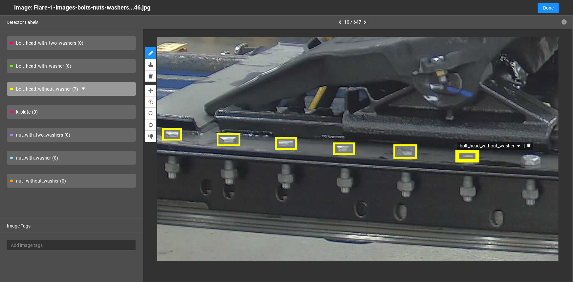
click at [469, 157] on div "bolt_head_without_washer" at bounding box center [468, 155] width 24 height 13
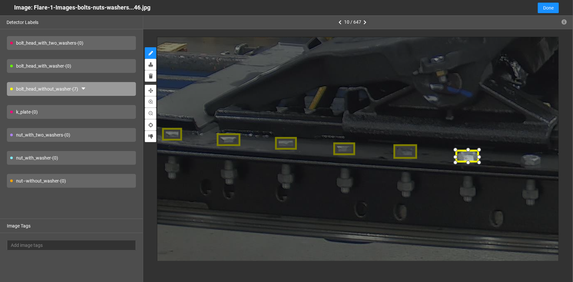
click at [467, 163] on div at bounding box center [467, 163] width 10 height 10
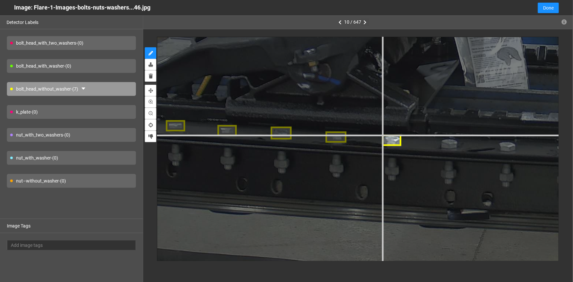
click at [381, 134] on div at bounding box center [583, 25] width 1467 height 1100
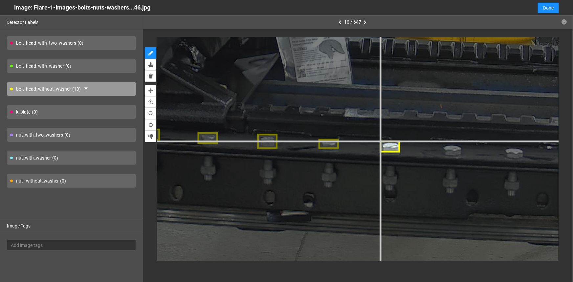
click at [381, 140] on div at bounding box center [410, 17] width 1549 height 1162
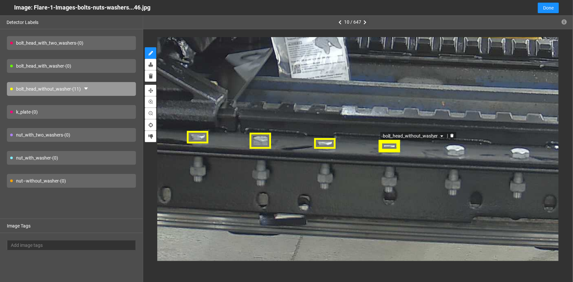
click at [391, 147] on div "bolt_head_without_washer" at bounding box center [389, 145] width 21 height 13
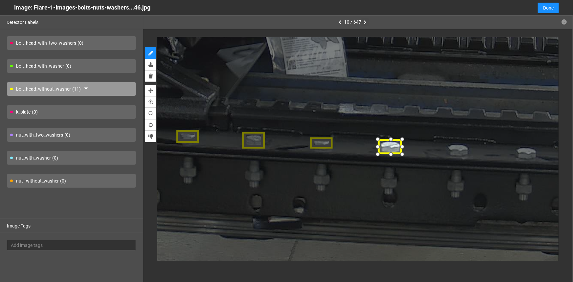
click at [402, 154] on div at bounding box center [402, 154] width 10 height 10
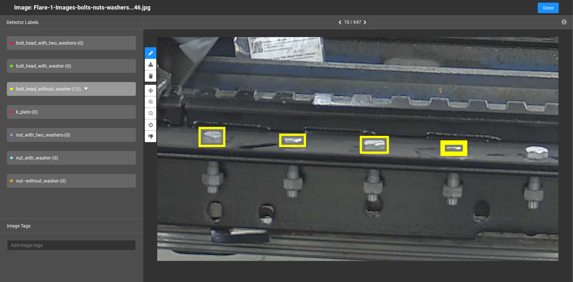
click at [456, 147] on div at bounding box center [454, 148] width 27 height 17
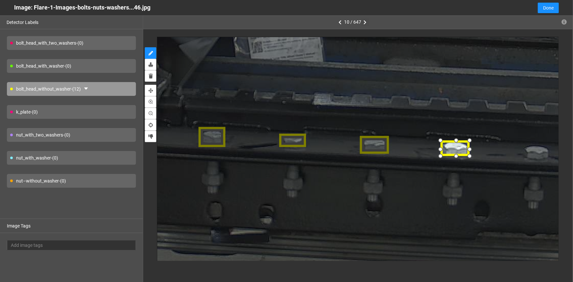
click at [470, 149] on div at bounding box center [470, 148] width 11 height 11
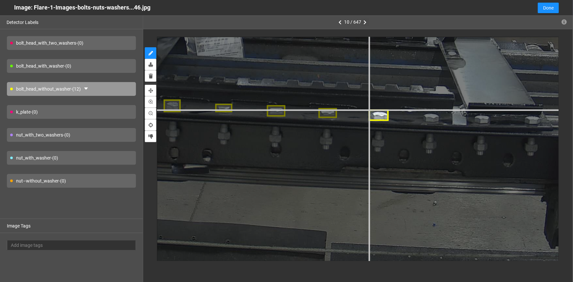
click at [369, 109] on div at bounding box center [292, 0] width 1304 height 978
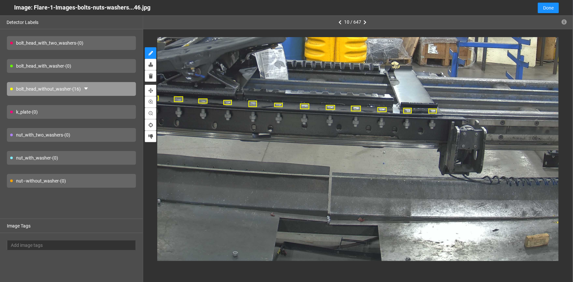
click at [32, 180] on div "nut–without_washer - (0)" at bounding box center [71, 181] width 129 height 14
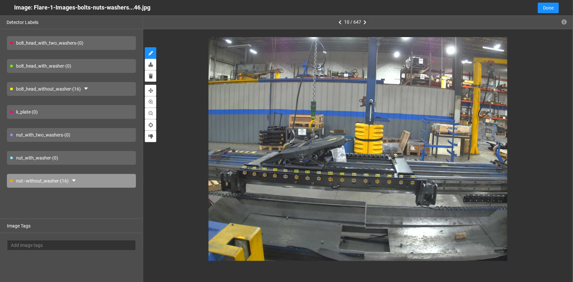
click at [364, 23] on icon "button" at bounding box center [365, 22] width 3 height 5
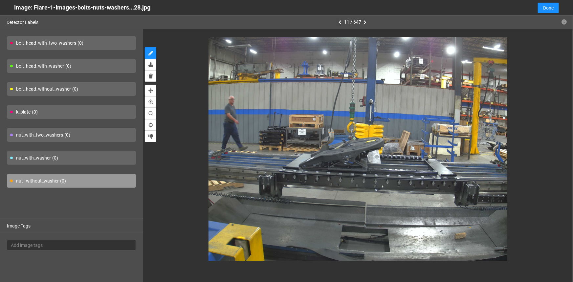
click at [340, 22] on icon "button" at bounding box center [340, 22] width 3 height 5
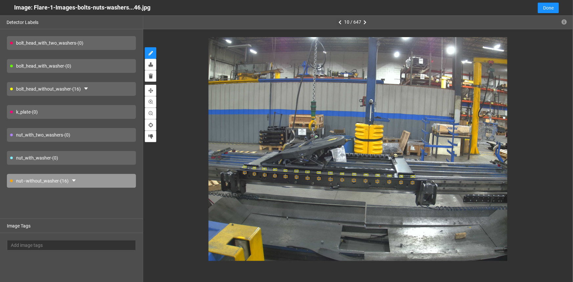
click at [340, 22] on icon "button" at bounding box center [340, 22] width 3 height 5
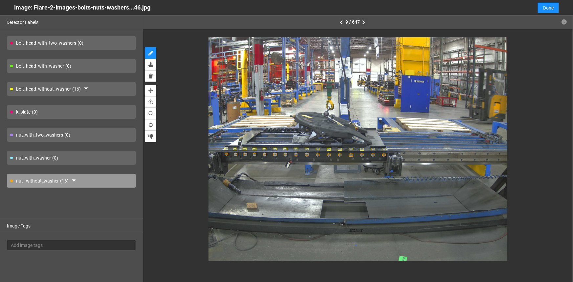
click at [364, 23] on icon "button" at bounding box center [363, 22] width 3 height 5
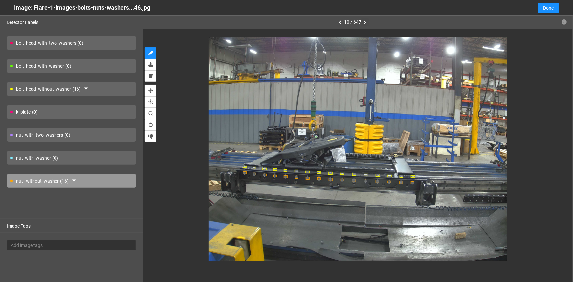
click at [364, 23] on icon "button" at bounding box center [365, 22] width 3 height 5
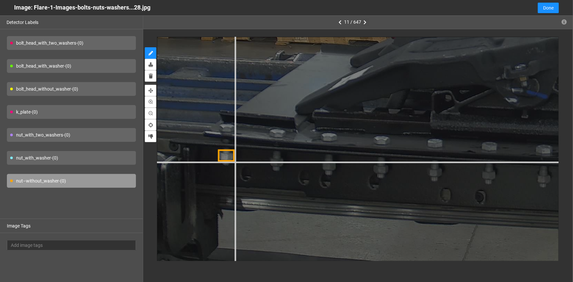
click at [234, 161] on div at bounding box center [570, 32] width 1386 height 1039
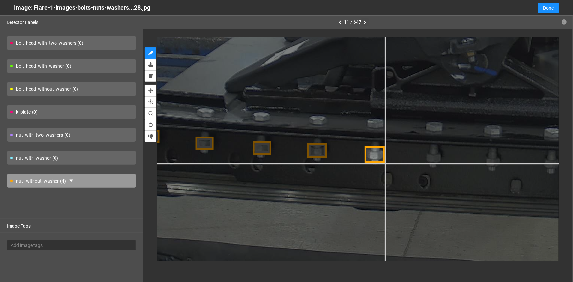
click at [385, 162] on div at bounding box center [520, 3] width 1494 height 1121
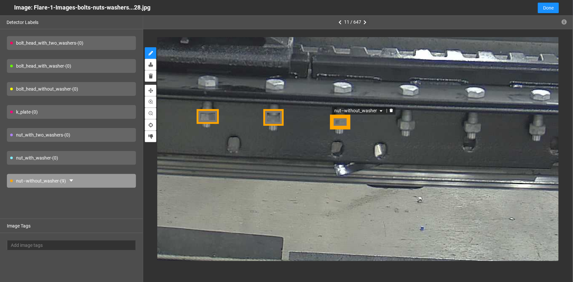
click at [340, 121] on div "nut–without_washer" at bounding box center [340, 121] width 21 height 15
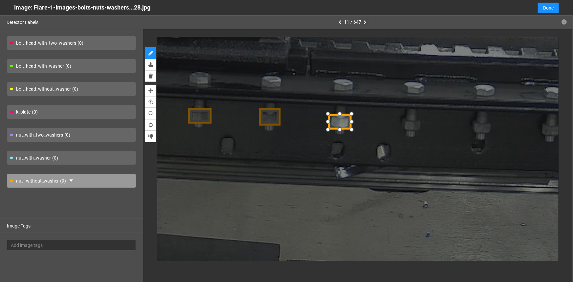
click at [329, 128] on div at bounding box center [328, 129] width 10 height 10
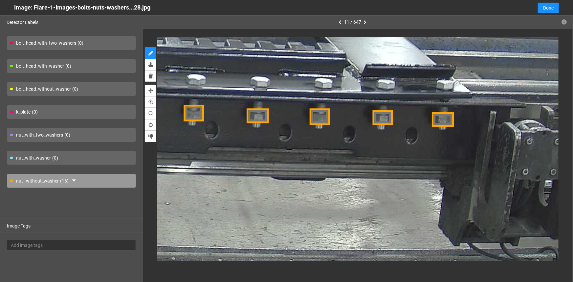
click at [38, 86] on div "bolt_head_without_washer - (0)" at bounding box center [71, 89] width 129 height 14
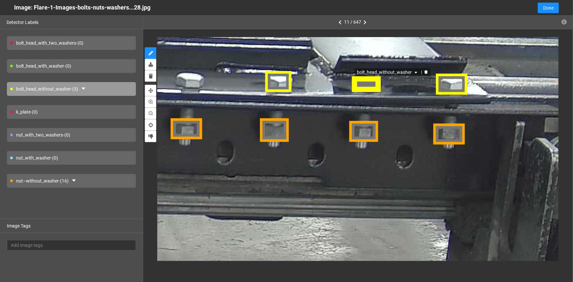
click at [368, 85] on div "bolt_head_without_washer" at bounding box center [366, 84] width 30 height 18
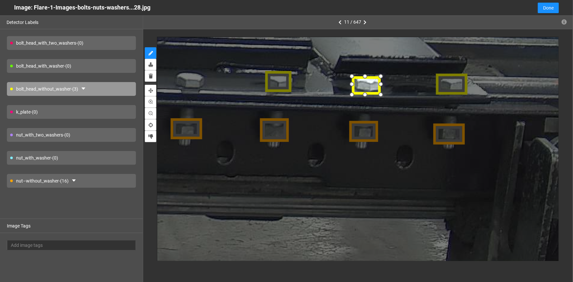
click at [365, 92] on div at bounding box center [366, 94] width 11 height 11
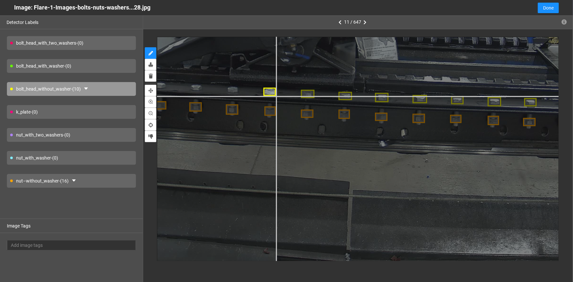
click at [276, 96] on div at bounding box center [324, 14] width 949 height 712
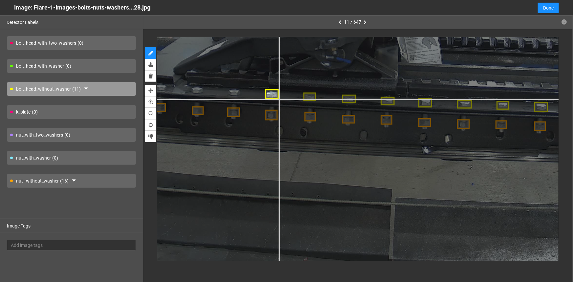
click at [279, 99] on div at bounding box center [367, 16] width 976 height 732
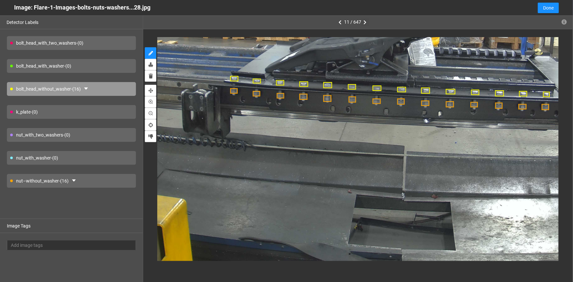
drag, startPoint x: 366, startPoint y: 19, endPoint x: 369, endPoint y: 33, distance: 14.7
click at [366, 19] on button "button" at bounding box center [365, 22] width 8 height 8
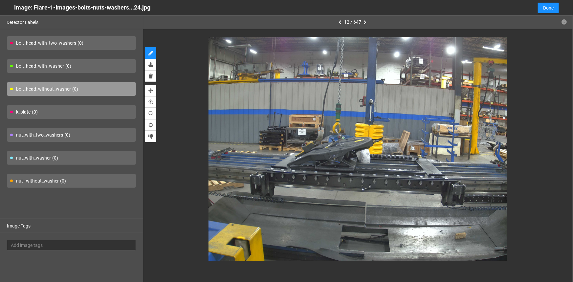
click at [69, 178] on div "nut–without_washer - (0)" at bounding box center [71, 181] width 129 height 14
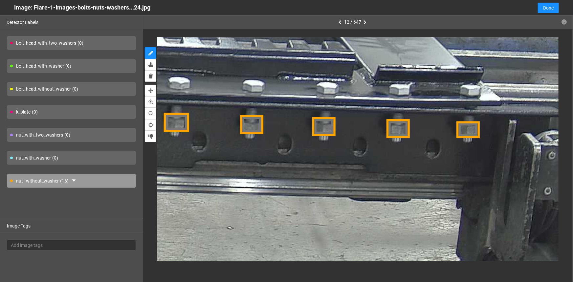
click at [44, 88] on div "bolt_head_without_washer - (0)" at bounding box center [71, 89] width 129 height 14
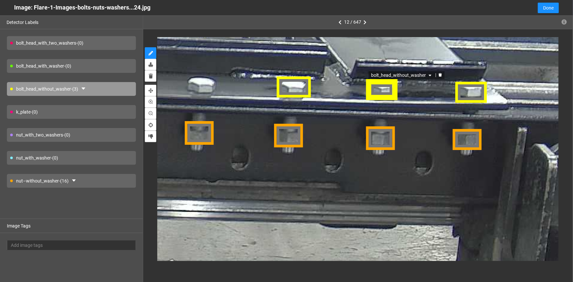
click at [382, 94] on div "bolt_head_without_washer" at bounding box center [382, 89] width 31 height 20
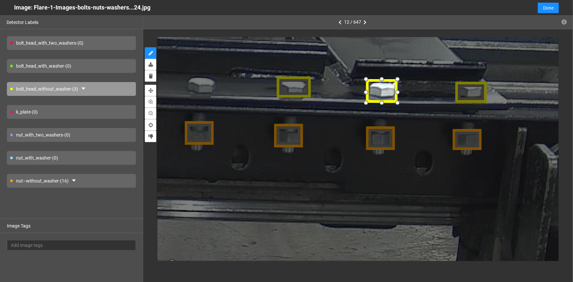
click at [385, 102] on div at bounding box center [382, 102] width 11 height 11
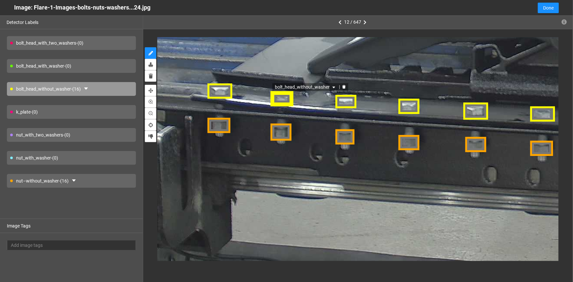
click at [283, 95] on div "bolt_head_without_washer" at bounding box center [283, 97] width 24 height 15
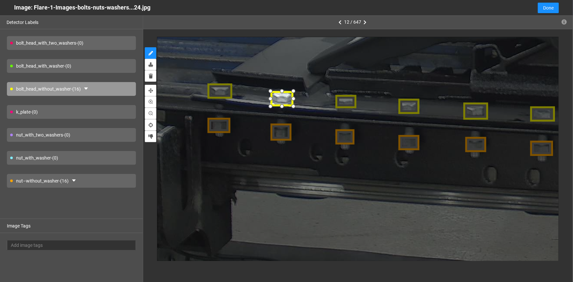
click at [283, 93] on div at bounding box center [282, 90] width 10 height 10
click at [284, 92] on div at bounding box center [282, 89] width 10 height 10
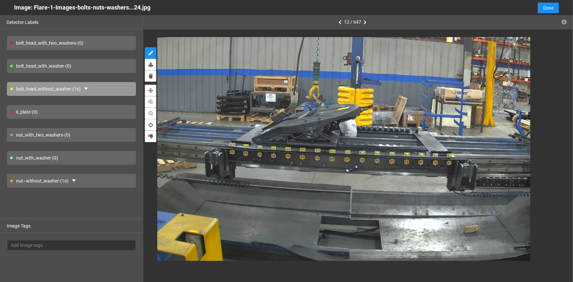
click at [364, 22] on icon "button" at bounding box center [365, 22] width 3 height 5
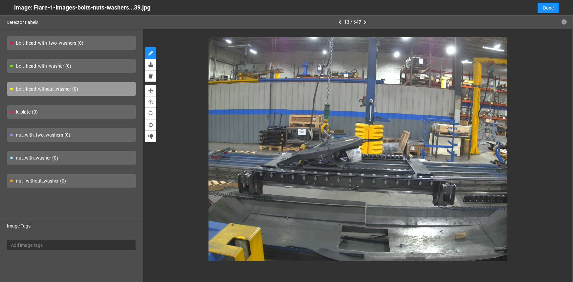
click at [364, 22] on icon "button" at bounding box center [365, 22] width 3 height 5
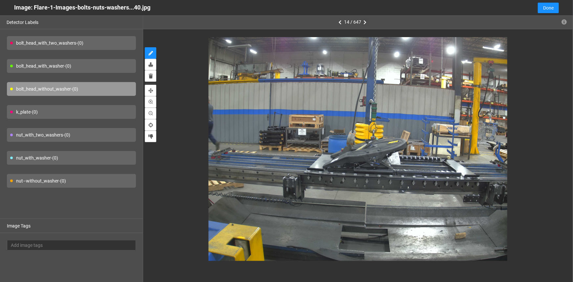
click at [364, 22] on icon "button" at bounding box center [365, 22] width 3 height 5
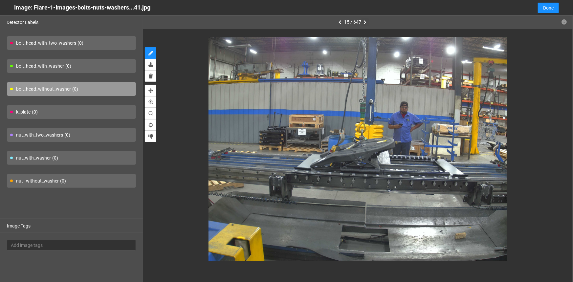
click at [364, 22] on icon "button" at bounding box center [365, 22] width 3 height 5
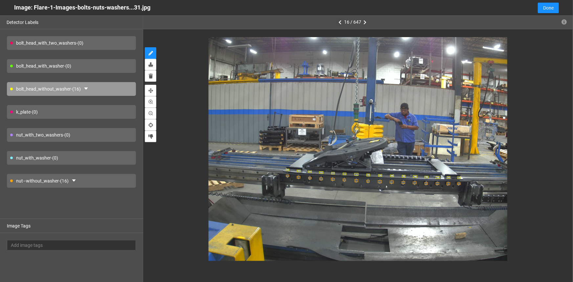
click at [341, 23] on icon "button" at bounding box center [340, 22] width 3 height 5
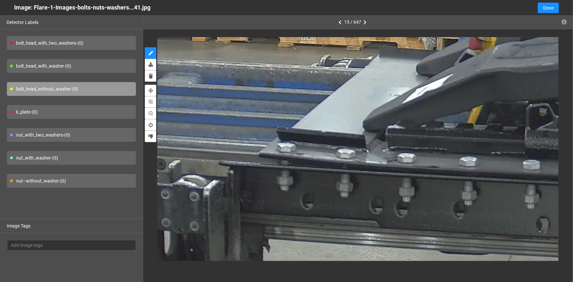
click at [71, 183] on div "nut–without_washer - (0)" at bounding box center [71, 181] width 129 height 14
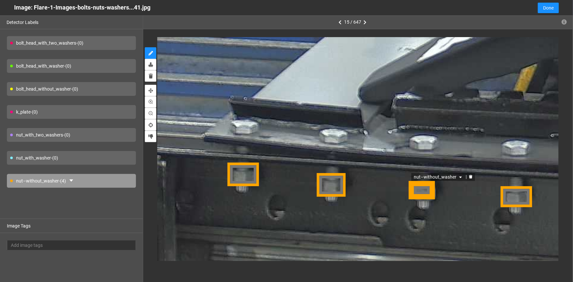
click at [418, 190] on div "nut–without_washer" at bounding box center [423, 189] width 26 height 19
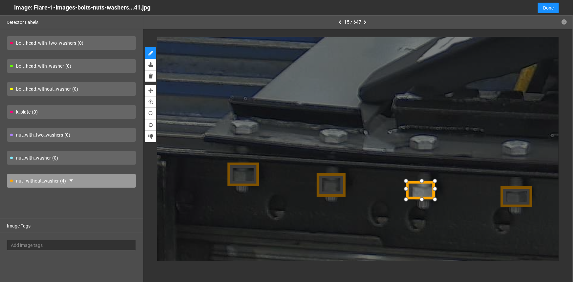
click at [407, 192] on div at bounding box center [406, 190] width 11 height 11
click at [437, 192] on div at bounding box center [437, 190] width 11 height 11
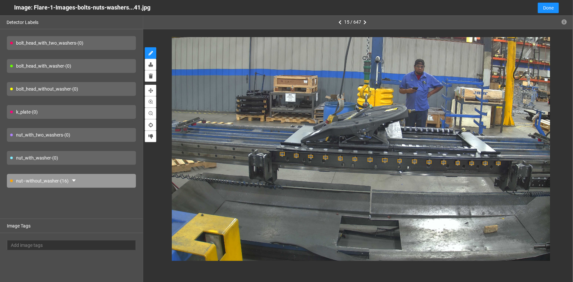
click at [28, 88] on div "bolt_head_without_washer - (0)" at bounding box center [71, 89] width 129 height 14
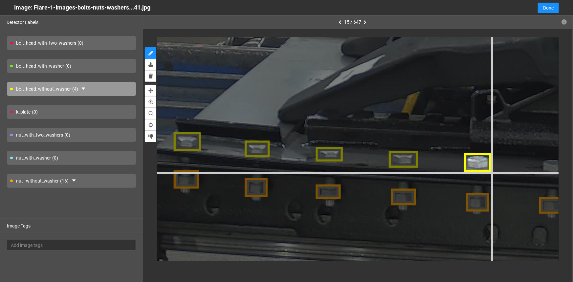
click at [492, 172] on div at bounding box center [581, 4] width 1900 height 1425
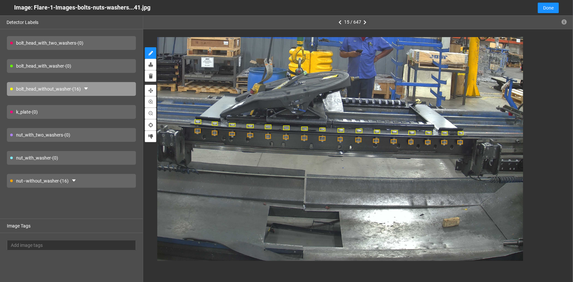
click at [364, 24] on icon "button" at bounding box center [365, 22] width 3 height 5
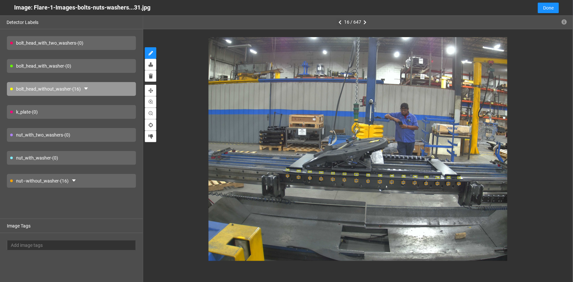
click at [341, 22] on icon "button" at bounding box center [340, 22] width 3 height 5
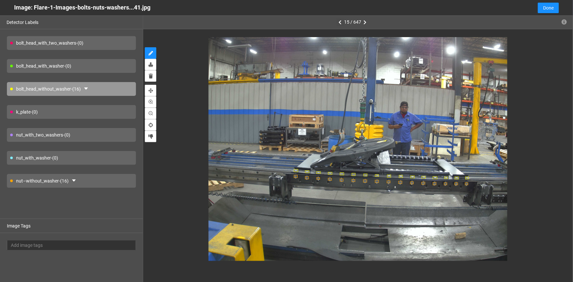
click at [342, 21] on button "button" at bounding box center [340, 22] width 8 height 8
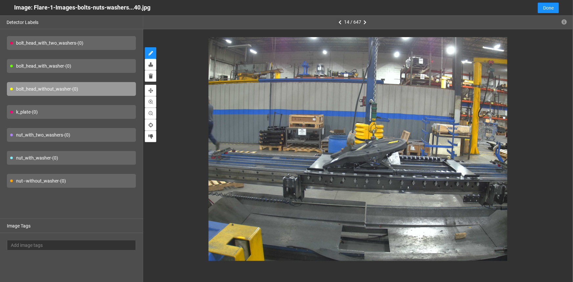
click at [342, 21] on button "button" at bounding box center [340, 22] width 8 height 8
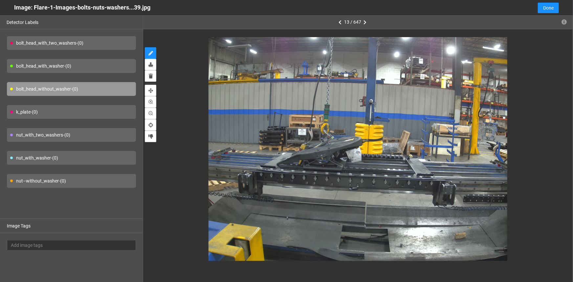
click at [342, 21] on button "button" at bounding box center [340, 22] width 8 height 8
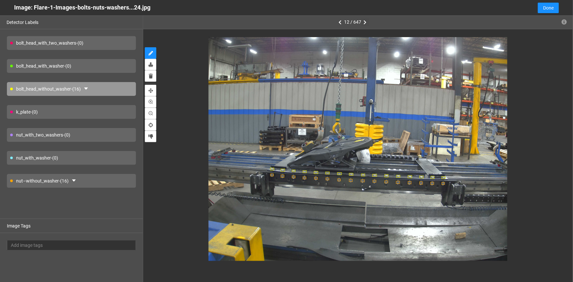
click at [364, 22] on icon "button" at bounding box center [365, 22] width 3 height 5
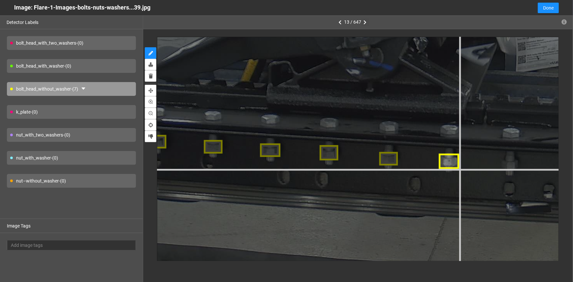
click at [459, 168] on div at bounding box center [549, 2] width 1549 height 1162
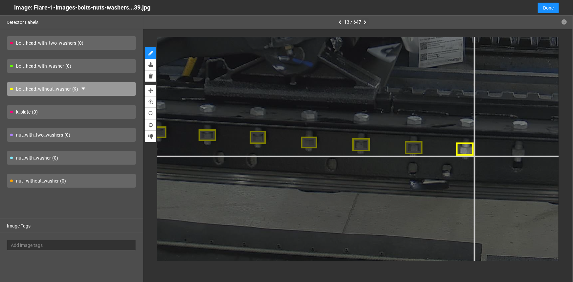
click at [474, 155] on div at bounding box center [447, 8] width 1331 height 999
click at [474, 156] on div at bounding box center [447, 8] width 1331 height 999
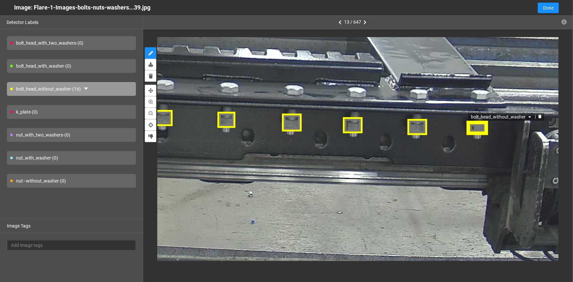
click at [479, 128] on div "bolt_head_without_washer" at bounding box center [478, 128] width 21 height 14
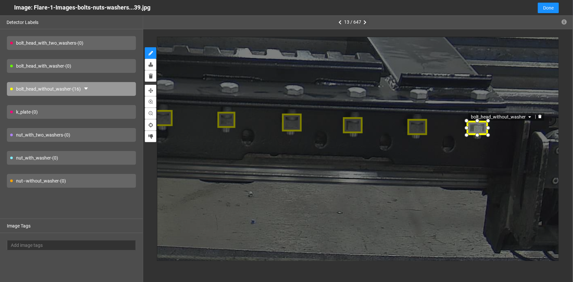
click at [526, 116] on span "bolt_head_without_washer" at bounding box center [503, 116] width 62 height 7
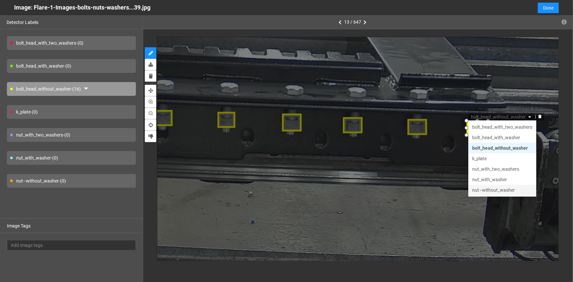
click at [490, 190] on div "nut–without_washer" at bounding box center [503, 189] width 60 height 7
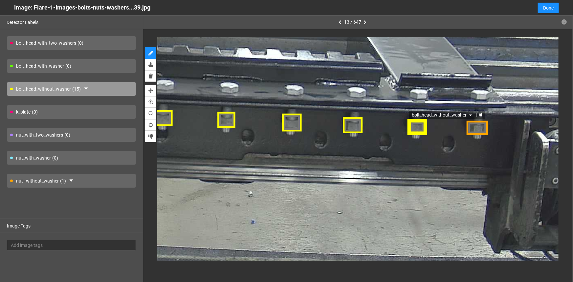
click at [440, 113] on span "bolt_head_without_washer" at bounding box center [443, 114] width 62 height 7
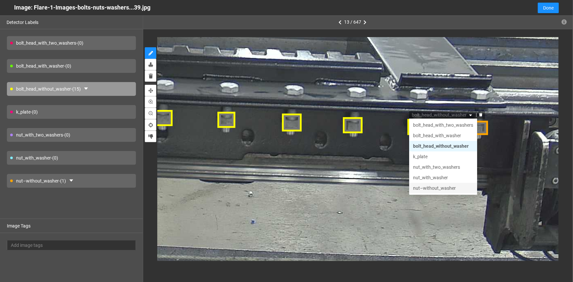
click at [425, 187] on div "nut–without_washer" at bounding box center [443, 188] width 60 height 7
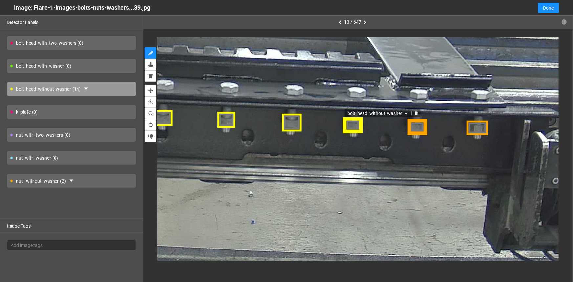
click at [378, 111] on span "bolt_head_without_washer" at bounding box center [379, 112] width 62 height 7
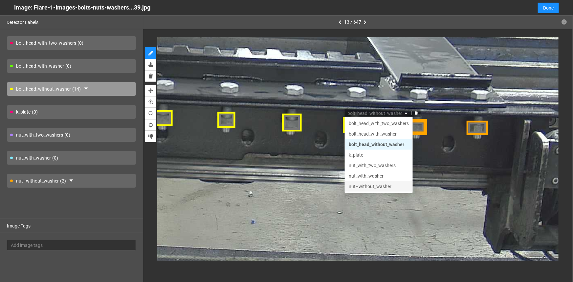
drag, startPoint x: 377, startPoint y: 185, endPoint x: 355, endPoint y: 174, distance: 23.9
click at [375, 185] on div "nut–without_washer" at bounding box center [379, 186] width 60 height 7
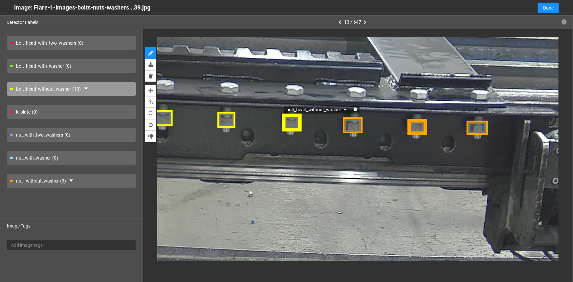
click at [299, 110] on span "bolt_head_without_washer" at bounding box center [318, 109] width 62 height 7
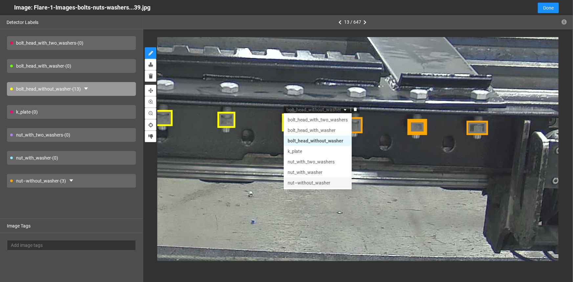
click at [302, 181] on div "nut–without_washer" at bounding box center [318, 183] width 60 height 7
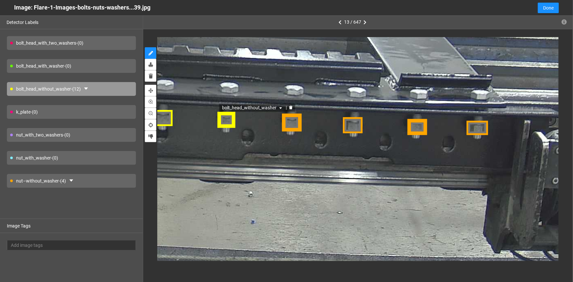
click at [231, 108] on span "bolt_head_without_washer" at bounding box center [253, 108] width 62 height 7
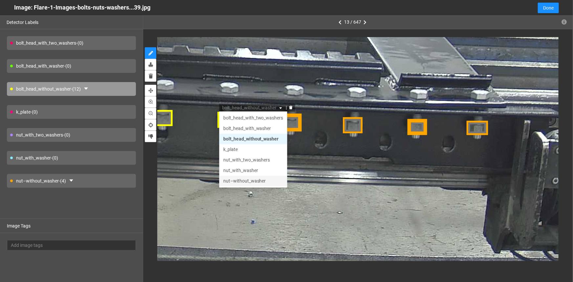
click at [249, 180] on div "nut–without_washer" at bounding box center [253, 181] width 60 height 7
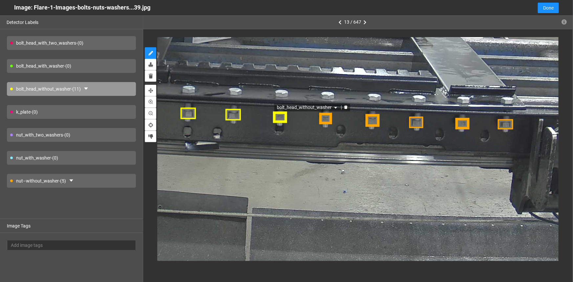
click at [293, 107] on span "bolt_head_without_washer" at bounding box center [308, 107] width 62 height 7
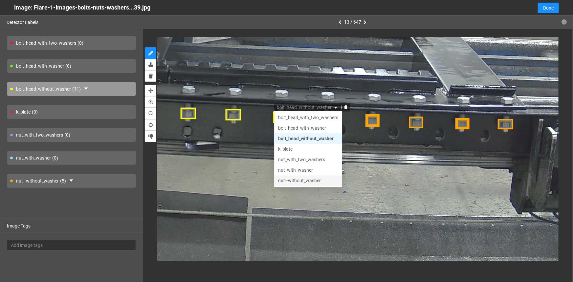
click at [296, 181] on div "nut–without_washer" at bounding box center [308, 180] width 60 height 7
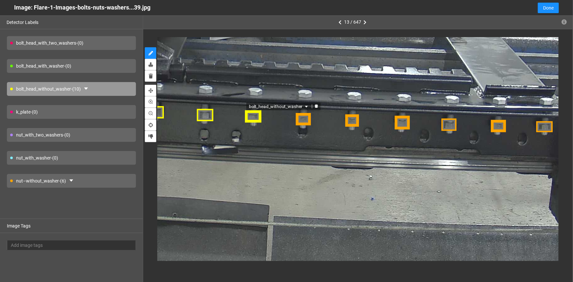
click at [273, 107] on span "bolt_head_without_washer" at bounding box center [279, 106] width 60 height 7
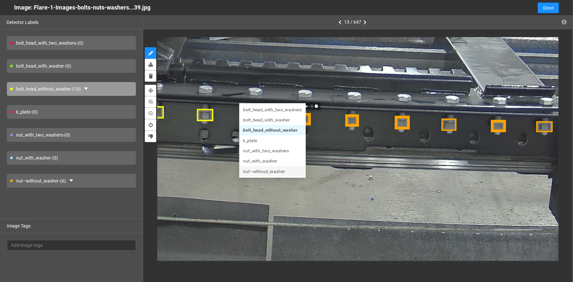
click at [266, 176] on div "nut–without_washer" at bounding box center [272, 172] width 67 height 10
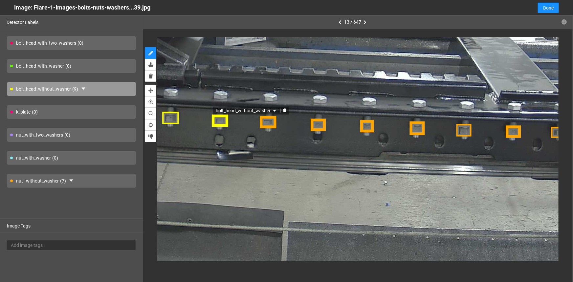
click at [240, 110] on span "bolt_head_without_washer" at bounding box center [247, 110] width 62 height 7
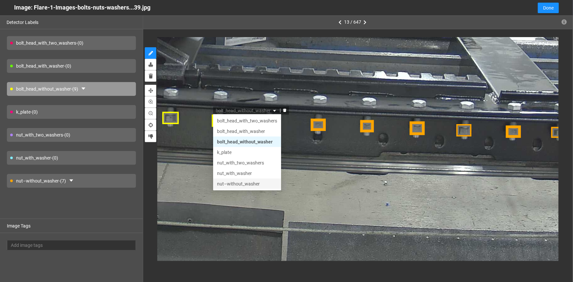
click at [231, 187] on div "nut–without_washer" at bounding box center [247, 183] width 60 height 7
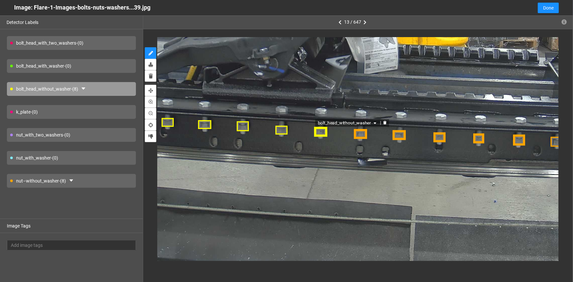
click at [329, 123] on span "bolt_head_without_washer" at bounding box center [348, 123] width 60 height 7
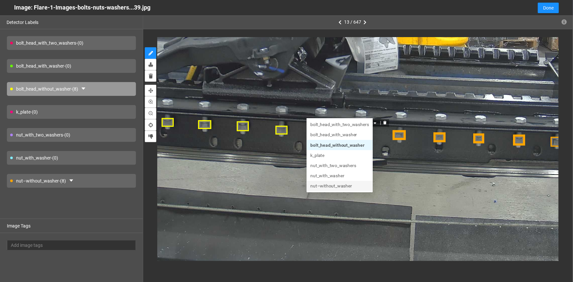
click at [330, 186] on div "nut–without_washer" at bounding box center [340, 186] width 58 height 7
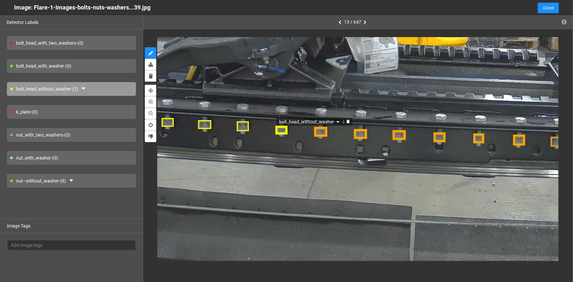
click at [291, 122] on span "bolt_head_without_washer" at bounding box center [310, 121] width 62 height 7
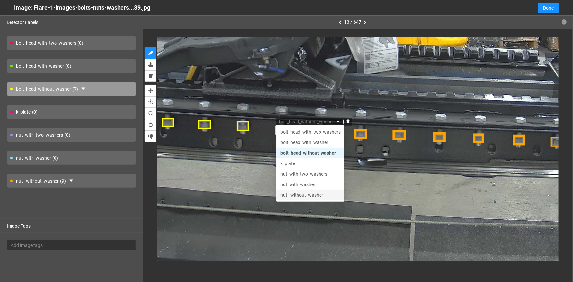
click at [292, 193] on div "nut–without_washer" at bounding box center [310, 194] width 60 height 7
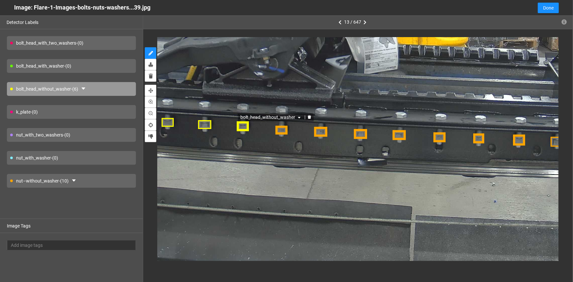
click at [248, 117] on span "bolt_head_without_washer" at bounding box center [271, 117] width 62 height 7
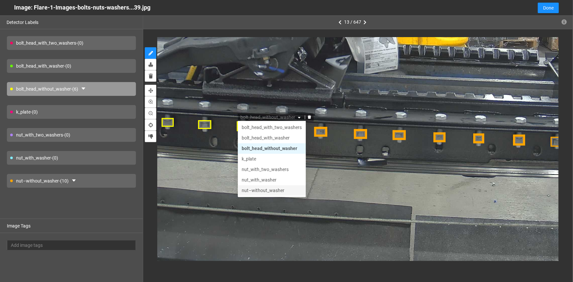
click at [255, 190] on div "nut–without_washer" at bounding box center [272, 190] width 60 height 7
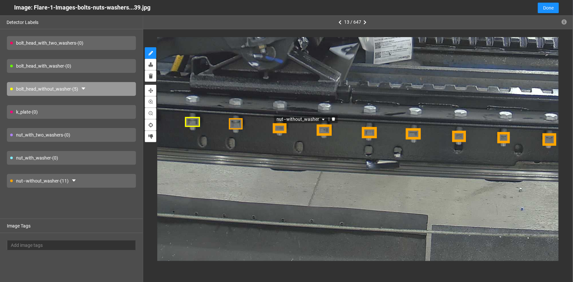
click at [276, 129] on div "nut–without_washer" at bounding box center [280, 128] width 14 height 10
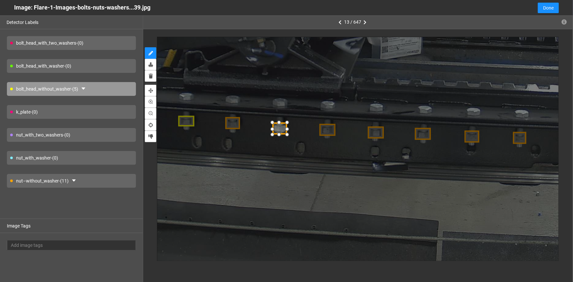
click at [278, 134] on div at bounding box center [279, 134] width 9 height 9
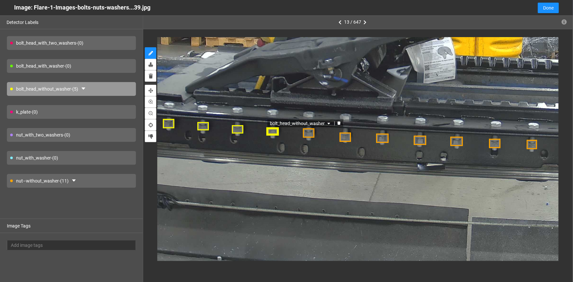
click at [283, 123] on span "bolt_head_without_washer" at bounding box center [301, 123] width 62 height 7
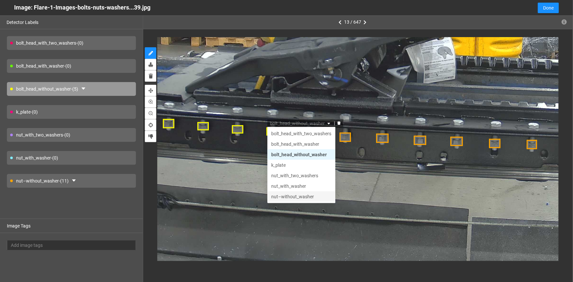
click at [295, 199] on div "nut–without_washer" at bounding box center [302, 196] width 60 height 7
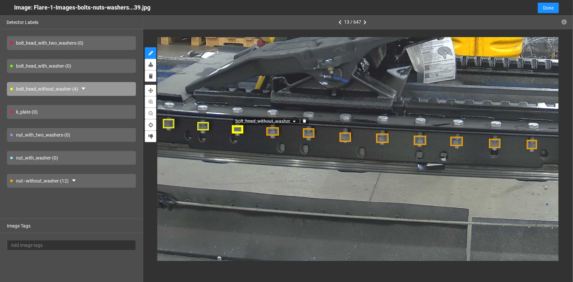
click at [254, 120] on span "bolt_head_without_washer" at bounding box center [267, 121] width 62 height 7
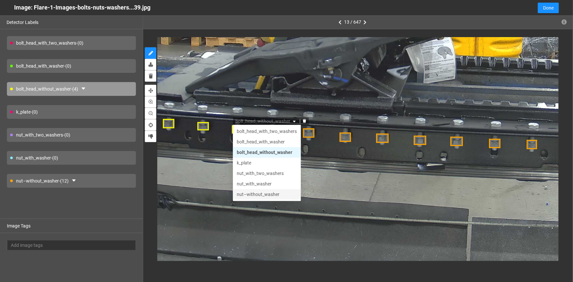
click at [255, 194] on div "nut–without_washer" at bounding box center [267, 194] width 60 height 7
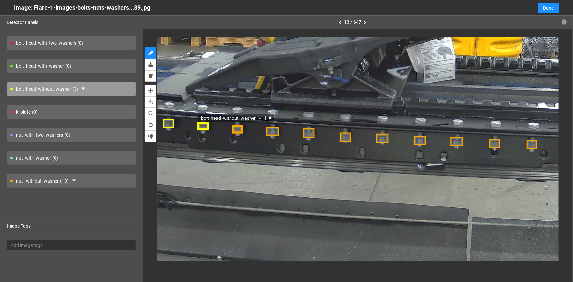
click at [221, 119] on span "bolt_head_without_washer" at bounding box center [232, 118] width 62 height 7
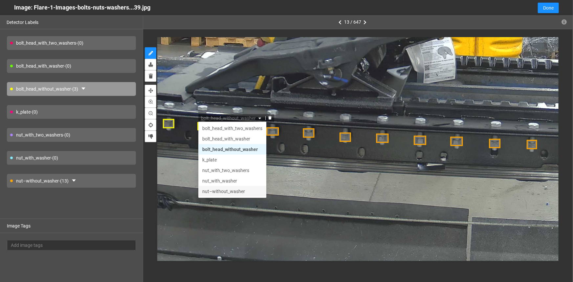
click at [228, 192] on div "nut–without_washer" at bounding box center [232, 191] width 60 height 7
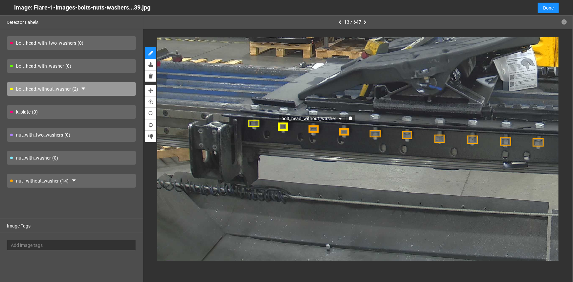
click at [290, 119] on span "bolt_head_without_washer" at bounding box center [313, 118] width 62 height 7
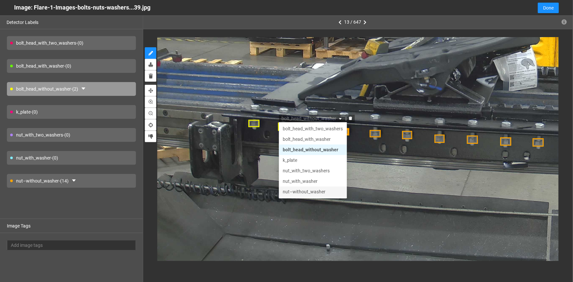
click at [305, 192] on div "nut–without_washer" at bounding box center [313, 191] width 60 height 7
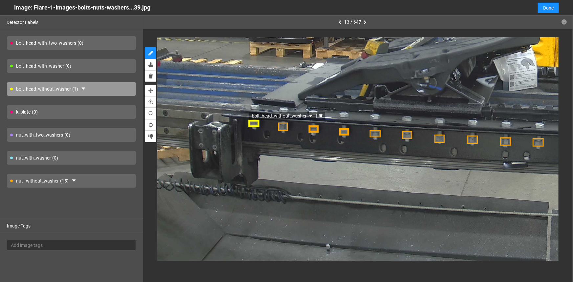
click at [275, 115] on span "bolt_head_without_washer" at bounding box center [284, 115] width 62 height 7
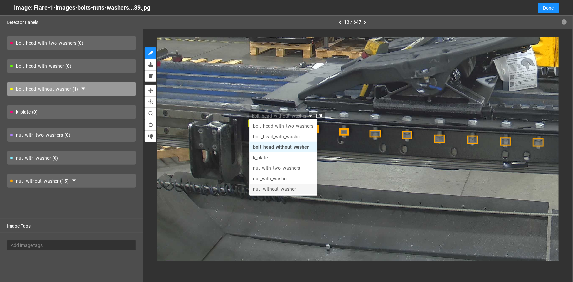
click at [268, 188] on div "nut–without_washer" at bounding box center [284, 189] width 60 height 7
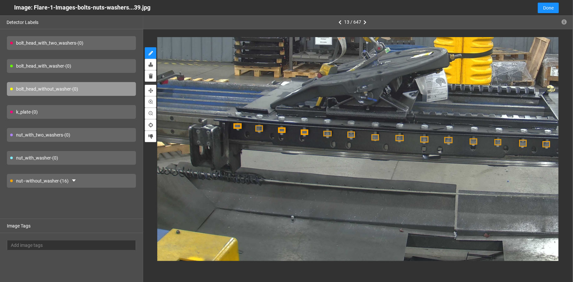
click at [19, 89] on div "bolt_head_without_washer - (0)" at bounding box center [71, 89] width 129 height 14
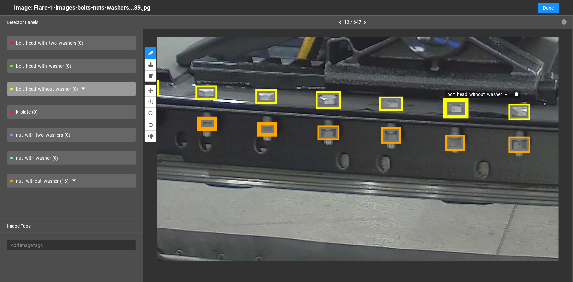
click at [449, 111] on div "bolt_head_without_washer" at bounding box center [455, 108] width 25 height 19
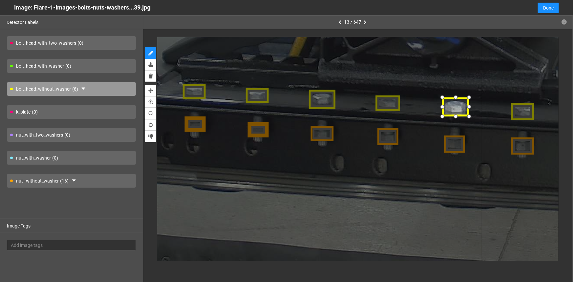
click at [458, 116] on div at bounding box center [455, 116] width 10 height 10
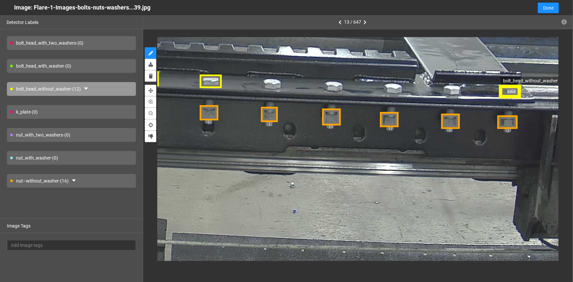
click at [514, 94] on div "bolt_head_without_washer" at bounding box center [509, 91] width 23 height 14
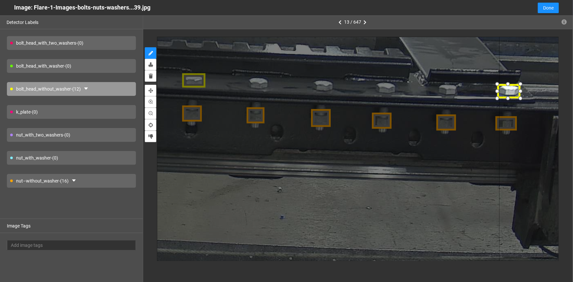
click at [521, 98] on div at bounding box center [521, 99] width 10 height 10
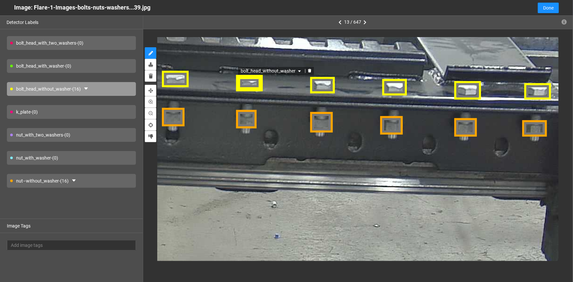
click at [243, 82] on div "bolt_head_without_washer" at bounding box center [249, 83] width 26 height 18
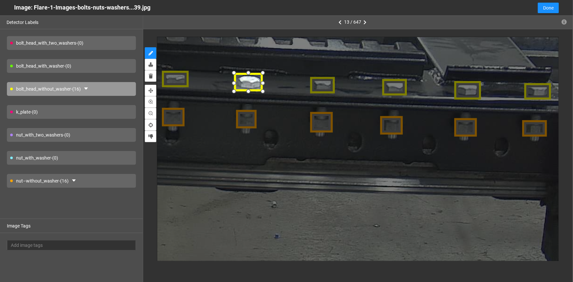
click at [237, 75] on div at bounding box center [235, 73] width 11 height 11
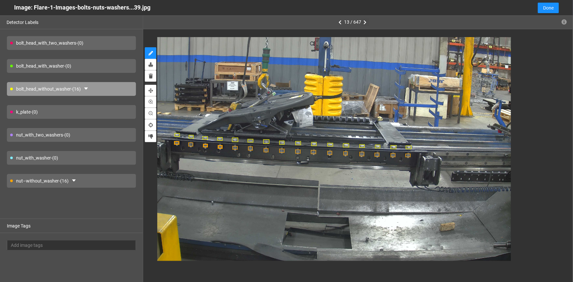
click at [364, 24] on icon "button" at bounding box center [365, 22] width 3 height 5
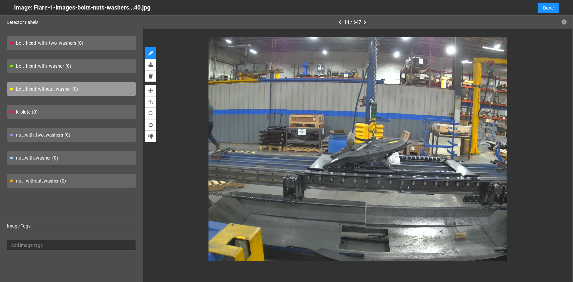
click at [364, 22] on icon "button" at bounding box center [365, 22] width 3 height 5
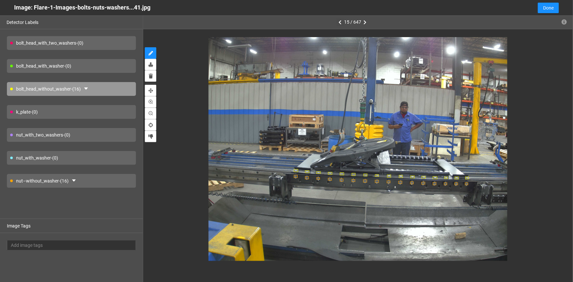
click at [340, 23] on icon "button" at bounding box center [340, 22] width 3 height 5
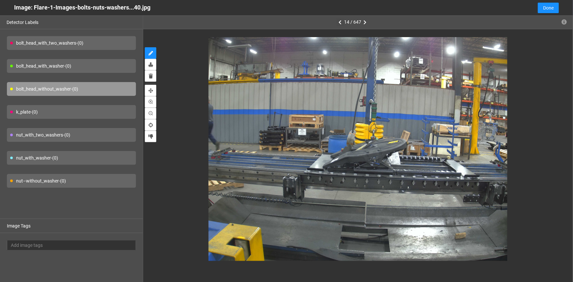
click at [340, 23] on icon "button" at bounding box center [340, 22] width 3 height 5
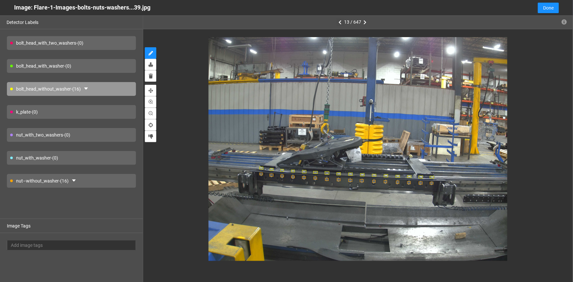
click at [340, 23] on icon "button" at bounding box center [340, 22] width 3 height 5
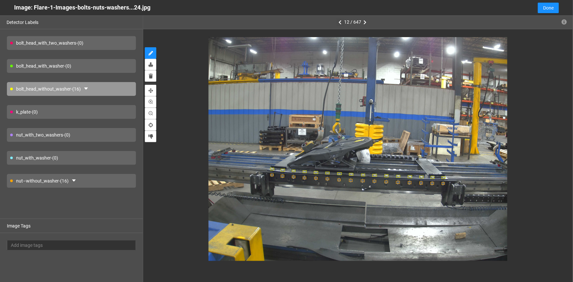
click at [340, 23] on icon "button" at bounding box center [340, 22] width 3 height 5
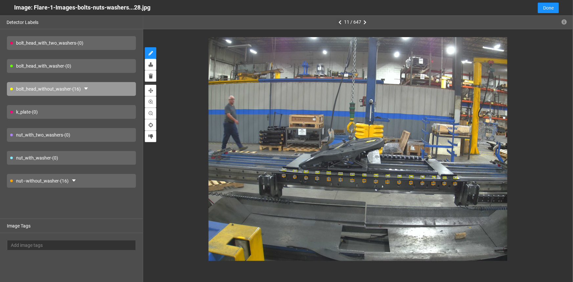
click at [340, 23] on icon "button" at bounding box center [340, 22] width 3 height 5
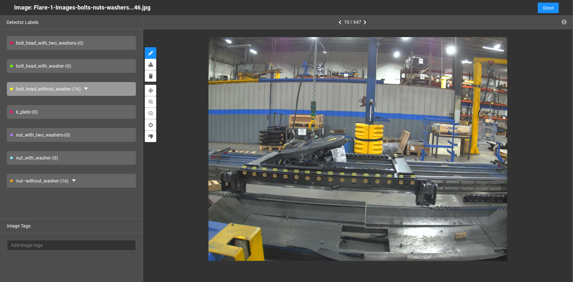
click at [365, 24] on icon "button" at bounding box center [365, 22] width 3 height 5
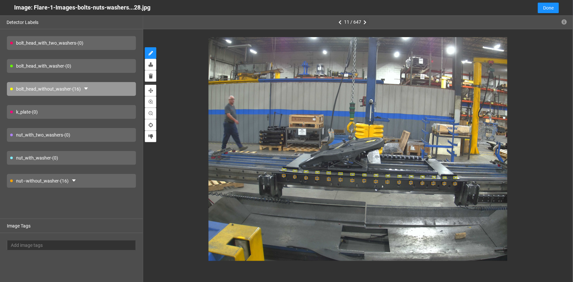
click at [365, 23] on icon "button" at bounding box center [365, 22] width 3 height 5
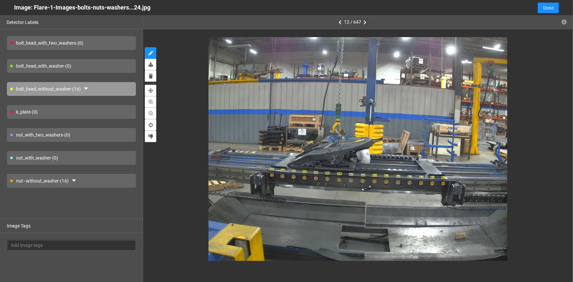
click at [365, 23] on icon "button" at bounding box center [365, 22] width 3 height 5
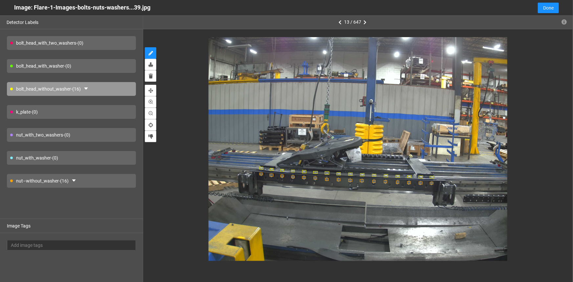
click at [365, 23] on icon "button" at bounding box center [365, 22] width 3 height 5
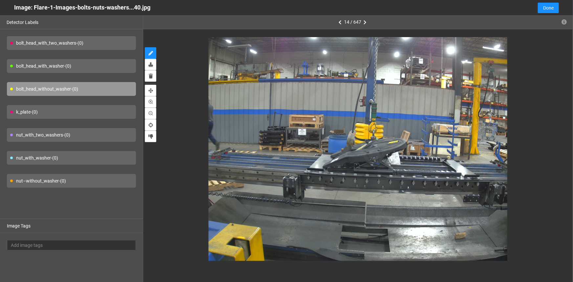
click at [59, 180] on div "nut–without_washer - (0)" at bounding box center [71, 181] width 129 height 14
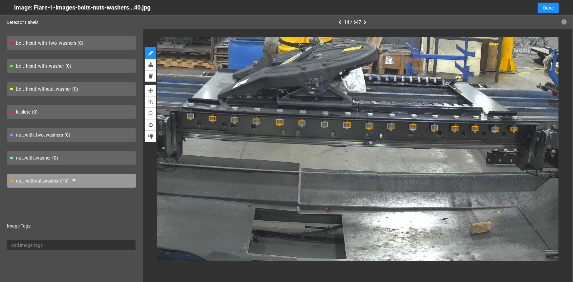
click at [29, 86] on div "bolt_head_without_washer - (0)" at bounding box center [71, 89] width 129 height 14
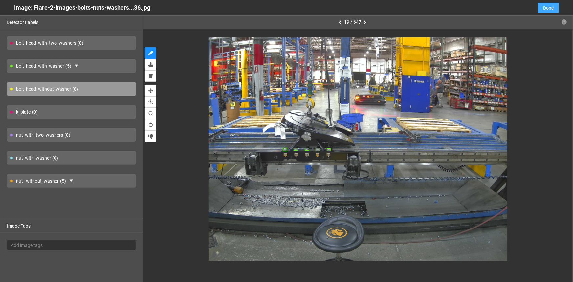
click at [548, 9] on span "Done" at bounding box center [548, 7] width 11 height 7
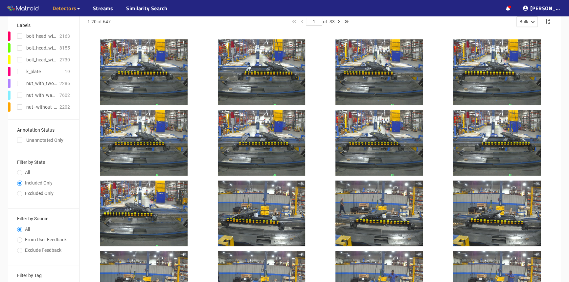
scroll to position [0, 0]
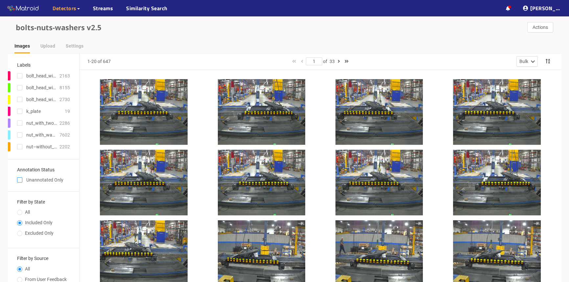
click at [19, 179] on input "checkbox" at bounding box center [19, 181] width 5 height 5
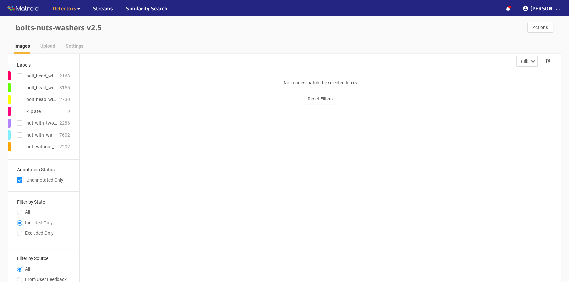
click at [17, 181] on input "checkbox" at bounding box center [19, 181] width 5 height 5
checkbox input "false"
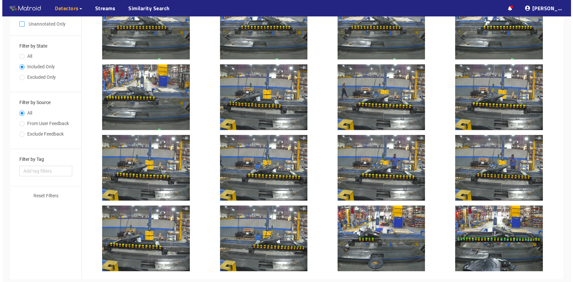
scroll to position [179, 0]
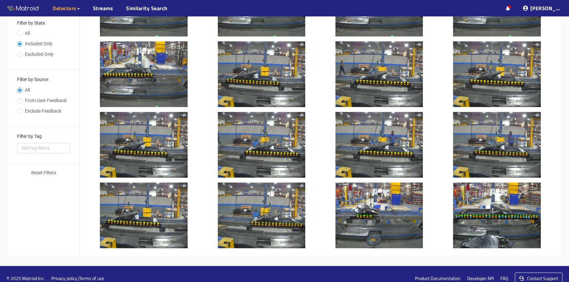
click at [249, 211] on div at bounding box center [262, 216] width 88 height 66
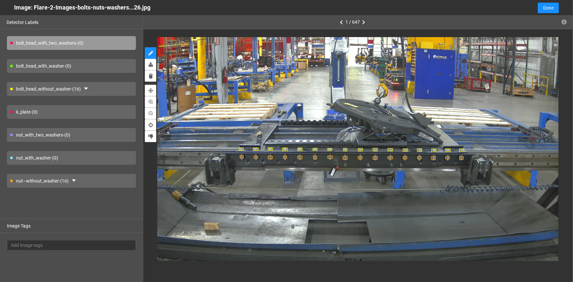
click at [362, 21] on icon "button" at bounding box center [363, 22] width 3 height 5
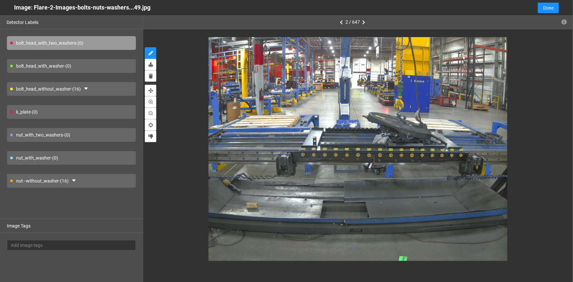
click at [362, 21] on icon "button" at bounding box center [363, 22] width 3 height 5
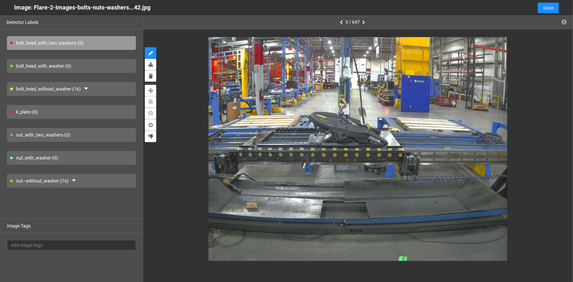
click at [362, 21] on icon "button" at bounding box center [363, 22] width 3 height 5
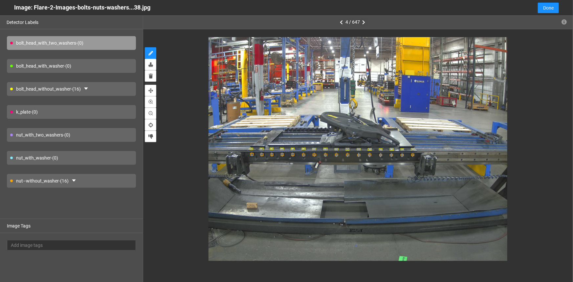
click at [362, 21] on icon "button" at bounding box center [363, 22] width 3 height 5
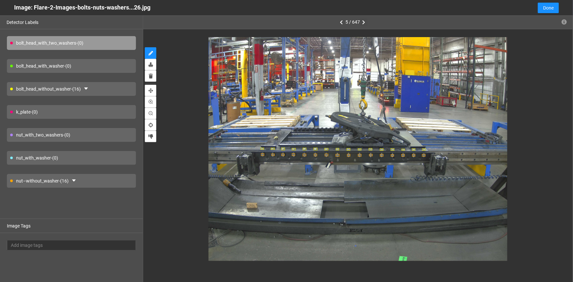
click at [362, 21] on icon "button" at bounding box center [363, 22] width 3 height 5
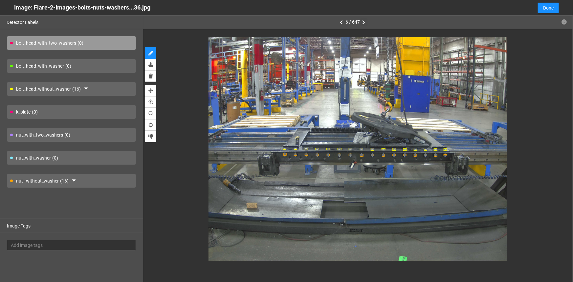
click at [362, 21] on icon "button" at bounding box center [363, 22] width 3 height 5
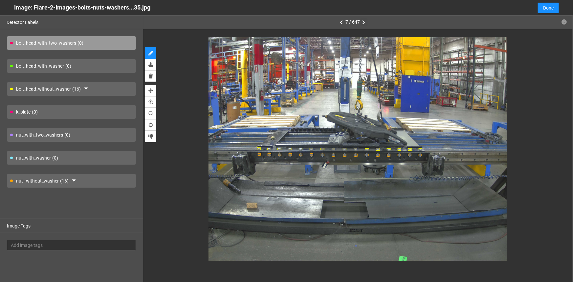
click at [362, 21] on icon "button" at bounding box center [363, 22] width 3 height 5
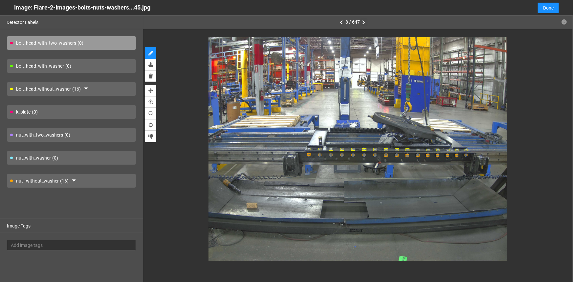
click at [362, 21] on icon "button" at bounding box center [363, 22] width 3 height 5
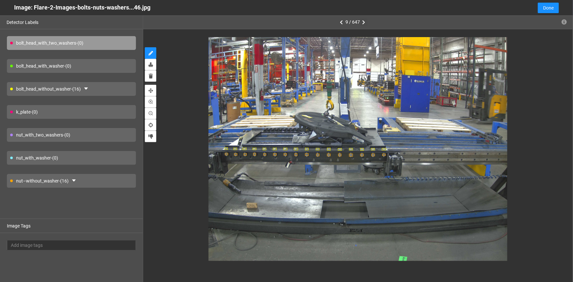
click at [362, 21] on icon "button" at bounding box center [363, 22] width 3 height 5
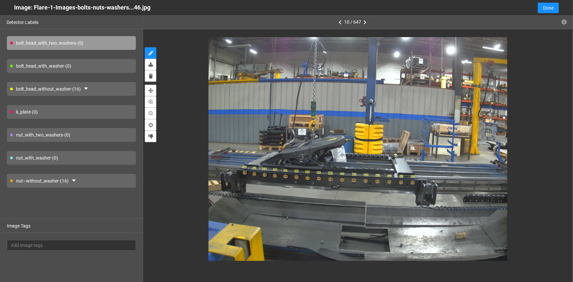
click at [362, 21] on button "button" at bounding box center [365, 22] width 8 height 8
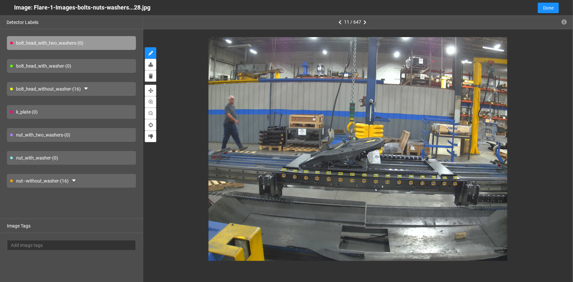
click at [362, 21] on button "button" at bounding box center [365, 22] width 8 height 8
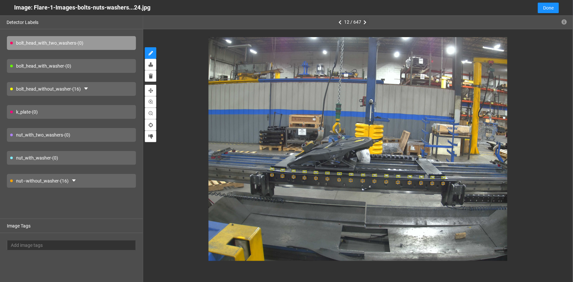
click at [362, 21] on button "button" at bounding box center [365, 22] width 8 height 8
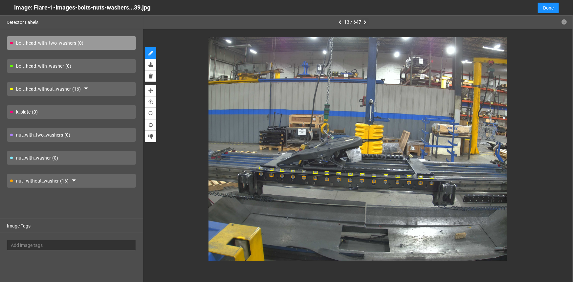
click at [362, 21] on button "button" at bounding box center [365, 22] width 8 height 8
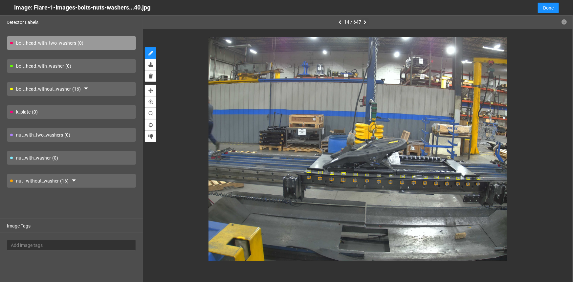
click at [362, 21] on button "button" at bounding box center [365, 22] width 8 height 8
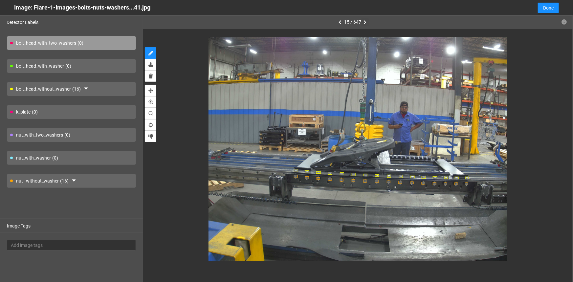
click at [362, 21] on button "button" at bounding box center [365, 22] width 8 height 8
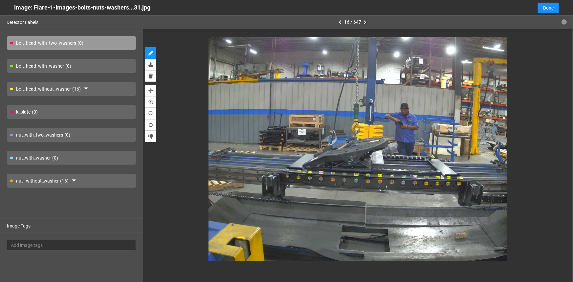
click at [362, 21] on button "button" at bounding box center [365, 22] width 8 height 8
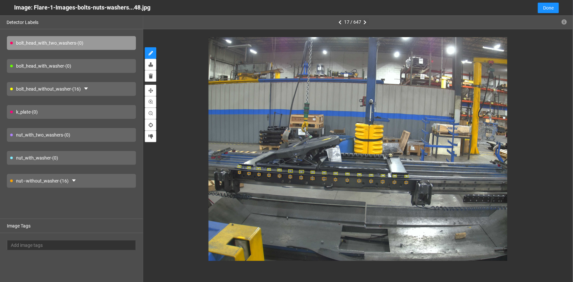
click at [362, 21] on button "button" at bounding box center [365, 22] width 8 height 8
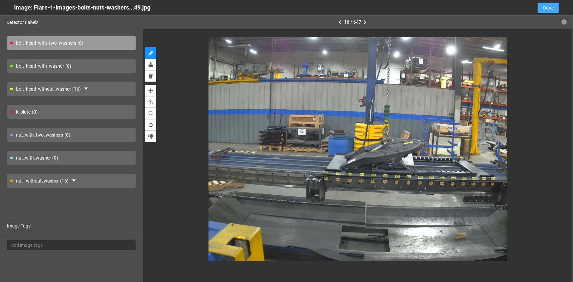
click at [543, 11] on span "Done" at bounding box center [548, 7] width 11 height 7
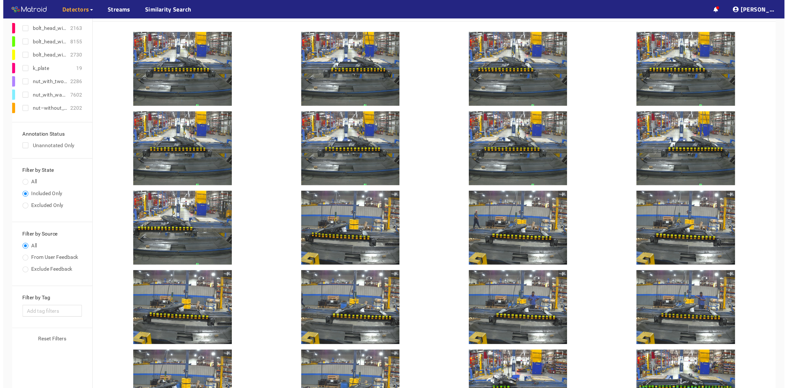
scroll to position [51, 0]
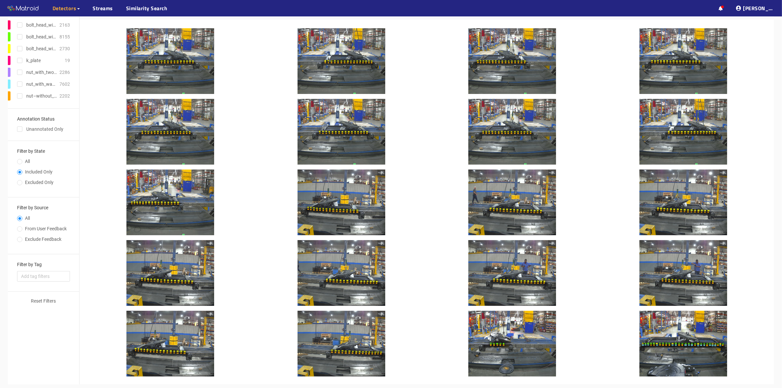
click at [347, 73] on div at bounding box center [341, 61] width 88 height 66
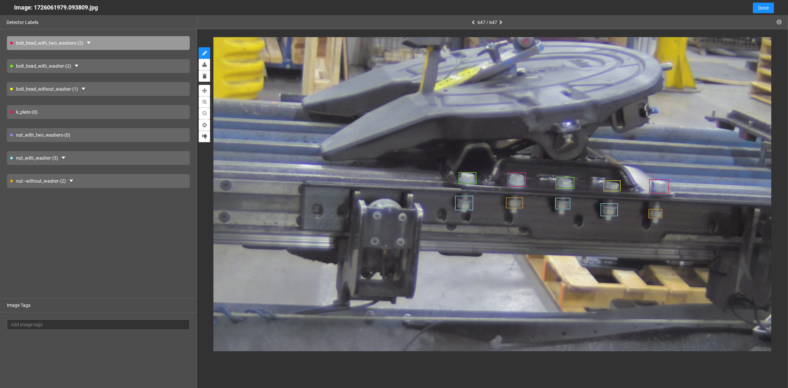
type input "1"
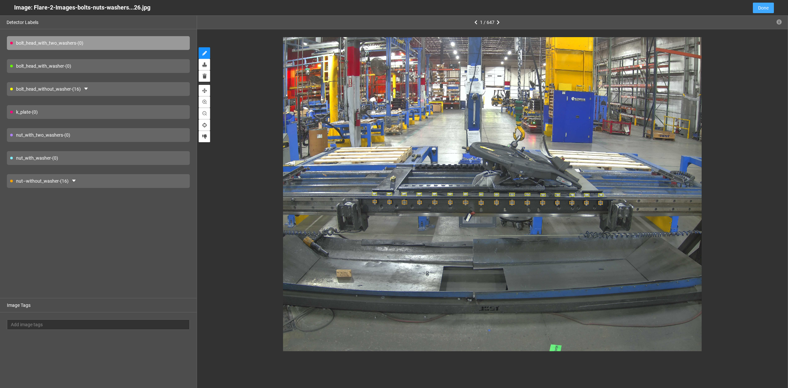
click at [568, 4] on button "Done" at bounding box center [763, 8] width 21 height 11
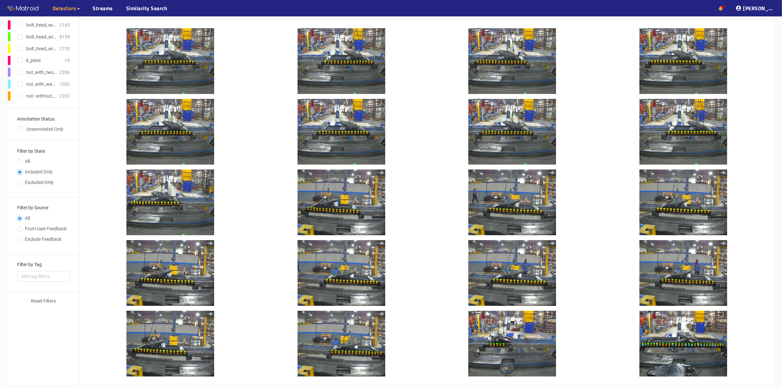
click at [568, 6] on icon at bounding box center [721, 8] width 4 height 5
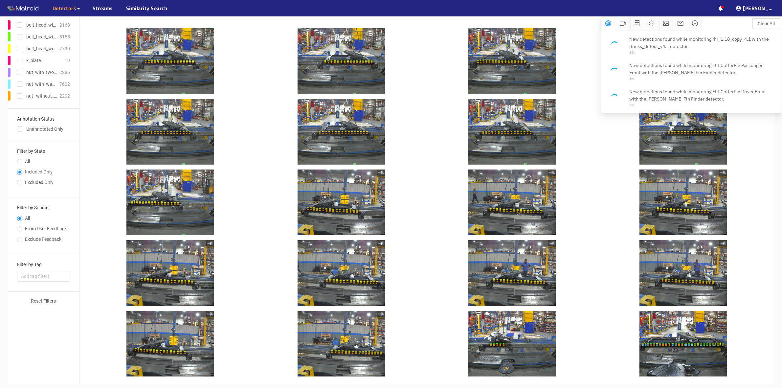
click at [314, 73] on div at bounding box center [341, 61] width 88 height 66
